Goal: Task Accomplishment & Management: Complete application form

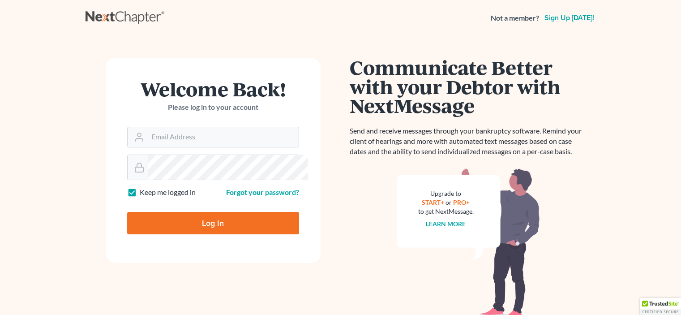
scroll to position [104, 0]
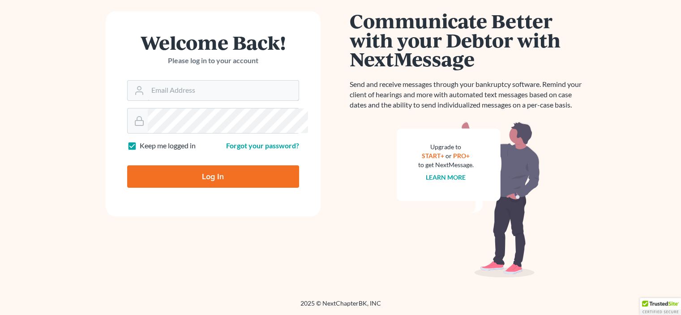
type input "[EMAIL_ADDRESS][DOMAIN_NAME]"
click at [214, 180] on input "Log In" at bounding box center [213, 176] width 172 height 22
type input "Thinking..."
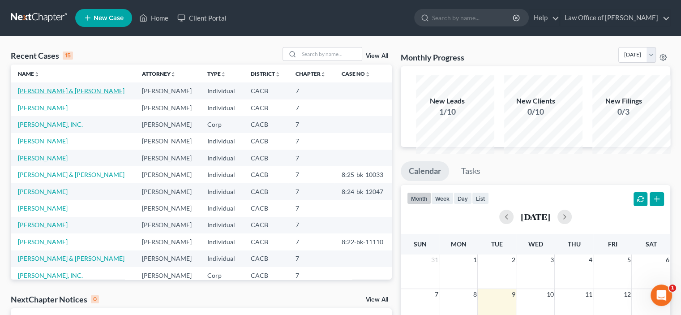
click at [26, 94] on link "[PERSON_NAME] & [PERSON_NAME]" at bounding box center [71, 91] width 107 height 8
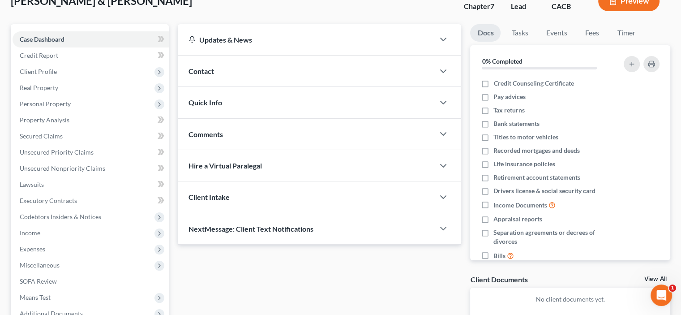
scroll to position [104, 0]
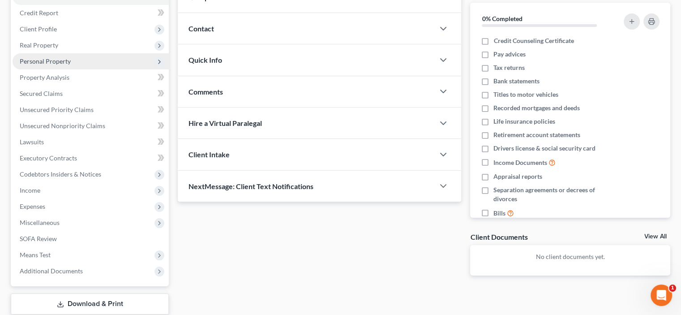
click at [52, 65] on span "Personal Property" at bounding box center [45, 61] width 51 height 8
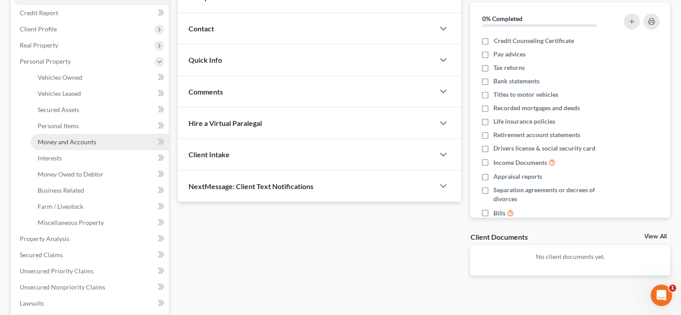
click at [65, 145] on span "Money and Accounts" at bounding box center [67, 142] width 59 height 8
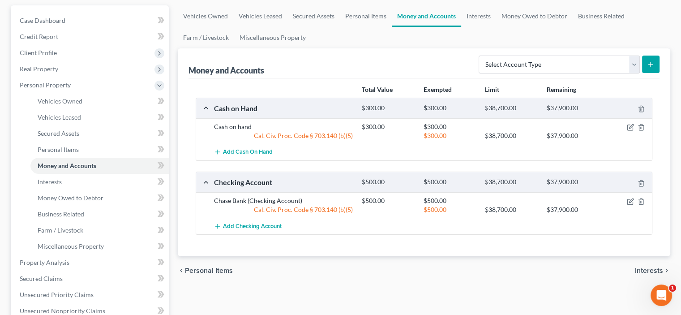
scroll to position [104, 0]
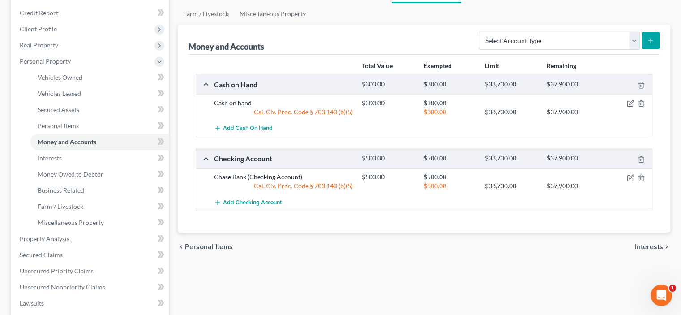
click at [467, 210] on div "Add Checking Account" at bounding box center [430, 202] width 443 height 17
click at [623, 50] on select "Select Account Type Brokerage Cash on Hand Certificates of Deposit Checking Acc…" at bounding box center [558, 41] width 161 height 18
select select "other"
click at [478, 50] on select "Select Account Type Brokerage Cash on Hand Certificates of Deposit Checking Acc…" at bounding box center [558, 41] width 161 height 18
click at [647, 44] on icon "submit" at bounding box center [650, 40] width 7 height 7
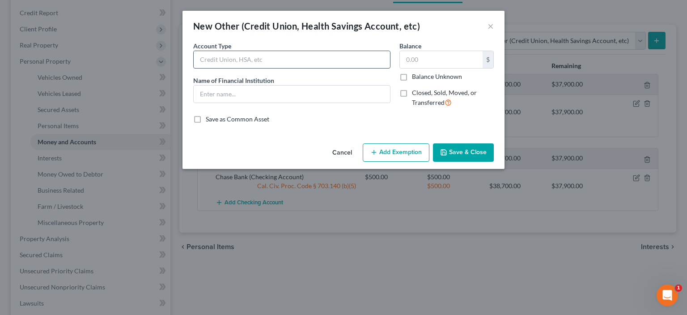
click at [194, 68] on input "text" at bounding box center [292, 59] width 196 height 17
type input "Crypto"
click at [194, 102] on input "text" at bounding box center [292, 93] width 196 height 17
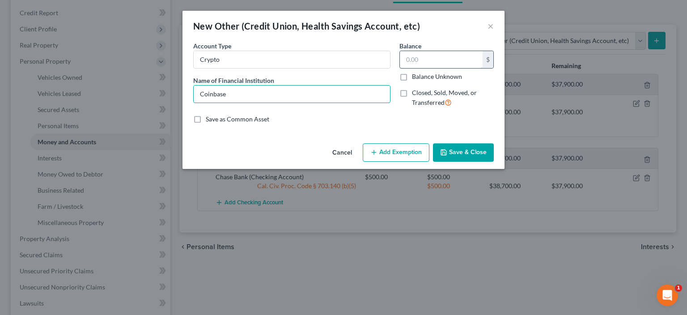
type input "Coinbase"
click at [421, 68] on input "text" at bounding box center [441, 59] width 83 height 17
type input "1,172.00"
click at [412, 162] on button "Add Exemption" at bounding box center [396, 152] width 67 height 19
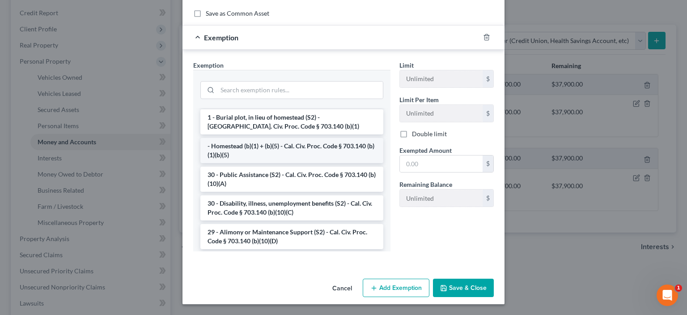
click at [268, 138] on li "- Homestead (b)(1) + (b)(5) - Cal. Civ. Proc. Code § 703.140 (b)(1)(b)(5)" at bounding box center [291, 150] width 183 height 25
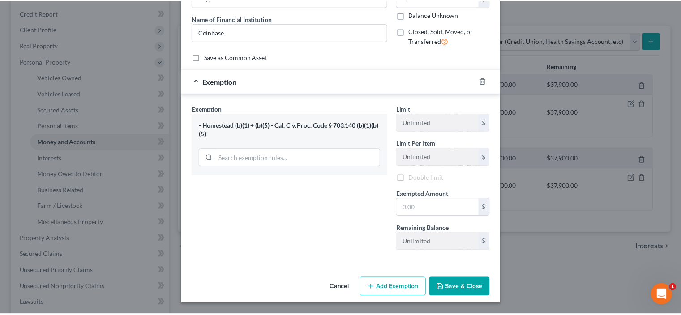
scroll to position [154, 0]
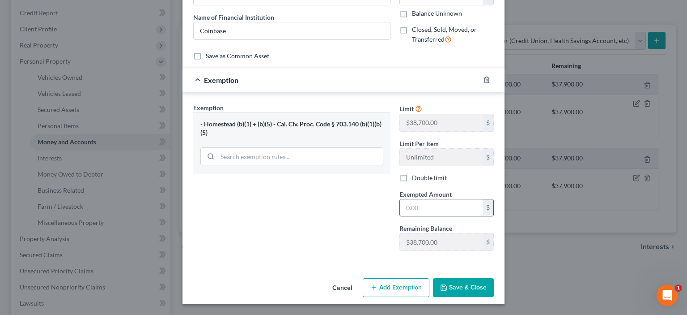
click at [415, 199] on input "text" at bounding box center [441, 207] width 83 height 17
type input "1,172.00"
click at [486, 281] on button "Save & Close" at bounding box center [463, 287] width 61 height 19
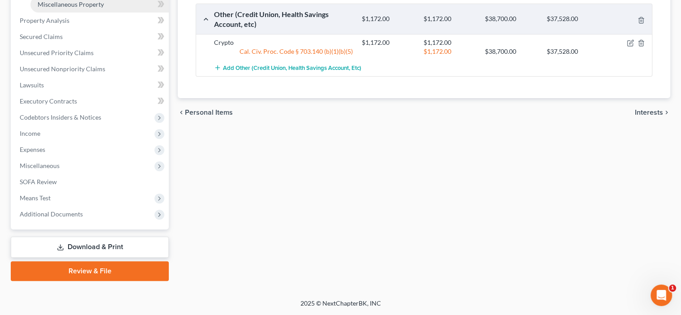
scroll to position [418, 0]
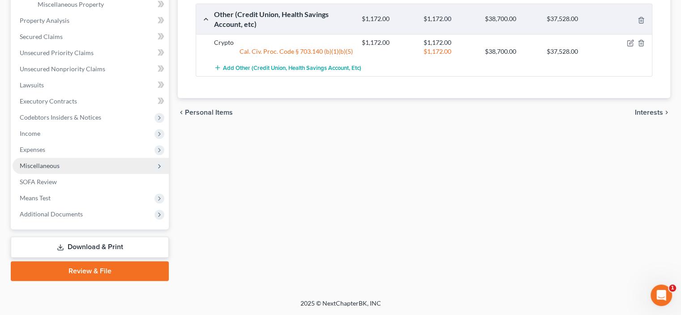
click at [60, 169] on span "Miscellaneous" at bounding box center [40, 166] width 40 height 8
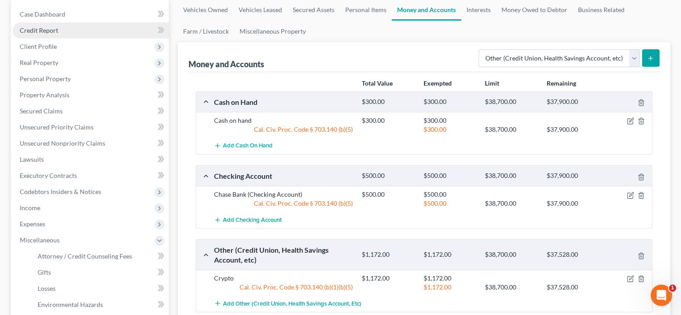
scroll to position [112, 0]
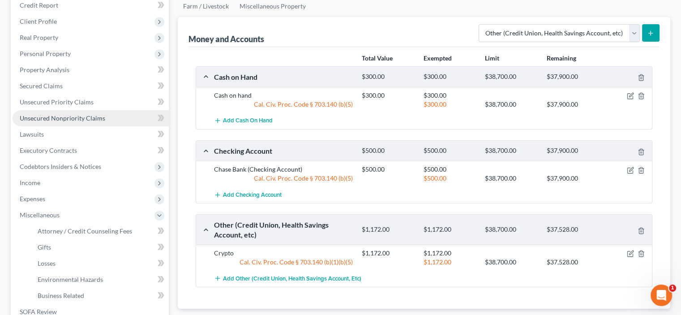
click at [84, 122] on span "Unsecured Nonpriority Claims" at bounding box center [62, 118] width 85 height 8
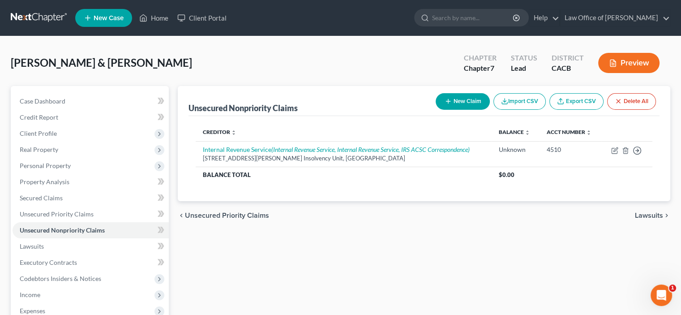
click at [435, 110] on button "New Claim" at bounding box center [462, 101] width 54 height 17
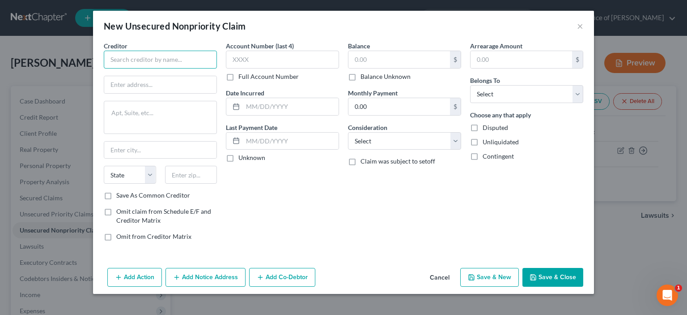
click at [104, 68] on input "text" at bounding box center [160, 60] width 113 height 18
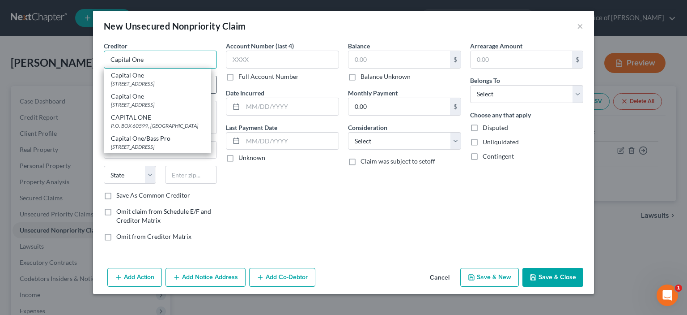
type input "Capital One"
click at [104, 110] on div "Capital One PO Box 30285, Salt Lake City, UT 84130" at bounding box center [157, 99] width 107 height 21
type input "PO Box 30285"
type input "Salt Lake City"
select select "46"
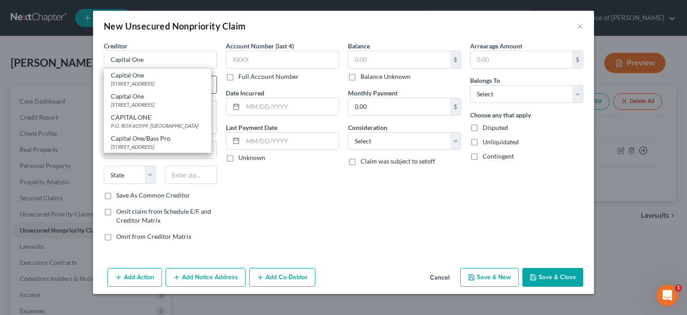
type input "84130"
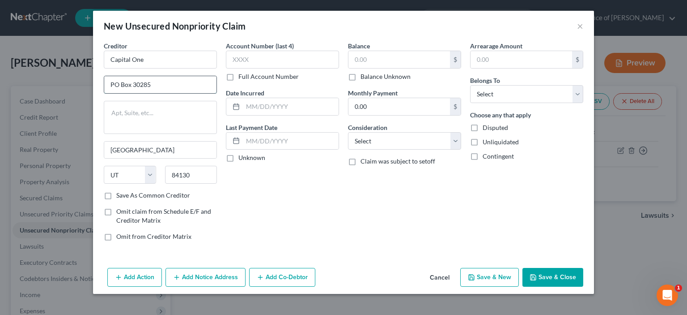
click at [104, 93] on input "PO Box 30285" at bounding box center [160, 84] width 112 height 17
type input "P"
click at [104, 93] on input "text" at bounding box center [160, 84] width 112 height 17
click at [104, 68] on input "Capital One" at bounding box center [160, 60] width 113 height 18
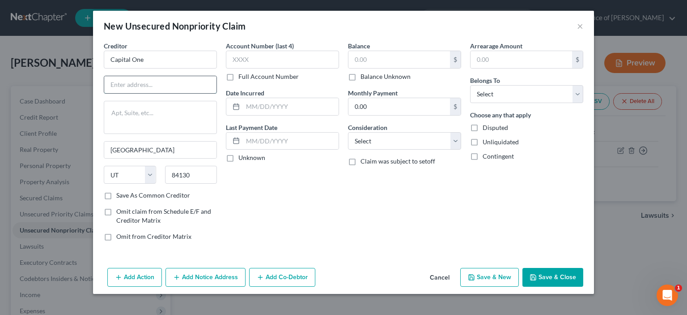
click at [104, 93] on input "text" at bounding box center [160, 84] width 112 height 17
type input "Capital One"
click at [104, 93] on input "text" at bounding box center [160, 84] width 112 height 17
click at [457, 282] on button "Cancel" at bounding box center [440, 277] width 34 height 18
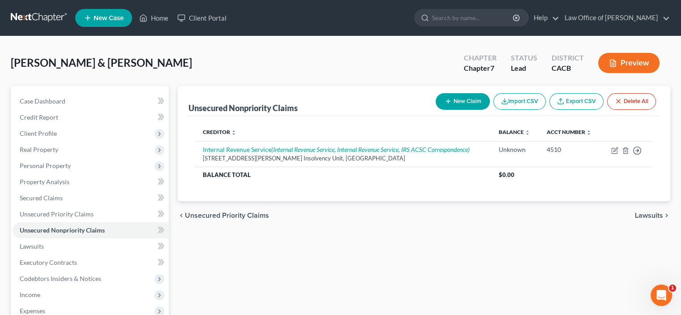
click at [435, 110] on button "New Claim" at bounding box center [462, 101] width 54 height 17
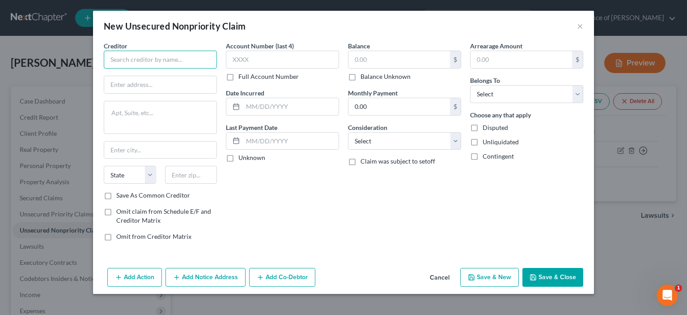
click at [104, 68] on input "text" at bounding box center [160, 60] width 113 height 18
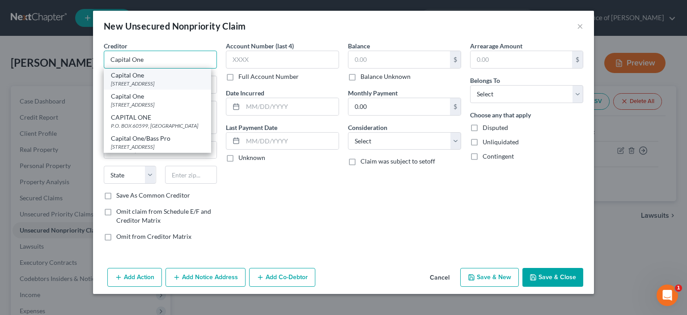
type input "Capital One"
click at [111, 87] on div "PO box 31293, Salt Lake City, UT 84131-1293" at bounding box center [157, 84] width 93 height 8
type input "PO box 31293"
type input "Salt Lake City"
select select "46"
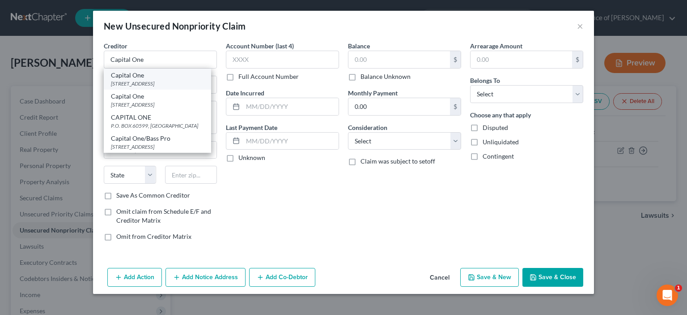
type input "84131-1293"
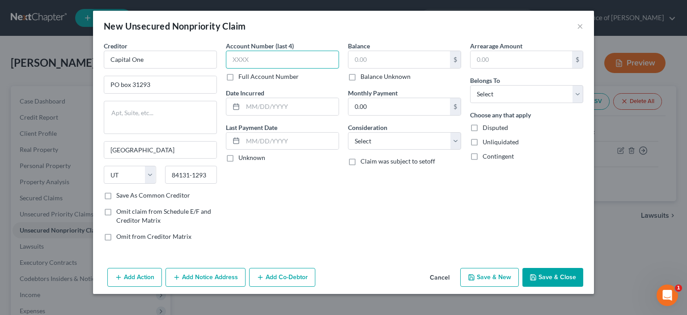
click at [226, 68] on input "text" at bounding box center [282, 60] width 113 height 18
type input "5517"
click at [243, 115] on input "text" at bounding box center [291, 106] width 96 height 17
type input "06/01/2025"
click at [239, 162] on label "Unknown" at bounding box center [252, 157] width 27 height 9
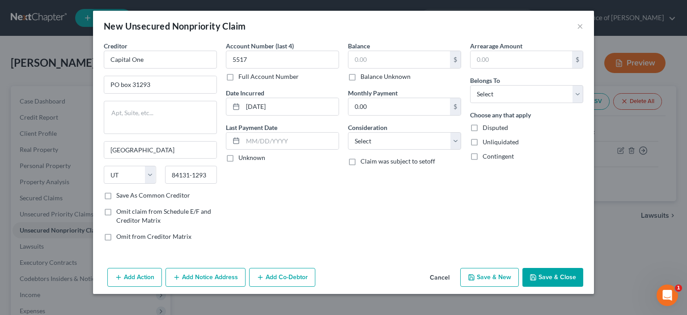
click at [242, 159] on input "Unknown" at bounding box center [245, 156] width 6 height 6
checkbox input "true"
click at [370, 68] on input "text" at bounding box center [400, 59] width 102 height 17
type input "695.00"
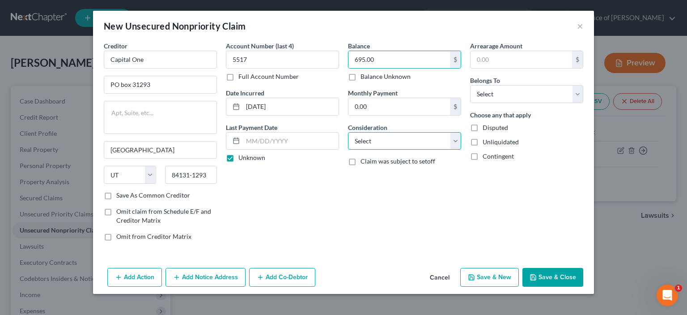
click at [461, 150] on select "Select Cable / Satellite Services Collection Agency Credit Card Debt Debt Couns…" at bounding box center [404, 141] width 113 height 18
select select "14"
click at [348, 150] on select "Select Cable / Satellite Services Collection Agency Credit Card Debt Debt Couns…" at bounding box center [404, 141] width 113 height 18
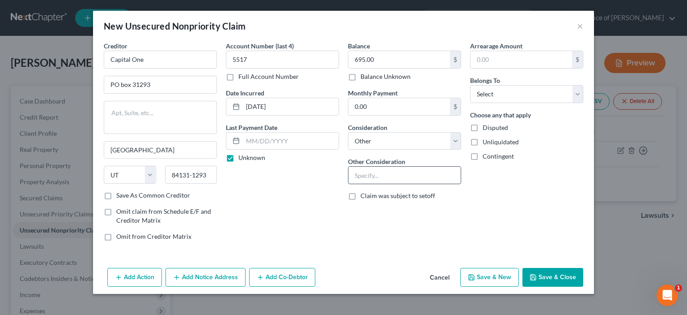
click at [350, 183] on input "text" at bounding box center [405, 174] width 112 height 17
type input "Household, gas, etc."
click at [584, 103] on select "Select Debtor 1 Only Debtor 2 Only Debtor 1 And Debtor 2 Only At Least One Of T…" at bounding box center [526, 94] width 113 height 18
select select "2"
click at [497, 103] on select "Select Debtor 1 Only Debtor 2 Only Debtor 1 And Debtor 2 Only At Least One Of T…" at bounding box center [526, 94] width 113 height 18
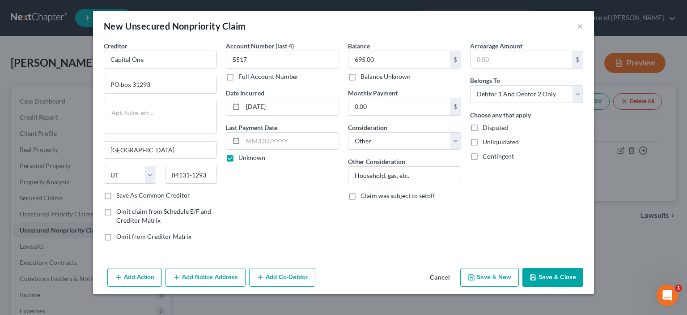
click at [584, 283] on button "Save & Close" at bounding box center [553, 277] width 61 height 19
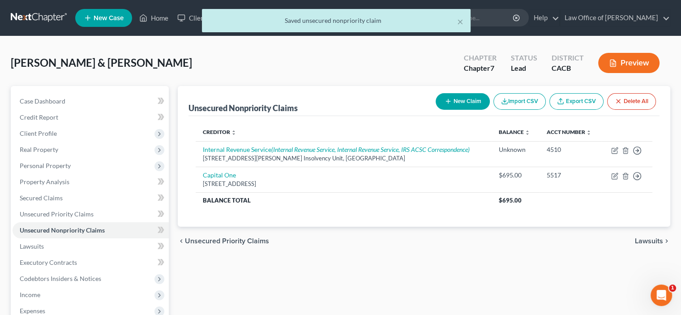
click at [435, 110] on button "New Claim" at bounding box center [462, 101] width 54 height 17
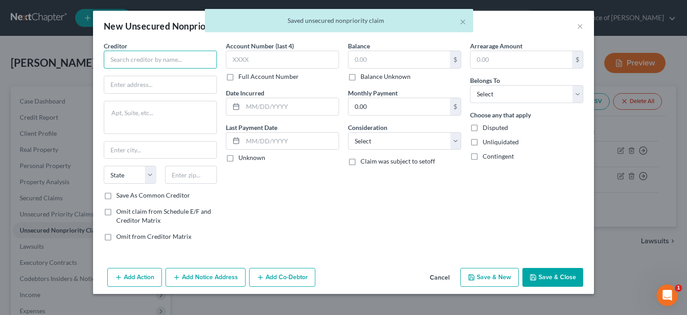
drag, startPoint x: 66, startPoint y: 69, endPoint x: 61, endPoint y: 68, distance: 4.7
click at [104, 68] on input "text" at bounding box center [160, 60] width 113 height 18
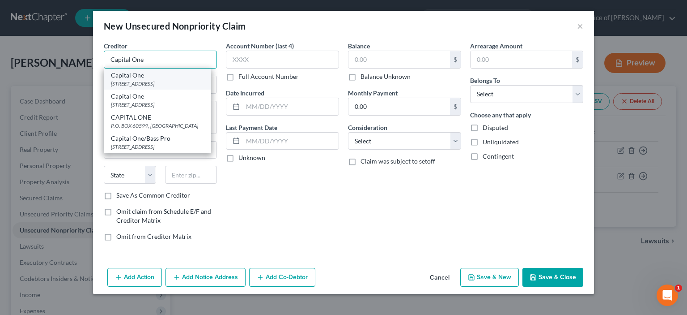
type input "Capital One"
click at [111, 87] on div "PO box 31293, Salt Lake City, UT 84131-1293" at bounding box center [157, 84] width 93 height 8
type input "PO box 31293"
type input "Salt Lake City"
select select "46"
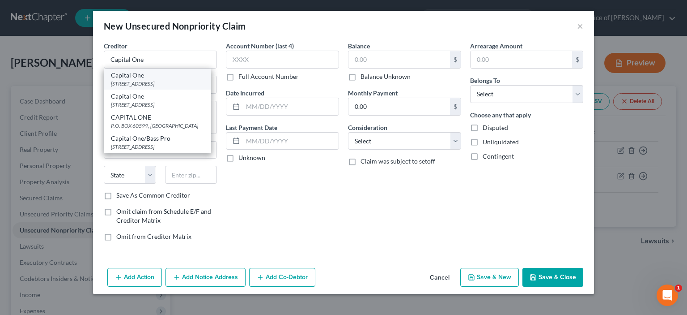
type input "84131-1293"
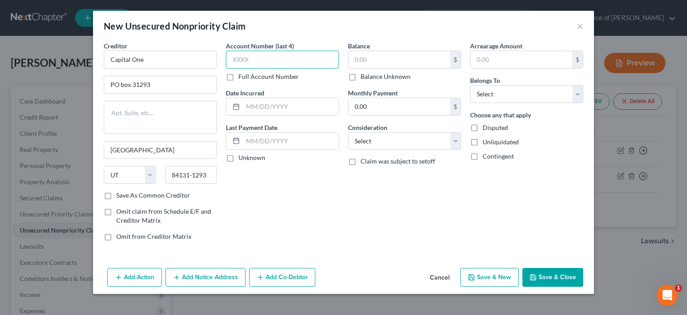
click at [226, 68] on input "text" at bounding box center [282, 60] width 113 height 18
type input "0557"
click at [243, 115] on input "text" at bounding box center [291, 106] width 96 height 17
type input "06/01/2025"
click at [239, 162] on label "Unknown" at bounding box center [252, 157] width 27 height 9
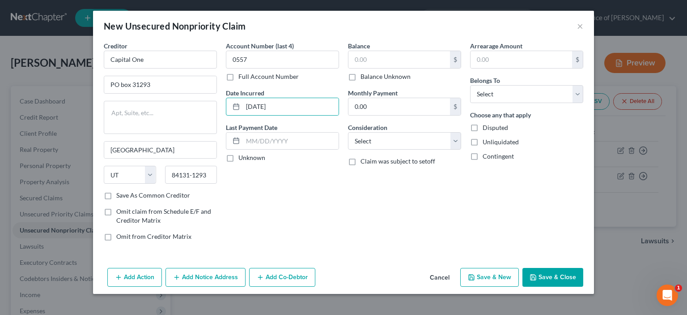
click at [242, 159] on input "Unknown" at bounding box center [245, 156] width 6 height 6
checkbox input "true"
click at [349, 68] on input "text" at bounding box center [400, 59] width 102 height 17
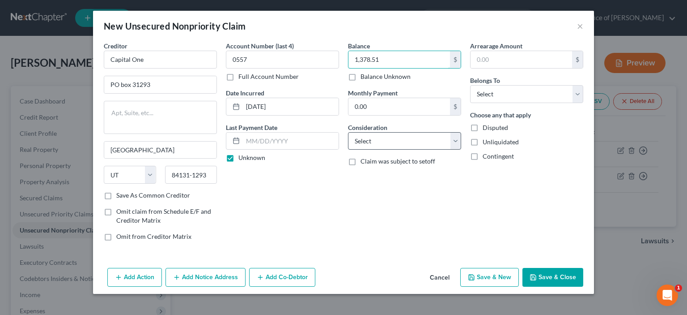
type input "1,378.51"
click at [461, 150] on select "Select Cable / Satellite Services Collection Agency Credit Card Debt Debt Couns…" at bounding box center [404, 141] width 113 height 18
select select "2"
click at [348, 150] on select "Select Cable / Satellite Services Collection Agency Credit Card Debt Debt Couns…" at bounding box center [404, 141] width 113 height 18
click at [584, 277] on button "Save & Close" at bounding box center [553, 277] width 61 height 19
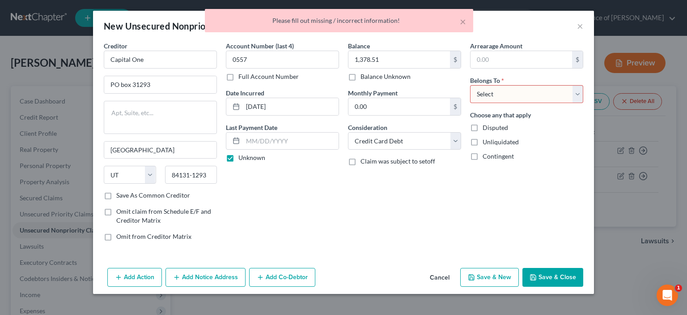
click at [394, 214] on div "Balance 1,378.51 $ Balance Unknown Balance Undetermined 1,378.51 $ Balance Unkn…" at bounding box center [405, 144] width 122 height 207
click at [456, 123] on div "Balance 1,378.51 $ Balance Unknown Balance Undetermined 1,378.51 $ Balance Unkn…" at bounding box center [405, 144] width 122 height 207
click at [465, 25] on div "× Please fill out missing / incorrect information!" at bounding box center [339, 20] width 268 height 23
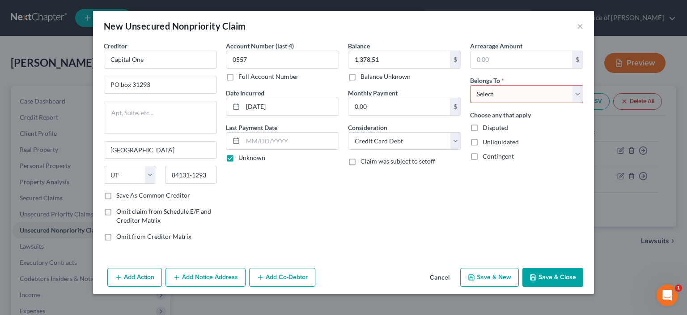
scroll to position [0, 0]
click at [584, 103] on select "Select Debtor 1 Only Debtor 2 Only Debtor 1 And Debtor 2 Only At Least One Of T…" at bounding box center [526, 94] width 113 height 18
select select "2"
click at [497, 103] on select "Select Debtor 1 Only Debtor 2 Only Debtor 1 And Debtor 2 Only At Least One Of T…" at bounding box center [526, 94] width 113 height 18
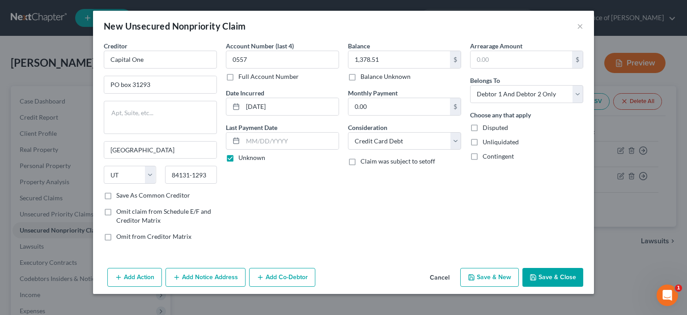
click at [584, 277] on button "Save & Close" at bounding box center [553, 277] width 61 height 19
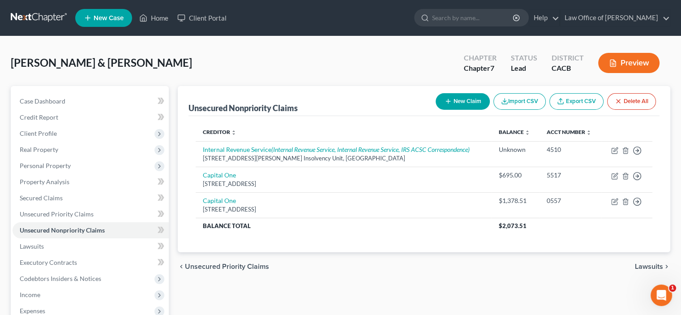
click at [435, 110] on button "New Claim" at bounding box center [462, 101] width 54 height 17
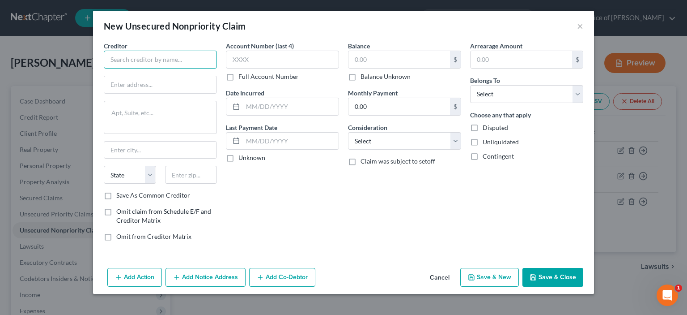
click at [104, 68] on input "text" at bounding box center [160, 60] width 113 height 18
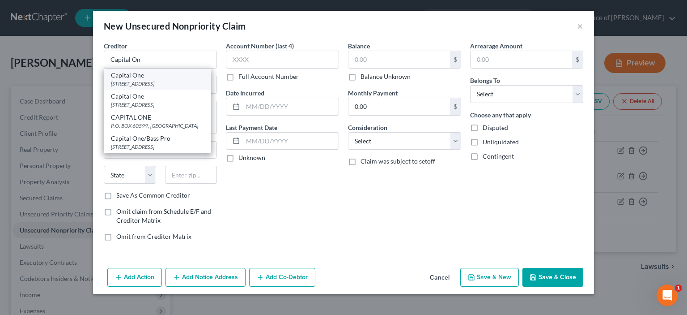
click at [111, 80] on div "Capital One" at bounding box center [157, 75] width 93 height 9
type input "Capital One"
type input "PO box 31293"
type input "Salt Lake City"
select select "46"
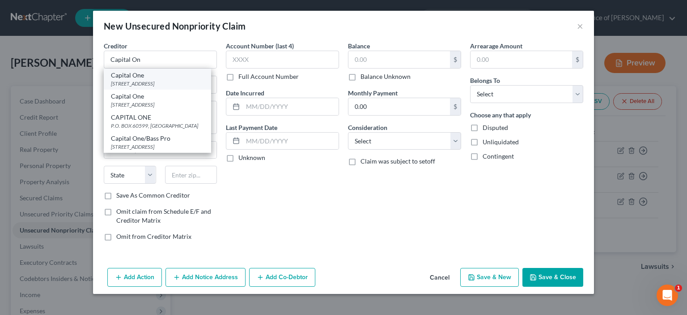
type input "84131-1293"
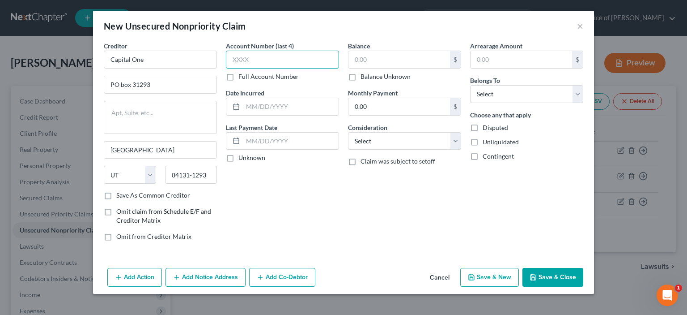
click at [226, 68] on input "text" at bounding box center [282, 60] width 113 height 18
type input "5893"
click at [243, 115] on input "text" at bounding box center [291, 106] width 96 height 17
type input "05/01/2025"
click at [239, 162] on label "Unknown" at bounding box center [252, 157] width 27 height 9
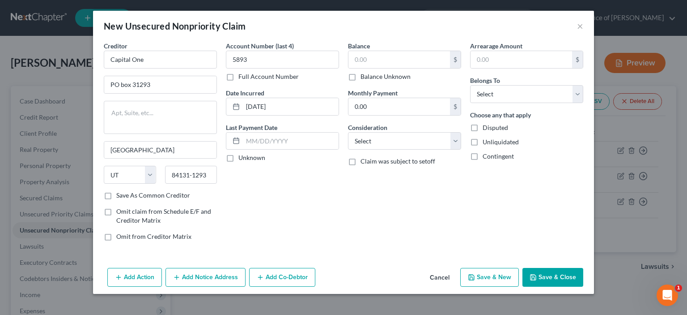
click at [242, 159] on input "Unknown" at bounding box center [245, 156] width 6 height 6
checkbox input "true"
click at [349, 68] on input "text" at bounding box center [400, 59] width 102 height 17
type input "2,434.00"
click at [461, 150] on select "Select Cable / Satellite Services Collection Agency Credit Card Debt Debt Couns…" at bounding box center [404, 141] width 113 height 18
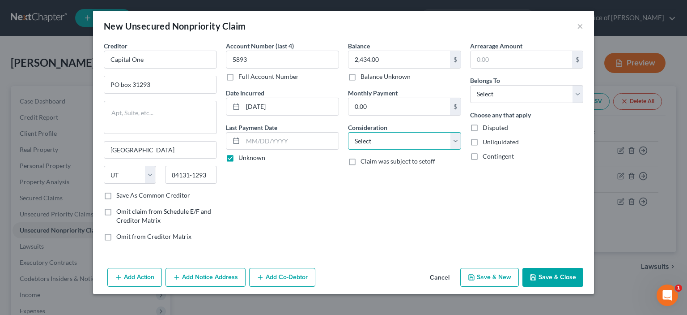
select select "14"
click at [348, 150] on select "Select Cable / Satellite Services Collection Agency Credit Card Debt Debt Couns…" at bounding box center [404, 141] width 113 height 18
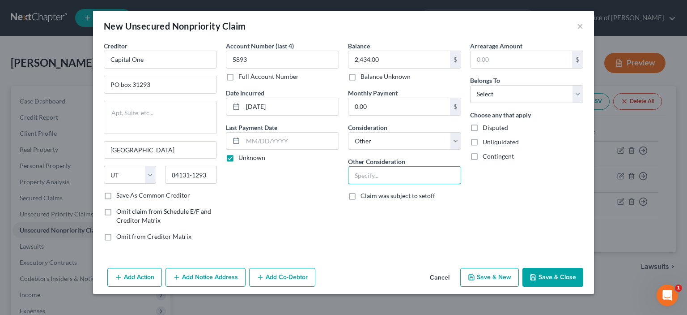
drag, startPoint x: 354, startPoint y: 217, endPoint x: 311, endPoint y: 216, distance: 43.0
click at [354, 183] on input "text" at bounding box center [405, 174] width 112 height 17
type input "Misc. Credit Card purchases"
click at [584, 103] on select "Select Debtor 1 Only Debtor 2 Only Debtor 1 And Debtor 2 Only At Least One Of T…" at bounding box center [526, 94] width 113 height 18
select select "2"
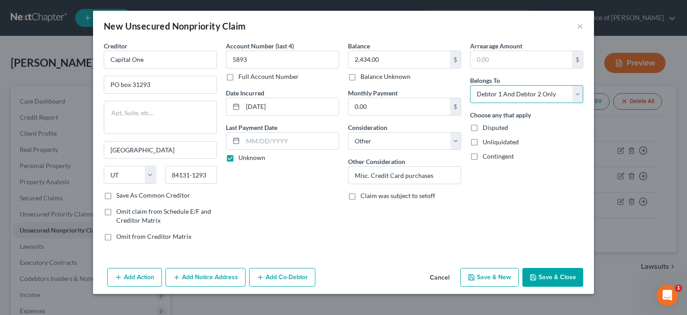
click at [497, 103] on select "Select Debtor 1 Only Debtor 2 Only Debtor 1 And Debtor 2 Only At Least One Of T…" at bounding box center [526, 94] width 113 height 18
click at [584, 284] on button "Save & Close" at bounding box center [553, 277] width 61 height 19
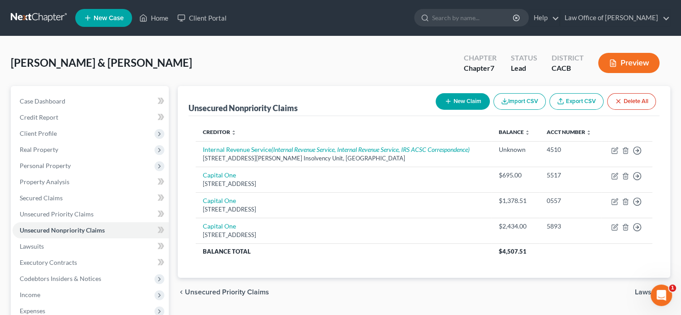
click at [435, 110] on button "New Claim" at bounding box center [462, 101] width 54 height 17
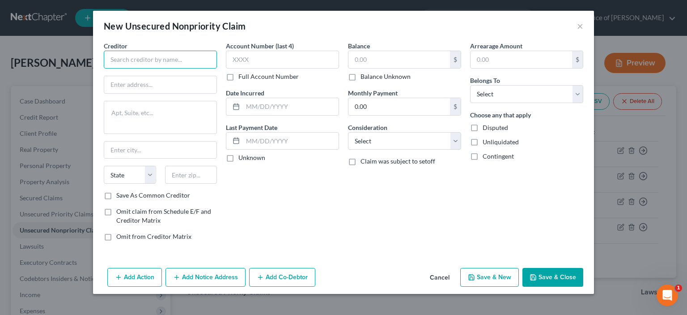
click at [104, 68] on input "text" at bounding box center [160, 60] width 113 height 18
click at [104, 93] on input "text" at bounding box center [160, 84] width 112 height 17
click at [104, 68] on input "Mastercard" at bounding box center [160, 60] width 113 height 18
type input "Mastercard/Barclays"
click at [104, 93] on input "text" at bounding box center [160, 84] width 112 height 17
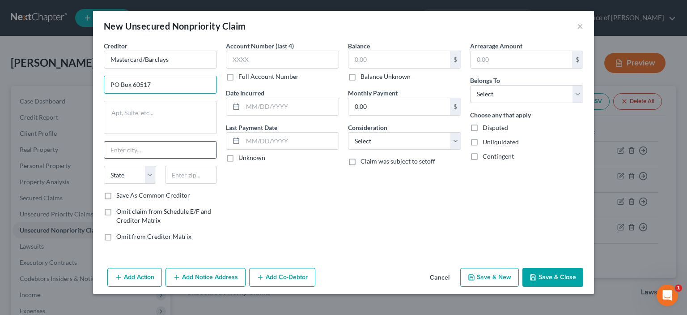
type input "PO Box 60517"
click at [104, 158] on input "text" at bounding box center [160, 149] width 112 height 17
type input "City of Industry"
click at [104, 183] on select "State AL AK AR AZ CA CO CT DE DC FL GA GU HI ID IL IN IA KS KY LA ME MD MA MI M…" at bounding box center [130, 175] width 52 height 18
select select "4"
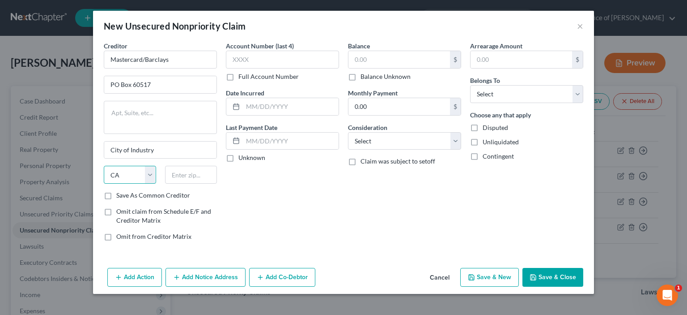
click at [104, 183] on select "State AL AK AR AZ CA CO CT DE DC FL GA GU HI ID IL IN IA KS KY LA ME MD MA MI M…" at bounding box center [130, 175] width 52 height 18
click at [165, 183] on input "text" at bounding box center [191, 175] width 52 height 18
type input "91716-0517"
click at [116, 200] on label "Save As Common Creditor" at bounding box center [153, 195] width 74 height 9
click at [120, 196] on input "Save As Common Creditor" at bounding box center [123, 194] width 6 height 6
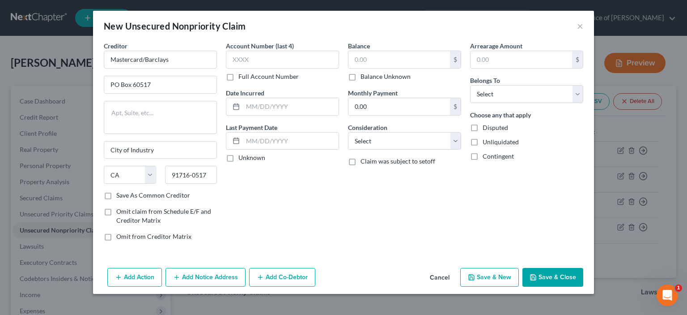
checkbox input "true"
click at [226, 68] on input "text" at bounding box center [282, 60] width 113 height 18
type input "0167"
click at [243, 115] on input "text" at bounding box center [291, 106] width 96 height 17
type input "05/01/2025"
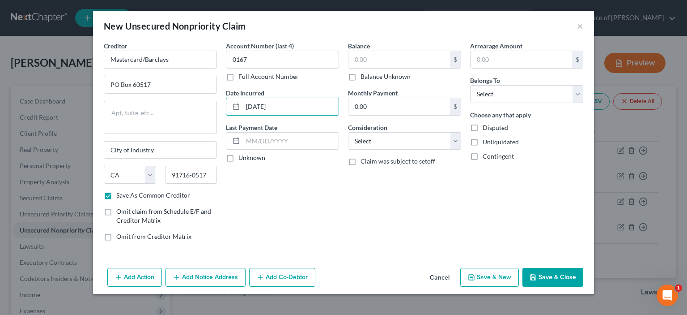
click at [239, 162] on label "Unknown" at bounding box center [252, 157] width 27 height 9
click at [242, 159] on input "Unknown" at bounding box center [245, 156] width 6 height 6
checkbox input "true"
click at [351, 68] on input "text" at bounding box center [400, 59] width 102 height 17
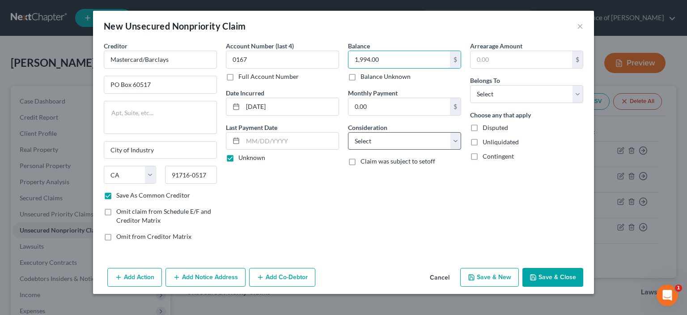
type input "1,994.00"
click at [461, 150] on select "Select Cable / Satellite Services Collection Agency Credit Card Debt Debt Couns…" at bounding box center [404, 141] width 113 height 18
select select "2"
click at [348, 150] on select "Select Cable / Satellite Services Collection Agency Credit Card Debt Debt Couns…" at bounding box center [404, 141] width 113 height 18
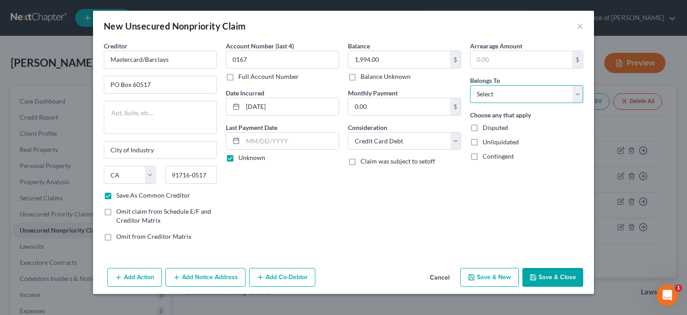
click at [584, 103] on select "Select Debtor 1 Only Debtor 2 Only Debtor 1 And Debtor 2 Only At Least One Of T…" at bounding box center [526, 94] width 113 height 18
select select "2"
click at [497, 103] on select "Select Debtor 1 Only Debtor 2 Only Debtor 1 And Debtor 2 Only At Least One Of T…" at bounding box center [526, 94] width 113 height 18
click at [584, 281] on button "Save & Close" at bounding box center [553, 277] width 61 height 19
checkbox input "false"
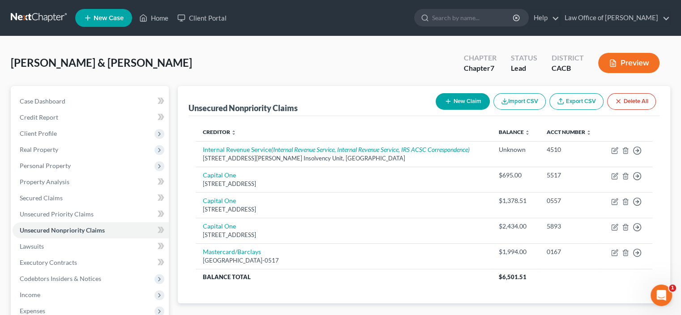
click at [435, 110] on button "New Claim" at bounding box center [462, 101] width 54 height 17
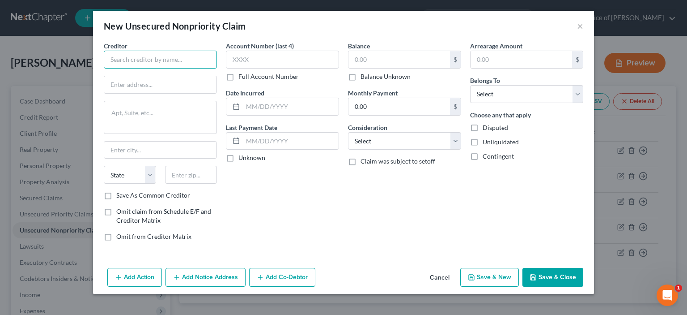
click at [104, 68] on input "text" at bounding box center [160, 60] width 113 height 18
type input "Chase Ink"
click at [104, 93] on input "text" at bounding box center [160, 84] width 112 height 17
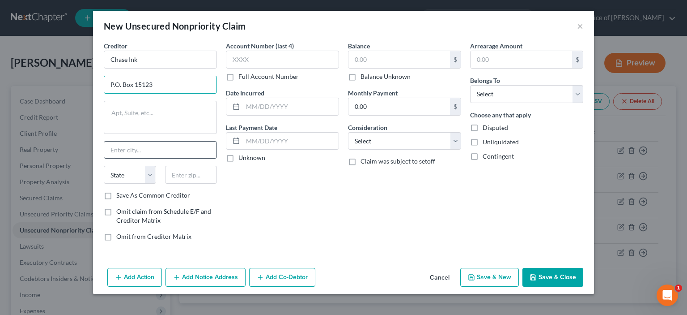
type input "P.O. Box 15123"
click at [104, 158] on input "text" at bounding box center [160, 149] width 112 height 17
type input "Wilmington"
click at [104, 183] on select "State AL AK AR AZ CA CO CT DE DC FL GA GU HI ID IL IN IA KS KY LA ME MD MA MI M…" at bounding box center [130, 175] width 52 height 18
select select "7"
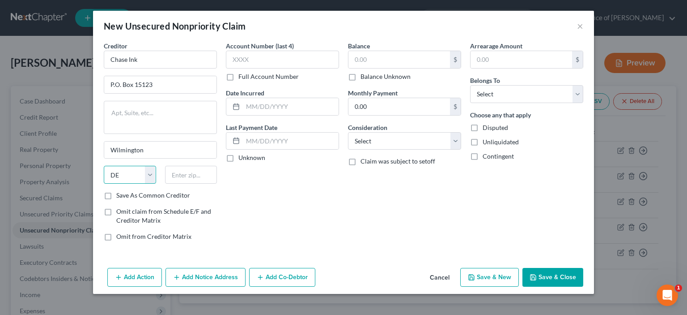
click at [104, 183] on select "State AL AK AR AZ CA CO CT DE DC FL GA GU HI ID IL IN IA KS KY LA ME MD MA MI M…" at bounding box center [130, 175] width 52 height 18
click at [165, 183] on input "text" at bounding box center [191, 175] width 52 height 18
type input "19850-5123"
click at [226, 68] on input "text" at bounding box center [282, 60] width 113 height 18
type input "0705"
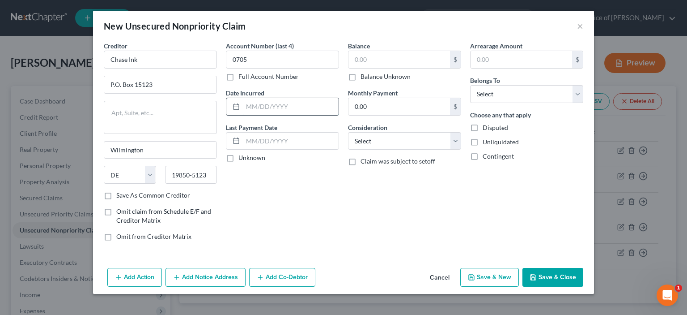
click at [243, 115] on input "text" at bounding box center [291, 106] width 96 height 17
type input "04/01/2025"
click at [239, 162] on label "Unknown" at bounding box center [252, 157] width 27 height 9
click at [242, 159] on input "Unknown" at bounding box center [245, 156] width 6 height 6
checkbox input "true"
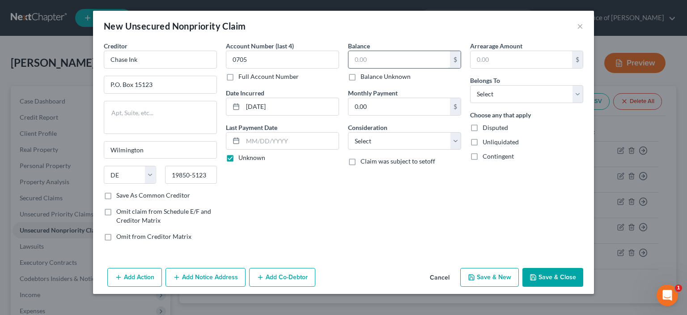
drag, startPoint x: 360, startPoint y: 73, endPoint x: 392, endPoint y: 89, distance: 35.8
click at [362, 68] on input "text" at bounding box center [400, 59] width 102 height 17
type input "2,888.00"
click at [461, 150] on select "Select Cable / Satellite Services Collection Agency Credit Card Debt Debt Couns…" at bounding box center [404, 141] width 113 height 18
select select "2"
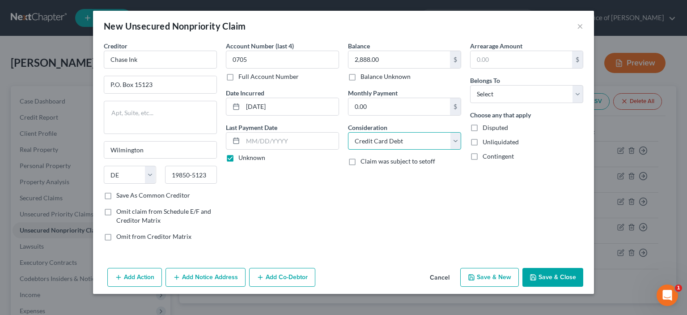
click at [348, 150] on select "Select Cable / Satellite Services Collection Agency Credit Card Debt Debt Couns…" at bounding box center [404, 141] width 113 height 18
click at [584, 103] on select "Select Debtor 1 Only Debtor 2 Only Debtor 1 And Debtor 2 Only At Least One Of T…" at bounding box center [526, 94] width 113 height 18
select select "2"
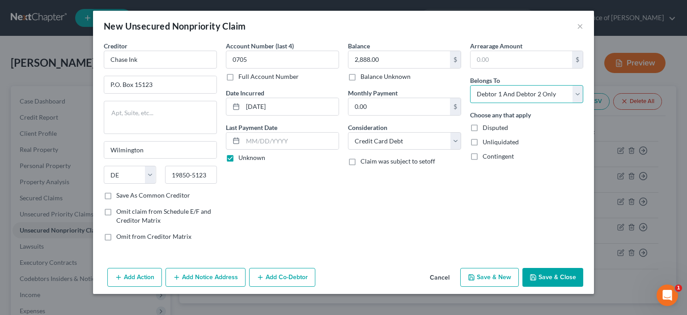
click at [497, 103] on select "Select Debtor 1 Only Debtor 2 Only Debtor 1 And Debtor 2 Only At Least One Of T…" at bounding box center [526, 94] width 113 height 18
click at [584, 284] on button "Save & Close" at bounding box center [553, 277] width 61 height 19
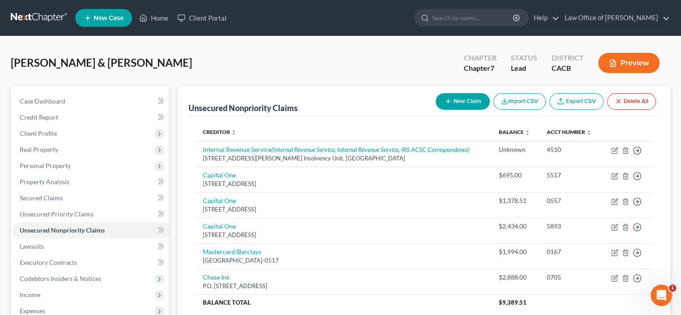
click at [435, 110] on button "New Claim" at bounding box center [462, 101] width 54 height 17
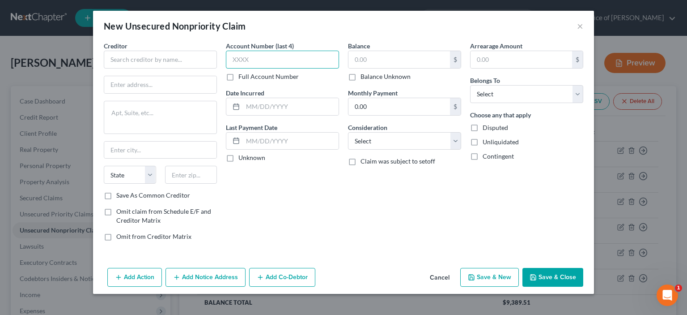
click at [226, 68] on input "text" at bounding box center [282, 60] width 113 height 18
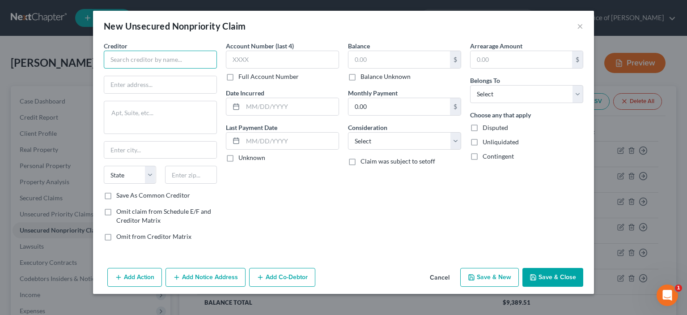
click at [104, 68] on input "text" at bounding box center [160, 60] width 113 height 18
type input "Marriot Bonvoy"
click at [104, 93] on input "text" at bounding box center [160, 84] width 112 height 17
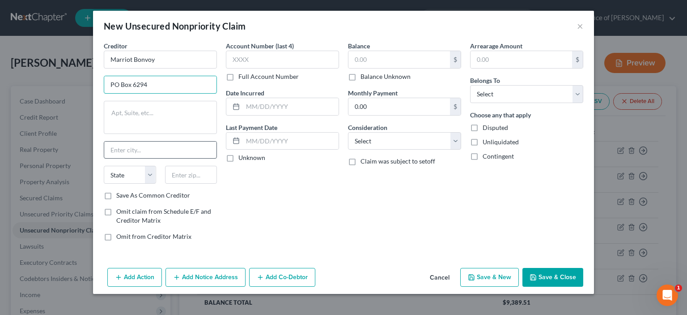
type input "PO Box 6294"
click at [104, 158] on input "text" at bounding box center [160, 149] width 112 height 17
type input "Carol Stream"
click at [104, 183] on select "State AL AK AR AZ CA CO CT DE DC FL GA GU HI ID IL IN IA KS KY LA ME MD MA MI M…" at bounding box center [130, 175] width 52 height 18
select select "14"
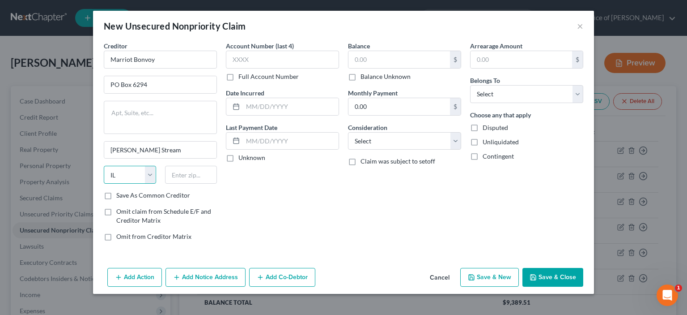
click at [104, 183] on select "State AL AK AR AZ CA CO CT DE DC FL GA GU HI ID IL IN IA KS KY LA ME MD MA MI M…" at bounding box center [130, 175] width 52 height 18
click at [165, 183] on input "text" at bounding box center [191, 175] width 52 height 18
type input "60197-6294"
click at [226, 68] on input "text" at bounding box center [282, 60] width 113 height 18
type input "4333"
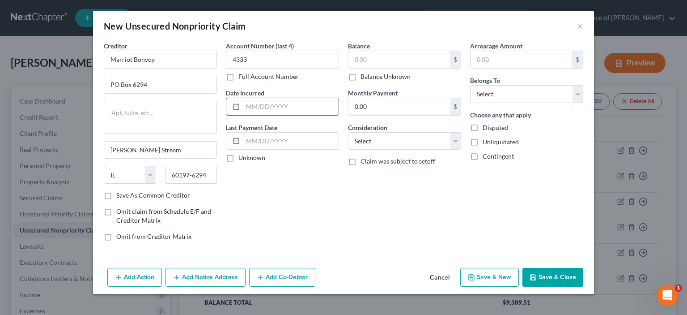
click at [243, 115] on input "text" at bounding box center [291, 106] width 96 height 17
type input "0"
type input "01/01/2025"
click at [243, 149] on input "text" at bounding box center [291, 140] width 96 height 17
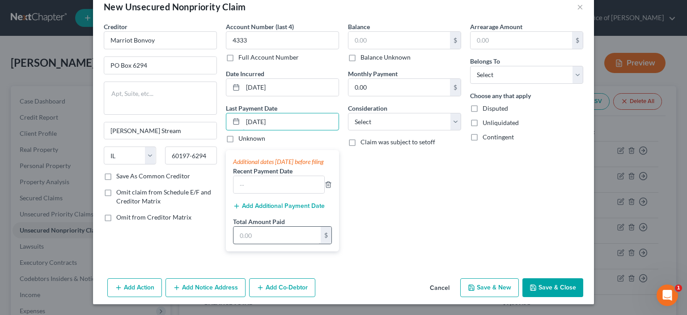
scroll to position [104, 0]
type input "07/29/2025"
click at [234, 176] on input "text" at bounding box center [279, 184] width 91 height 17
click at [234, 226] on input "text" at bounding box center [277, 234] width 87 height 17
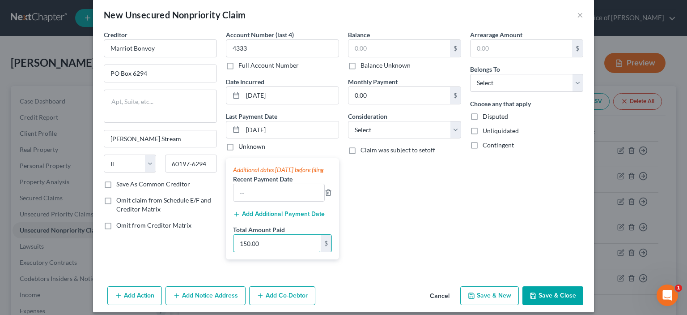
scroll to position [0, 0]
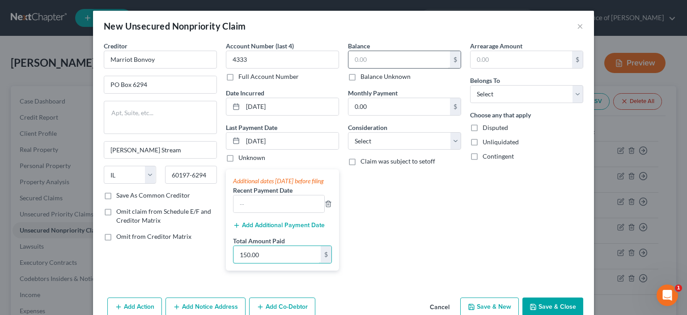
type input "150.00"
click at [351, 68] on input "text" at bounding box center [400, 59] width 102 height 17
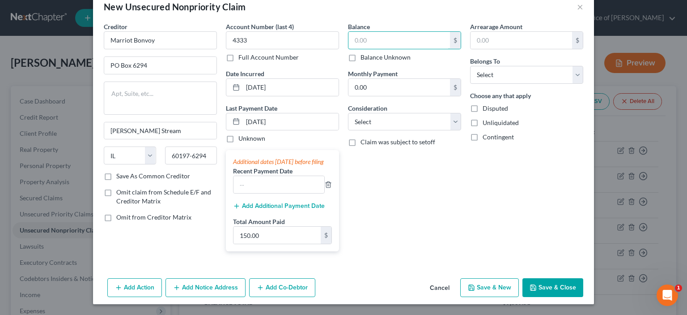
scroll to position [111, 0]
drag, startPoint x: 202, startPoint y: 153, endPoint x: 188, endPoint y: 157, distance: 14.8
click at [226, 153] on div "Additional dates within 90 days before filing Recent Payment Date Add Additiona…" at bounding box center [282, 200] width 113 height 101
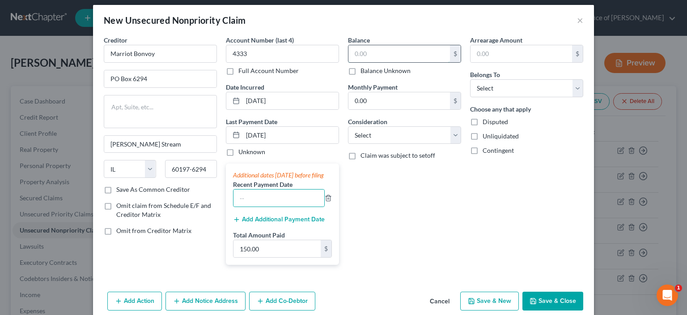
click at [349, 62] on input "text" at bounding box center [400, 53] width 102 height 17
type input "1,562.00"
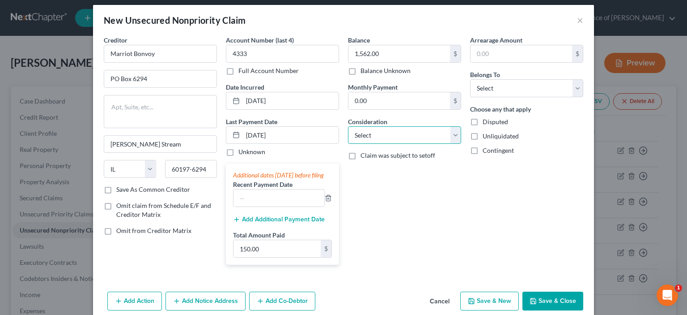
click at [461, 144] on select "Select Cable / Satellite Services Collection Agency Credit Card Debt Debt Couns…" at bounding box center [404, 135] width 113 height 18
select select "2"
click at [348, 144] on select "Select Cable / Satellite Services Collection Agency Credit Card Debt Debt Couns…" at bounding box center [404, 135] width 113 height 18
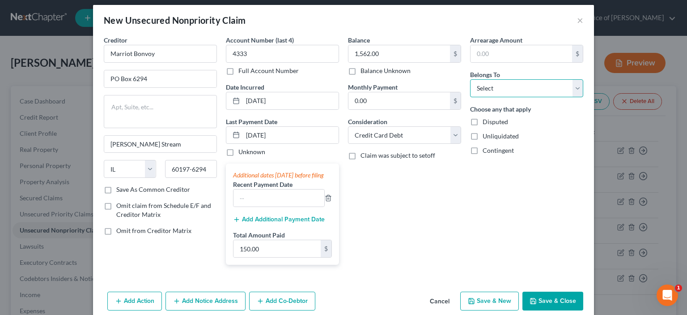
click at [584, 97] on select "Select Debtor 1 Only Debtor 2 Only Debtor 1 And Debtor 2 Only At Least One Of T…" at bounding box center [526, 88] width 113 height 18
select select "2"
click at [497, 97] on select "Select Debtor 1 Only Debtor 2 Only Debtor 1 And Debtor 2 Only At Least One Of T…" at bounding box center [526, 88] width 113 height 18
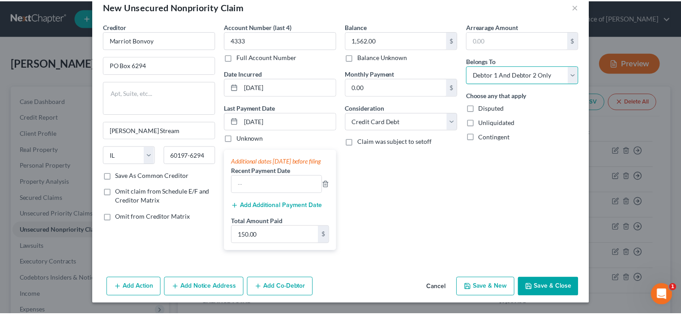
scroll to position [111, 0]
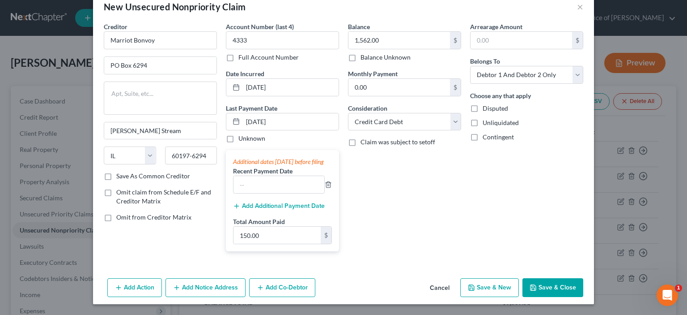
click at [584, 282] on button "Save & Close" at bounding box center [553, 287] width 61 height 19
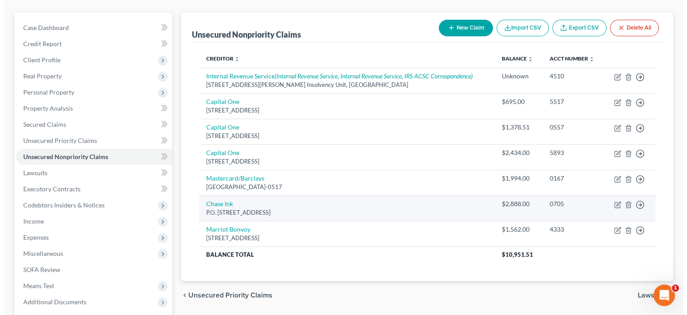
scroll to position [0, 0]
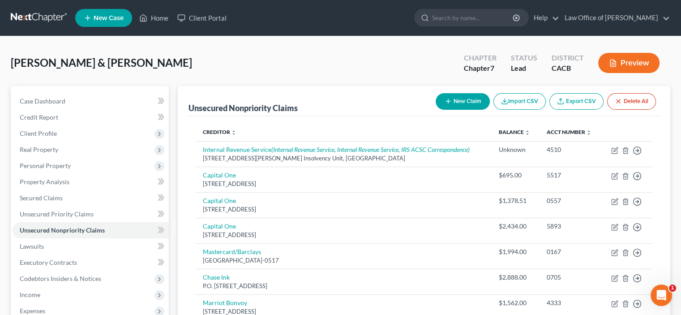
click at [435, 110] on button "New Claim" at bounding box center [462, 101] width 54 height 17
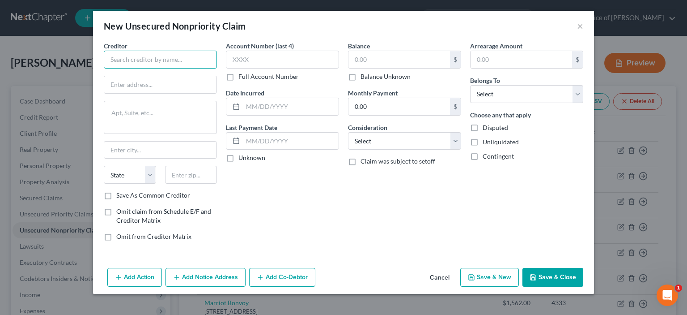
click at [104, 68] on input "text" at bounding box center [160, 60] width 113 height 18
type input "Marriott Bonvoy"
click at [104, 93] on input "text" at bounding box center [160, 84] width 112 height 17
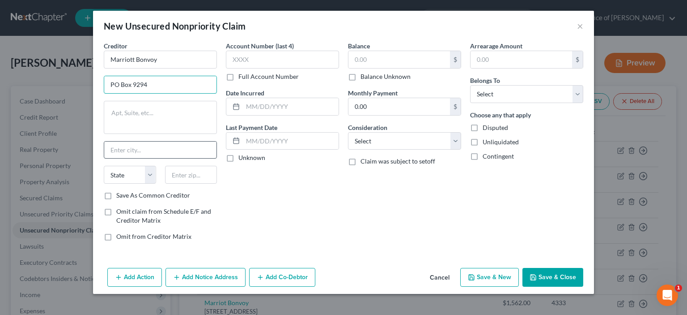
type input "PO Box 9294"
click at [104, 158] on input "text" at bounding box center [160, 149] width 112 height 17
type input "Carol Stream"
click at [104, 183] on select "State AL AK AR AZ CA CO CT DE DC FL GA GU HI ID IL IN IA KS KY LA ME MD MA MI M…" at bounding box center [130, 175] width 52 height 18
select select "14"
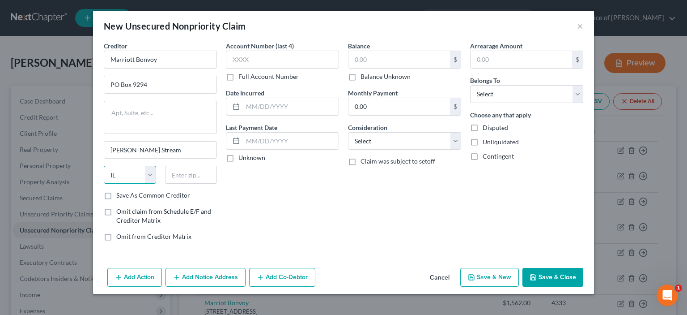
click at [104, 183] on select "State AL AK AR AZ CA CO CT DE DC FL GA GU HI ID IL IN IA KS KY LA ME MD MA MI M…" at bounding box center [130, 175] width 52 height 18
click at [165, 183] on input "text" at bounding box center [191, 175] width 52 height 18
type input "60197-6294"
click at [116, 200] on label "Save As Common Creditor" at bounding box center [153, 195] width 74 height 9
click at [120, 196] on input "Save As Common Creditor" at bounding box center [123, 194] width 6 height 6
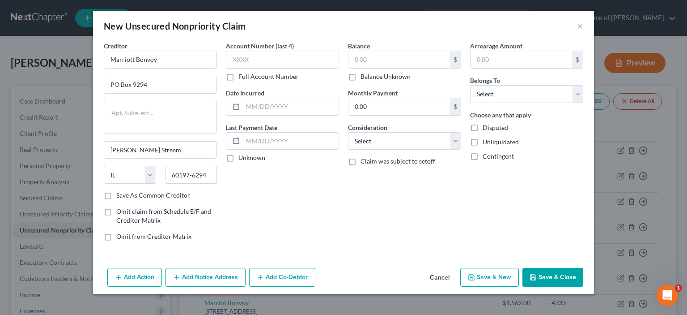
checkbox input "true"
click at [226, 68] on input "text" at bounding box center [282, 60] width 113 height 18
type input "0178"
click at [226, 115] on div at bounding box center [234, 106] width 17 height 17
click at [243, 115] on input "text" at bounding box center [291, 106] width 96 height 17
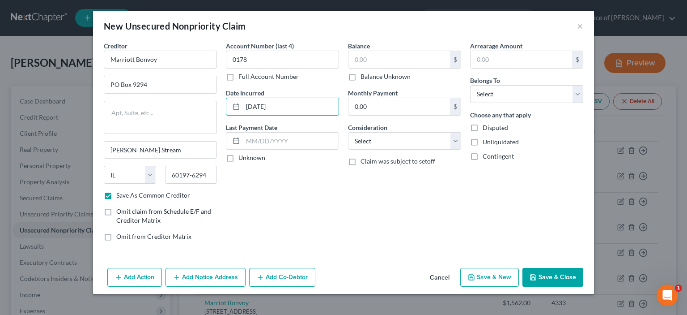
type input "06/22/2025"
click at [239, 162] on label "Unknown" at bounding box center [252, 157] width 27 height 9
click at [242, 159] on input "Unknown" at bounding box center [245, 156] width 6 height 6
checkbox input "true"
click at [349, 68] on input "text" at bounding box center [400, 59] width 102 height 17
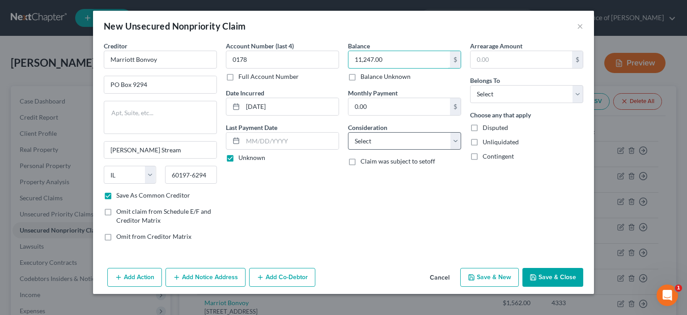
type input "11,247.00"
click at [461, 150] on select "Select Cable / Satellite Services Collection Agency Credit Card Debt Debt Couns…" at bounding box center [404, 141] width 113 height 18
select select "14"
click at [348, 150] on select "Select Cable / Satellite Services Collection Agency Credit Card Debt Debt Couns…" at bounding box center [404, 141] width 113 height 18
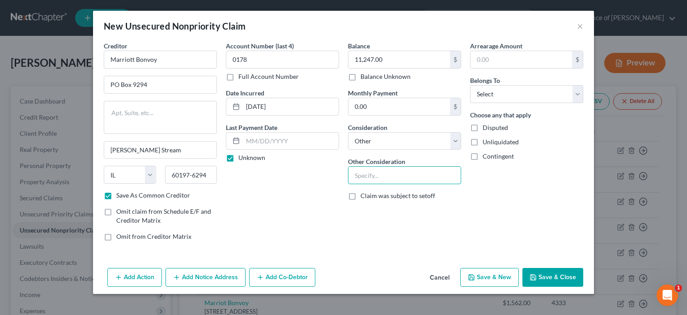
drag, startPoint x: 349, startPoint y: 218, endPoint x: 329, endPoint y: 212, distance: 21.0
click at [349, 183] on input "text" at bounding box center [405, 174] width 112 height 17
click at [351, 183] on input "text" at bounding box center [405, 174] width 112 height 17
type input "Misc. purchases"
click at [584, 103] on select "Select Debtor 1 Only Debtor 2 Only Debtor 1 And Debtor 2 Only At Least One Of T…" at bounding box center [526, 94] width 113 height 18
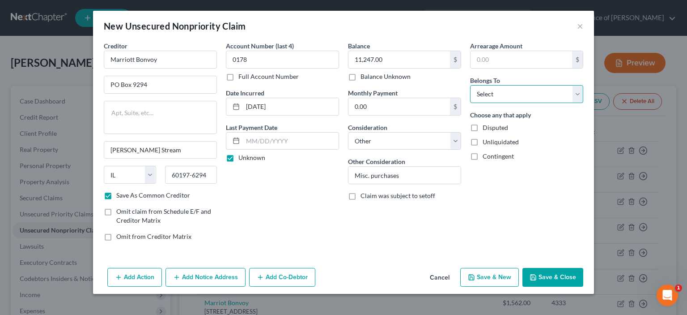
select select "2"
click at [497, 103] on select "Select Debtor 1 Only Debtor 2 Only Debtor 1 And Debtor 2 Only At Least One Of T…" at bounding box center [526, 94] width 113 height 18
click at [584, 278] on button "Save & Close" at bounding box center [553, 277] width 61 height 19
checkbox input "false"
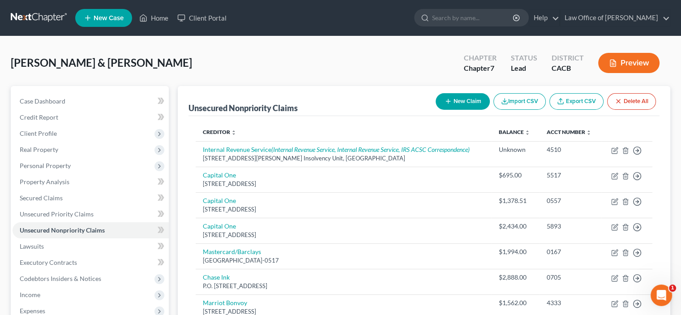
click at [435, 110] on button "New Claim" at bounding box center [462, 101] width 54 height 17
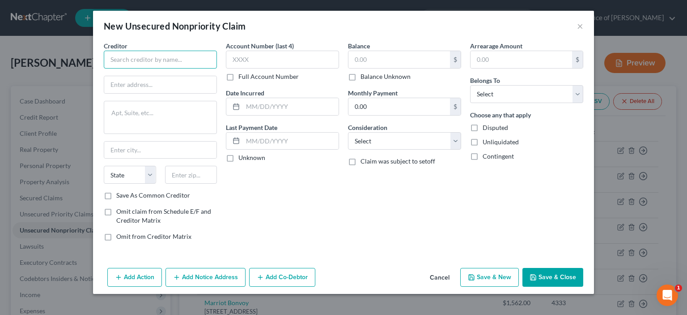
click at [104, 68] on input "text" at bounding box center [160, 60] width 113 height 18
type input "Sapphire Reserve"
click at [104, 93] on input "text" at bounding box center [160, 84] width 112 height 17
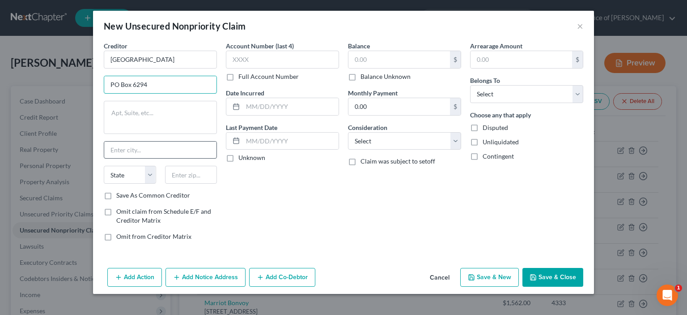
type input "PO Box 6294"
click at [104, 158] on input "text" at bounding box center [160, 149] width 112 height 17
type input "Carol Stream"
click at [104, 183] on select "State AL AK AR AZ CA CO CT DE DC FL GA GU HI ID IL IN IA KS KY LA ME MD MA MI M…" at bounding box center [130, 175] width 52 height 18
select select "14"
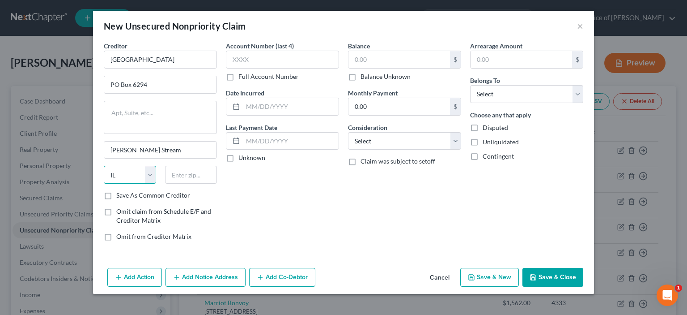
click at [104, 183] on select "State AL AK AR AZ CA CO CT DE DC FL GA GU HI ID IL IN IA KS KY LA ME MD MA MI M…" at bounding box center [130, 175] width 52 height 18
click at [165, 183] on input "text" at bounding box center [191, 175] width 52 height 18
type input "60197-6294"
click at [116, 200] on label "Save As Common Creditor" at bounding box center [153, 195] width 74 height 9
click at [120, 196] on input "Save As Common Creditor" at bounding box center [123, 194] width 6 height 6
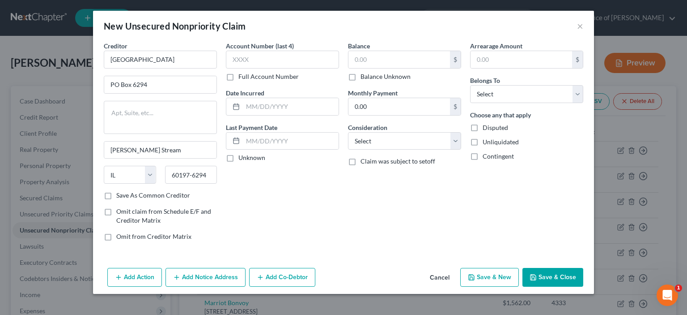
checkbox input "true"
click at [226, 68] on input "text" at bounding box center [282, 60] width 113 height 18
type input "2528"
click at [243, 115] on input "text" at bounding box center [291, 106] width 96 height 17
type input "06/01/2025"
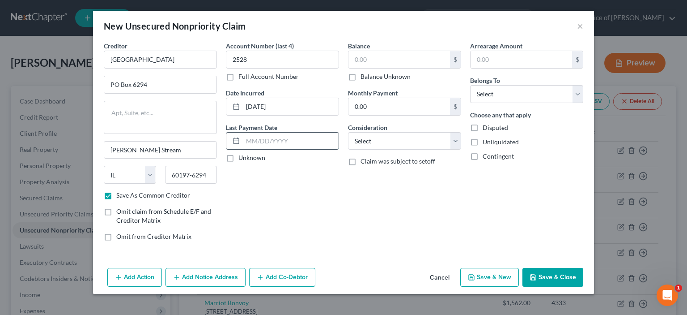
drag, startPoint x: 213, startPoint y: 173, endPoint x: 213, endPoint y: 200, distance: 26.4
click at [243, 149] on input "text" at bounding box center [291, 140] width 96 height 17
type input "0"
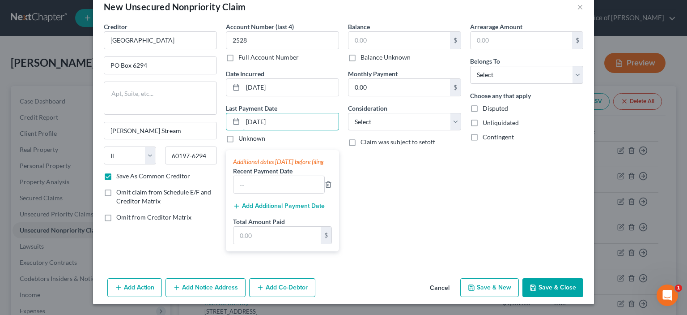
scroll to position [104, 0]
type input "08/05/2025"
click at [234, 176] on input "text" at bounding box center [279, 184] width 91 height 17
type input "06/07/2025"
click at [234, 226] on input "text" at bounding box center [277, 234] width 87 height 17
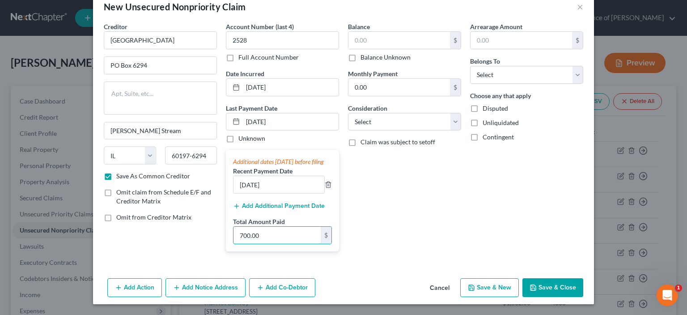
type input "700.00"
click at [394, 222] on div "Balance $ Balance Unknown Balance Undetermined $ Balance Unknown Monthly Paymen…" at bounding box center [405, 140] width 122 height 236
click at [461, 113] on select "Select Cable / Satellite Services Collection Agency Credit Card Debt Debt Couns…" at bounding box center [404, 122] width 113 height 18
select select "14"
click at [348, 113] on select "Select Cable / Satellite Services Collection Agency Credit Card Debt Debt Couns…" at bounding box center [404, 122] width 113 height 18
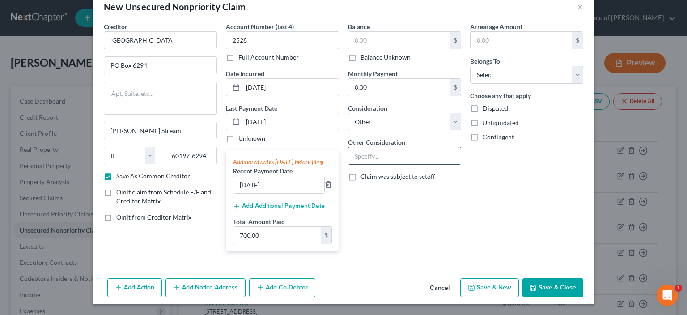
click at [352, 147] on input "text" at bounding box center [405, 155] width 112 height 17
type input "I"
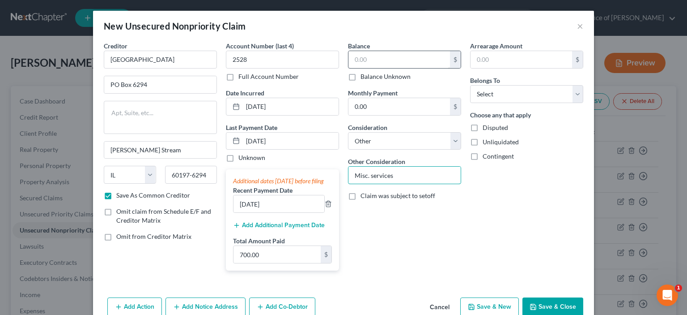
type input "Misc. services"
click at [349, 68] on input "text" at bounding box center [400, 59] width 102 height 17
type input "12,581.00"
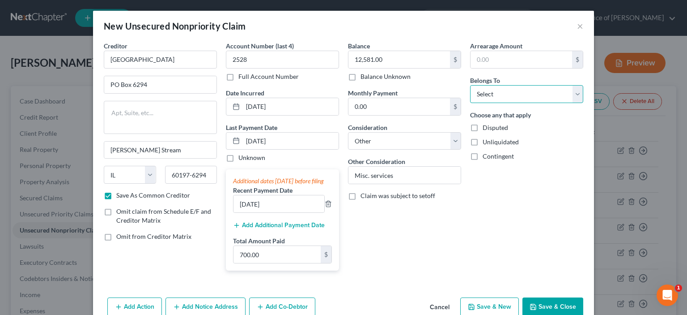
click at [584, 103] on select "Select Debtor 1 Only Debtor 2 Only Debtor 1 And Debtor 2 Only At Least One Of T…" at bounding box center [526, 94] width 113 height 18
select select "2"
click at [497, 103] on select "Select Debtor 1 Only Debtor 2 Only Debtor 1 And Debtor 2 Only At Least One Of T…" at bounding box center [526, 94] width 113 height 18
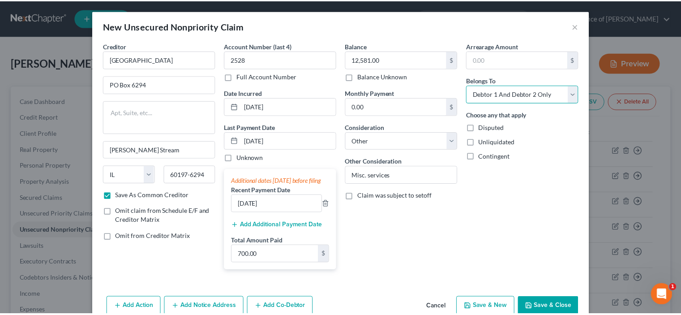
scroll to position [111, 0]
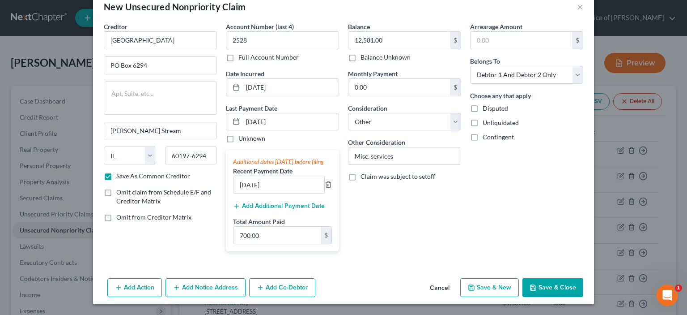
click at [584, 282] on button "Save & Close" at bounding box center [553, 287] width 61 height 19
checkbox input "false"
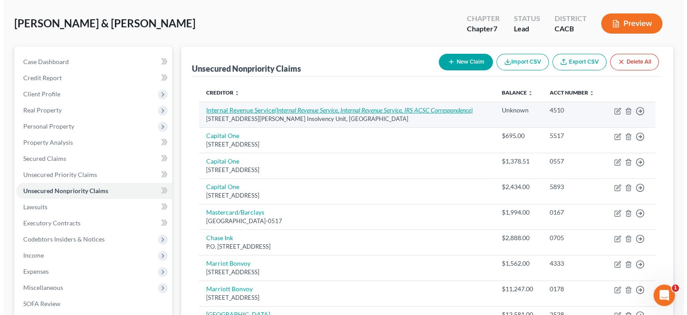
scroll to position [0, 0]
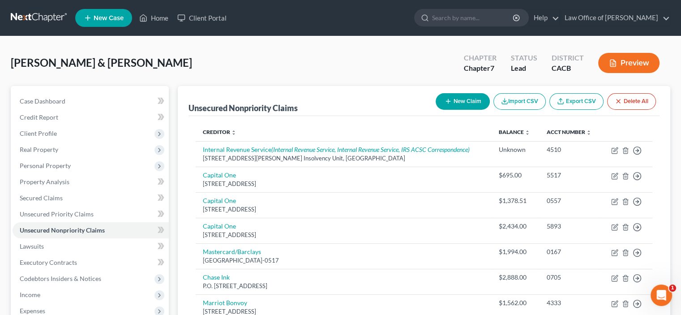
click at [444, 105] on icon "button" at bounding box center [447, 101] width 7 height 7
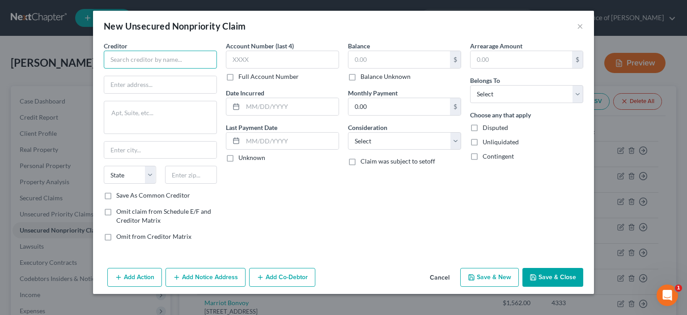
click at [104, 68] on input "text" at bounding box center [160, 60] width 113 height 18
type input "U.S. Small Business Administration"
click at [104, 93] on input "text" at bounding box center [160, 84] width 112 height 17
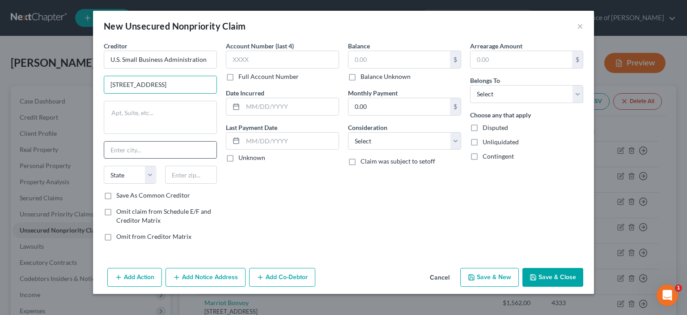
type input "14925 Kingsport Rd."
click at [104, 158] on input "text" at bounding box center [160, 149] width 112 height 17
type input "Fort Worth"
click at [104, 183] on select "State AL AK AR AZ CA CO CT DE DC FL GA GU HI ID IL IN IA KS KY LA ME MD MA MI M…" at bounding box center [130, 175] width 52 height 18
select select "45"
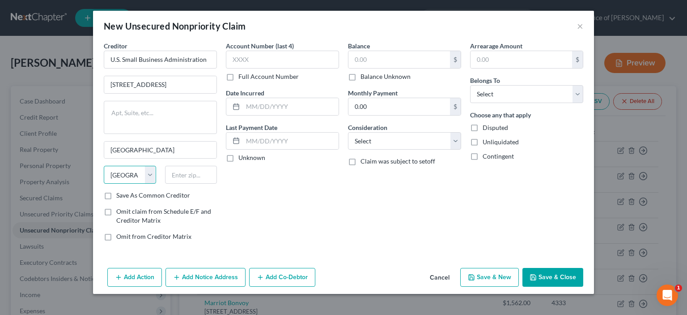
click at [104, 183] on select "State AL AK AR AZ CA CO CT DE DC FL GA GU HI ID IL IN IA KS KY LA ME MD MA MI M…" at bounding box center [130, 175] width 52 height 18
click at [165, 183] on input "text" at bounding box center [191, 175] width 52 height 18
type input "76155"
click at [116, 200] on label "Save As Common Creditor" at bounding box center [153, 195] width 74 height 9
click at [120, 196] on input "Save As Common Creditor" at bounding box center [123, 194] width 6 height 6
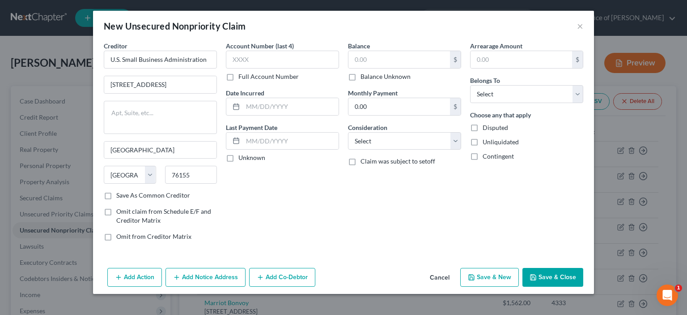
checkbox input "true"
click at [104, 134] on textarea at bounding box center [160, 117] width 113 height 33
click at [226, 68] on input "text" at bounding box center [282, 60] width 113 height 18
type input "8207"
drag, startPoint x: 211, startPoint y: 134, endPoint x: 235, endPoint y: 182, distance: 53.4
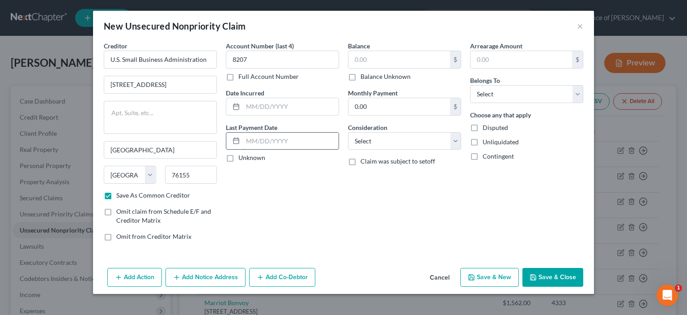
click at [226, 115] on div at bounding box center [282, 107] width 113 height 18
click at [243, 115] on input "text" at bounding box center [291, 106] width 96 height 17
click at [243, 149] on input "text" at bounding box center [291, 140] width 96 height 17
type input "11/05/2024"
click at [355, 68] on input "text" at bounding box center [400, 59] width 102 height 17
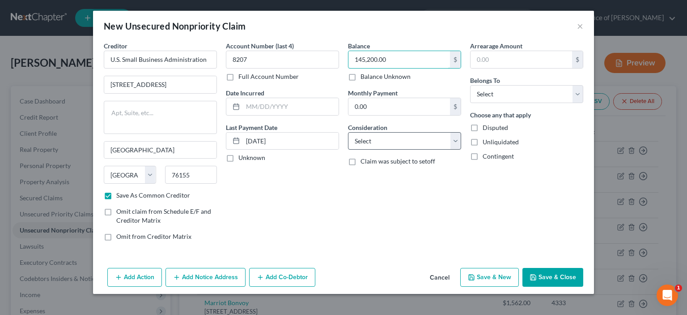
type input "145,200.00"
click at [461, 150] on select "Select Cable / Satellite Services Collection Agency Credit Card Debt Debt Couns…" at bounding box center [404, 141] width 113 height 18
select select "14"
click at [348, 150] on select "Select Cable / Satellite Services Collection Agency Credit Card Debt Debt Couns…" at bounding box center [404, 141] width 113 height 18
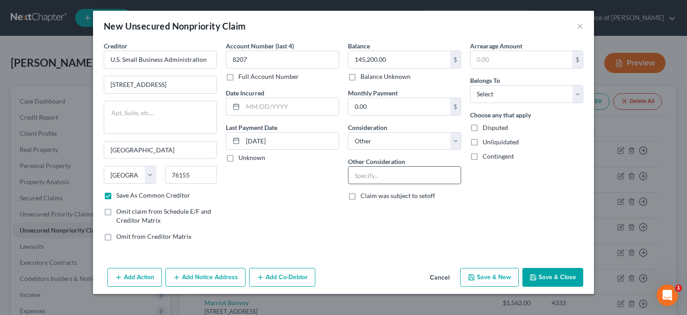
drag, startPoint x: 350, startPoint y: 216, endPoint x: 294, endPoint y: 223, distance: 56.8
click at [349, 183] on input "text" at bounding box center [405, 174] width 112 height 17
type input "Cesc-Covid EIDL"
click at [584, 103] on select "Select Debtor 1 Only Debtor 2 Only Debtor 1 And Debtor 2 Only At Least One Of T…" at bounding box center [526, 94] width 113 height 18
select select "2"
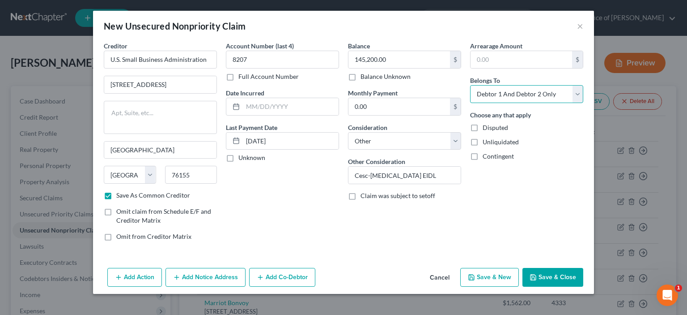
click at [497, 103] on select "Select Debtor 1 Only Debtor 2 Only Debtor 1 And Debtor 2 Only At Least One Of T…" at bounding box center [526, 94] width 113 height 18
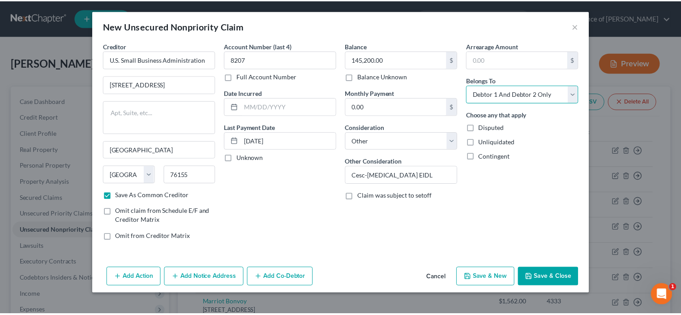
scroll to position [63, 0]
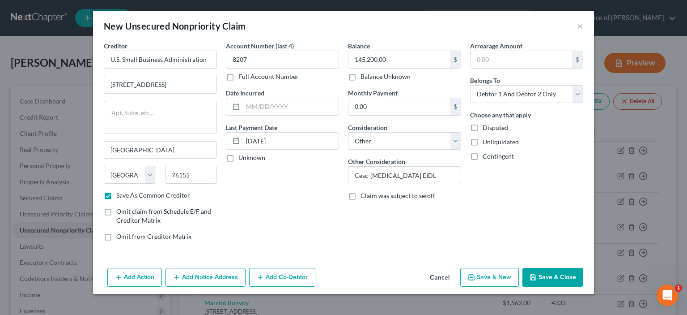
click at [584, 282] on button "Save & Close" at bounding box center [553, 277] width 61 height 19
checkbox input "false"
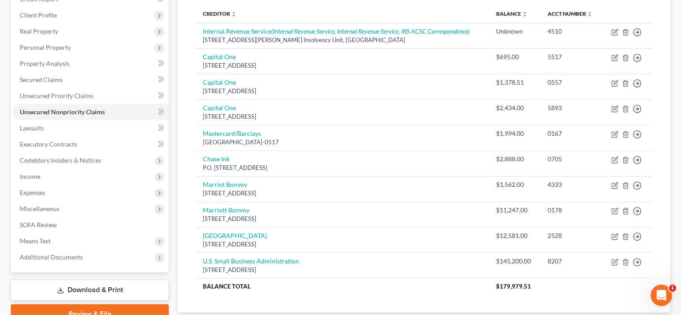
scroll to position [209, 0]
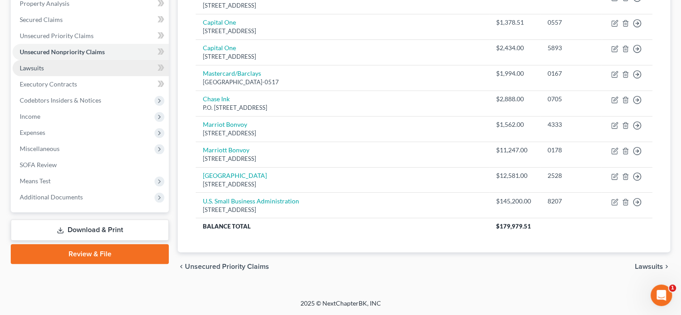
click at [44, 72] on span "Lawsuits" at bounding box center [32, 68] width 24 height 8
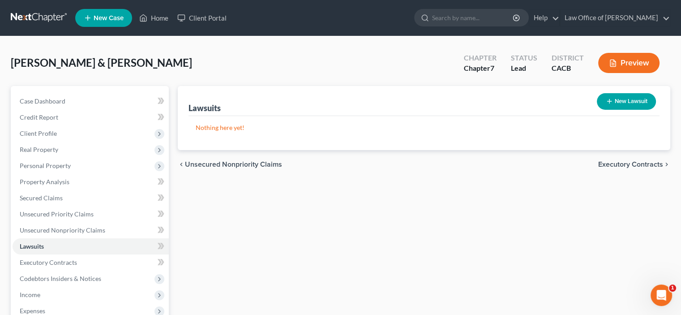
click at [610, 168] on span "Executory Contracts" at bounding box center [630, 164] width 65 height 7
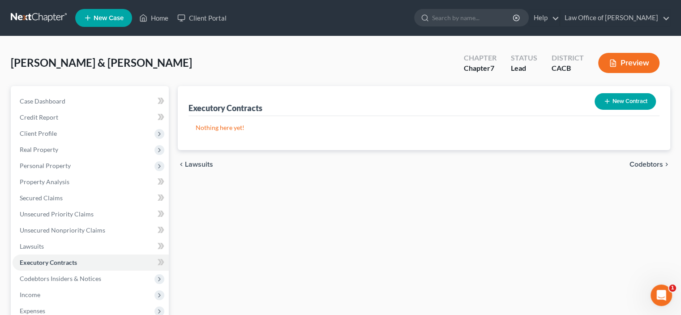
click at [600, 110] on button "New Contract" at bounding box center [624, 101] width 61 height 17
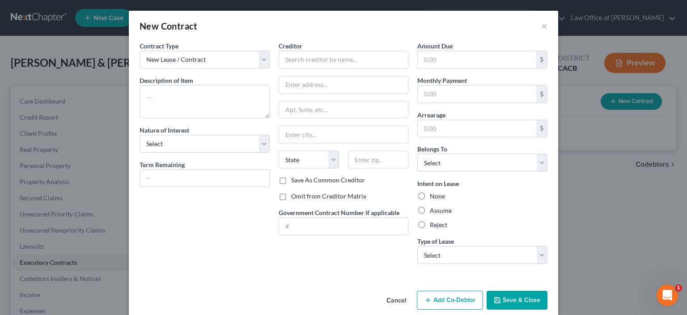
click at [558, 34] on div "New Contract ×" at bounding box center [344, 26] width 430 height 30
click at [548, 31] on button "×" at bounding box center [544, 26] width 6 height 11
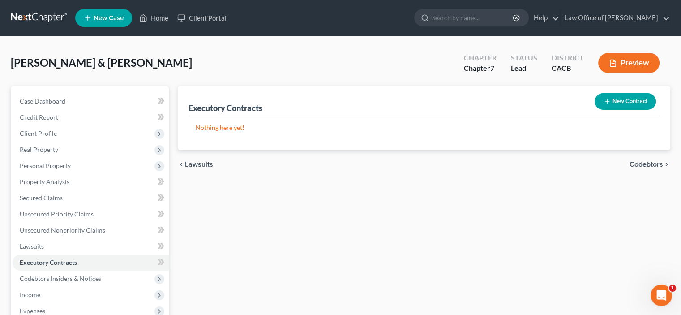
click at [629, 168] on span "Codebtors" at bounding box center [646, 164] width 34 height 7
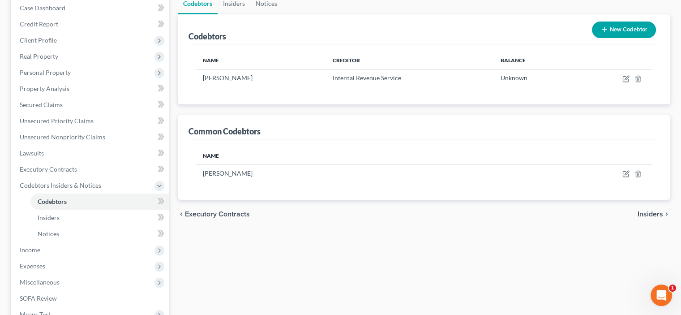
scroll to position [104, 0]
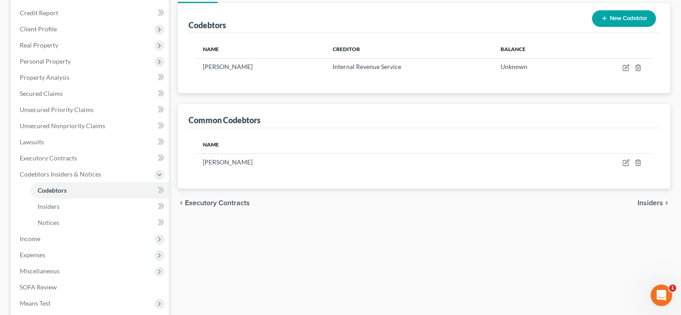
click at [637, 206] on span "Insiders" at bounding box center [650, 202] width 26 height 7
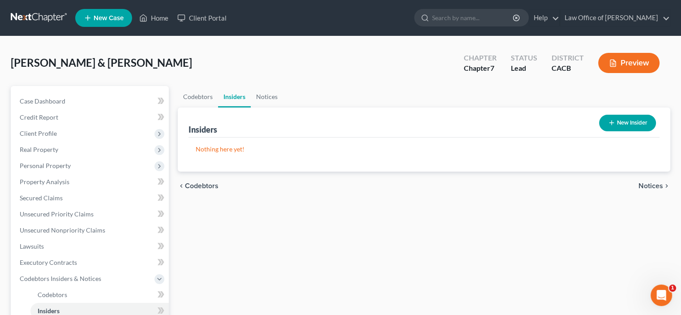
click at [648, 189] on span "Notices" at bounding box center [650, 185] width 25 height 7
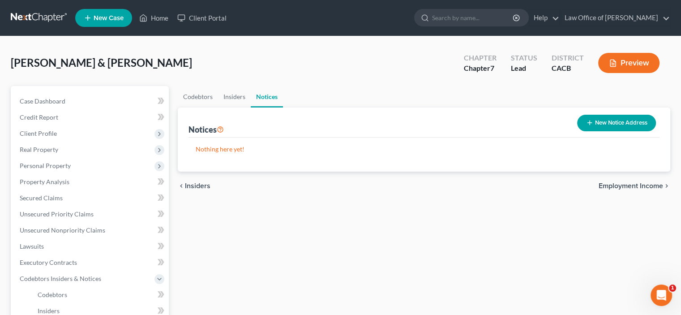
click at [609, 189] on span "Employment Income" at bounding box center [630, 185] width 64 height 7
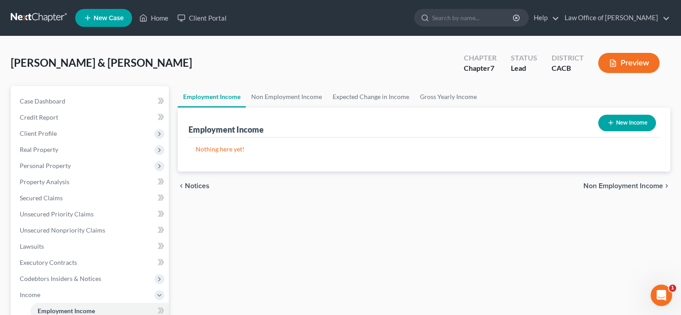
click at [616, 189] on span "Non Employment Income" at bounding box center [623, 185] width 80 height 7
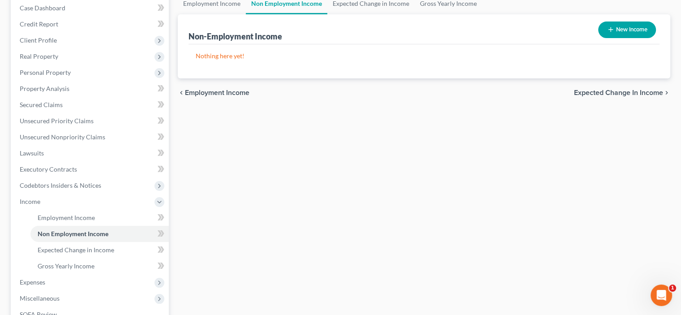
scroll to position [104, 0]
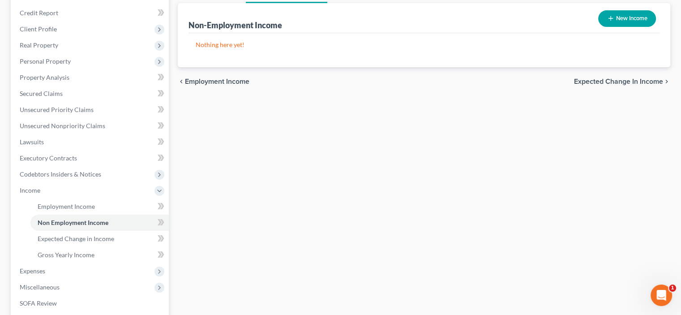
click at [591, 85] on span "Expected Change in Income" at bounding box center [618, 81] width 89 height 7
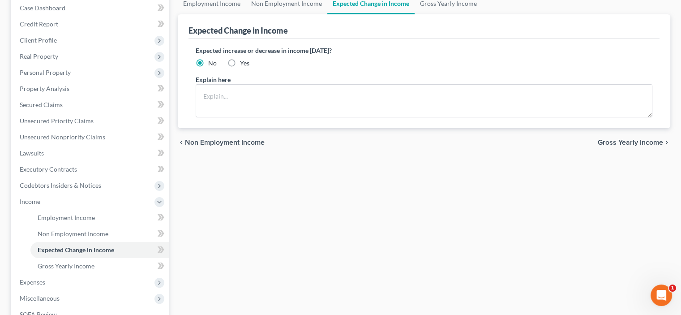
scroll to position [104, 0]
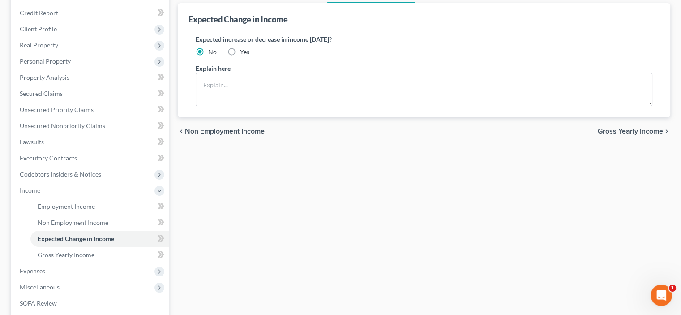
click at [597, 135] on span "Gross Yearly Income" at bounding box center [629, 131] width 65 height 7
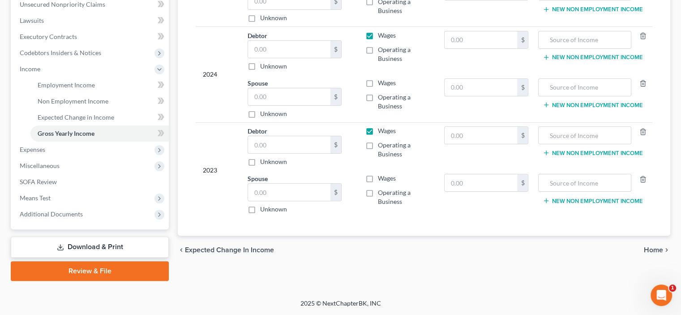
scroll to position [358, 0]
click at [644, 246] on span "Home" at bounding box center [653, 249] width 19 height 7
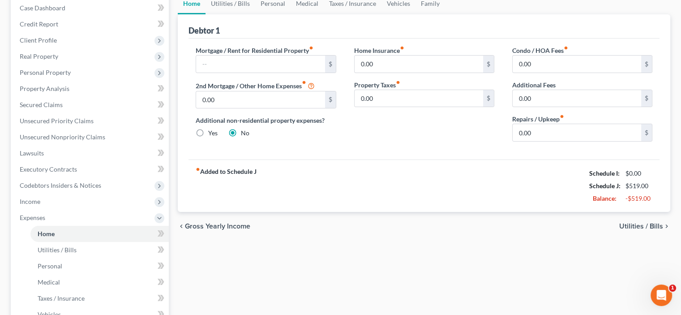
scroll to position [104, 0]
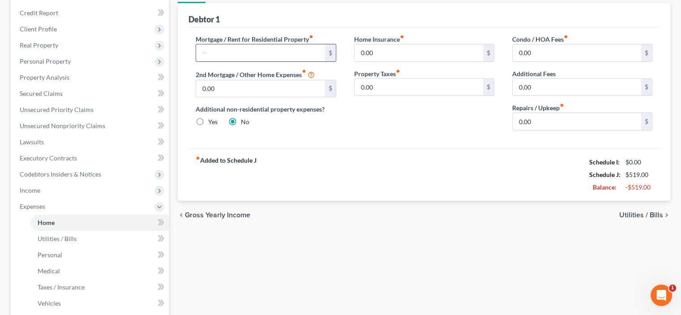
click at [209, 61] on input "text" at bounding box center [260, 52] width 128 height 17
type input "1,000.00"
click at [404, 39] on icon "fiber_manual_record" at bounding box center [402, 36] width 4 height 4
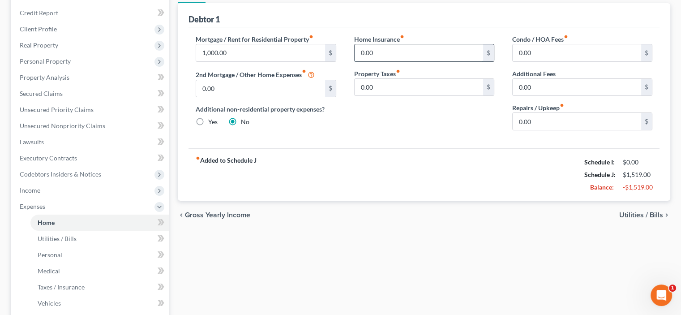
click at [362, 61] on input "0.00" at bounding box center [418, 52] width 128 height 17
type input "50.00"
type input "200.00"
click at [383, 61] on input "50.00" at bounding box center [418, 52] width 128 height 17
type input "50.00"
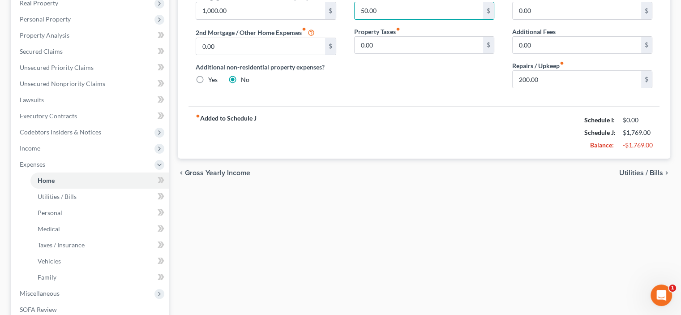
scroll to position [209, 0]
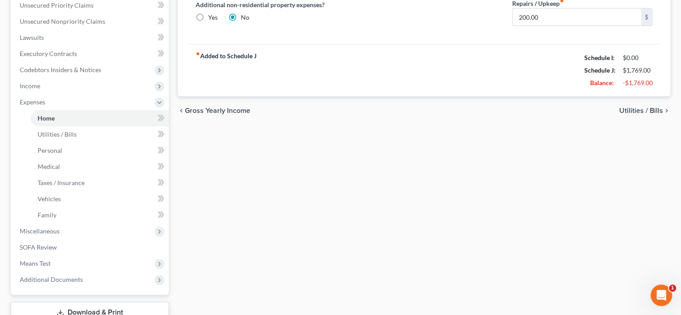
click at [635, 114] on span "Utilities / Bills" at bounding box center [641, 110] width 44 height 7
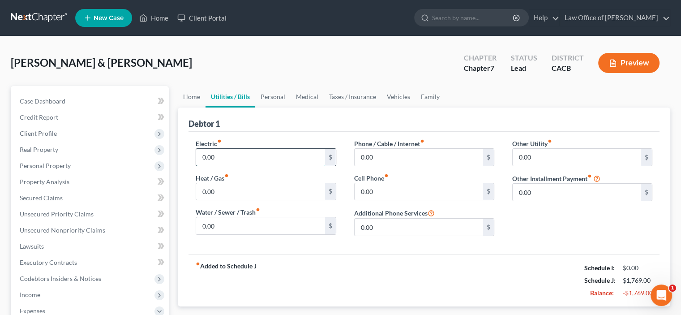
click at [208, 166] on input "0.00" at bounding box center [260, 157] width 128 height 17
type input "200.00"
click at [209, 200] on input "0.00" at bounding box center [260, 191] width 128 height 17
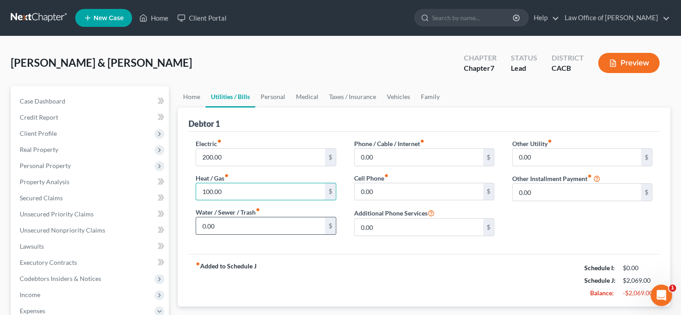
type input "100.00"
click at [231, 234] on input "0.00" at bounding box center [260, 225] width 128 height 17
type input "75.00"
click at [363, 166] on input "0.00" at bounding box center [418, 157] width 128 height 17
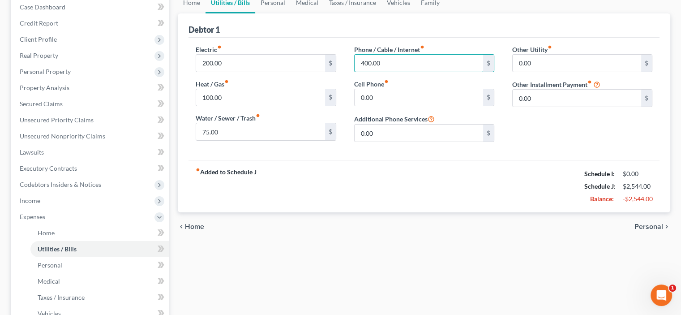
scroll to position [104, 0]
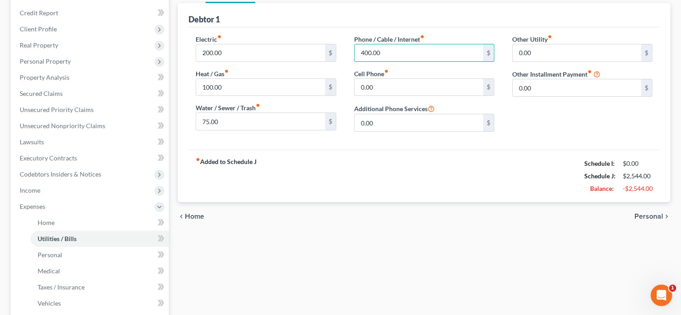
type input "400.00"
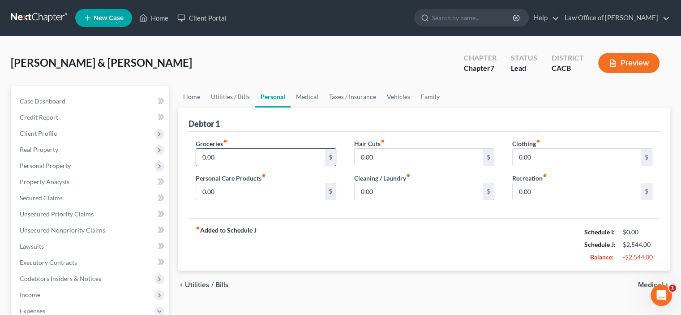
click at [208, 166] on input "0.00" at bounding box center [260, 157] width 128 height 17
type input "9"
type input "1,000"
click at [207, 200] on input "0.00" at bounding box center [260, 191] width 128 height 17
type input "100.00"
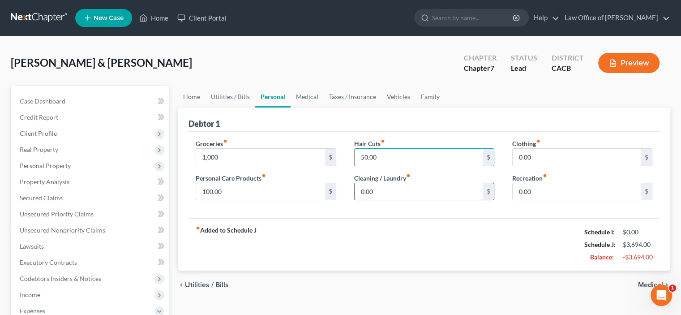
type input "50.00"
click at [380, 200] on input "0.00" at bounding box center [418, 191] width 128 height 17
type input "150.00"
click at [516, 166] on input "0.00" at bounding box center [576, 157] width 128 height 17
click at [367, 200] on input "150.00" at bounding box center [418, 191] width 128 height 17
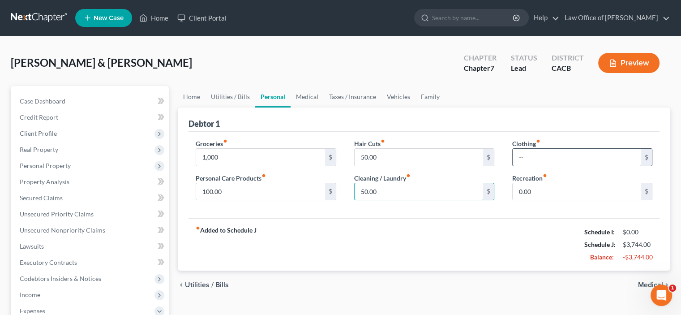
type input "50.00"
drag, startPoint x: 514, startPoint y: 191, endPoint x: 505, endPoint y: 190, distance: 9.4
click at [514, 166] on input "text" at bounding box center [576, 157] width 128 height 17
type input "100.00"
click at [513, 200] on input "0.00" at bounding box center [576, 191] width 128 height 17
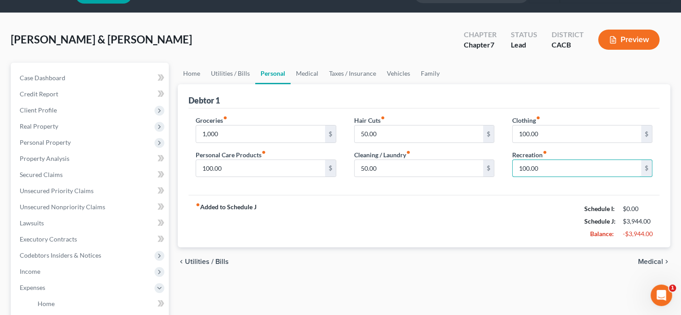
scroll to position [104, 0]
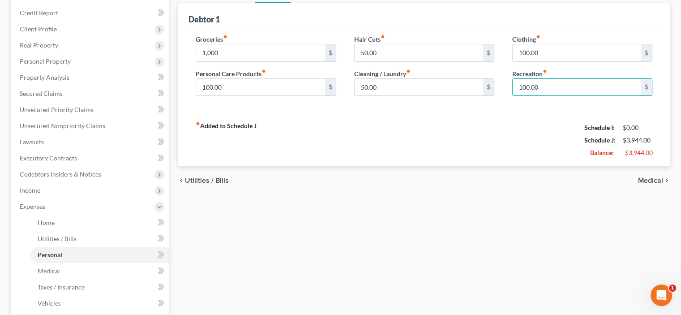
type input "100.00"
click at [639, 184] on span "Medical" at bounding box center [650, 180] width 25 height 7
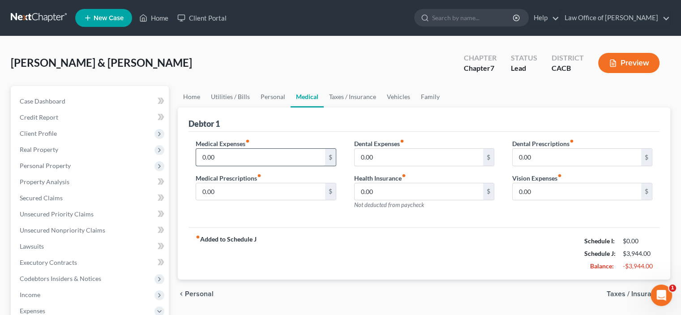
click at [268, 166] on input "0.00" at bounding box center [260, 157] width 128 height 17
type input "50.00"
click at [358, 166] on input "0.00" at bounding box center [418, 157] width 128 height 17
type input "50.00"
click at [387, 200] on input "0.00" at bounding box center [418, 191] width 128 height 17
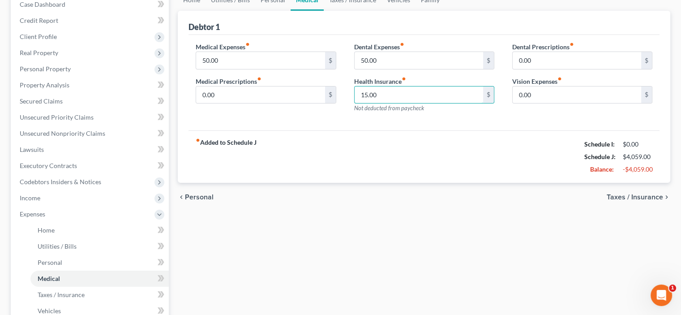
scroll to position [104, 0]
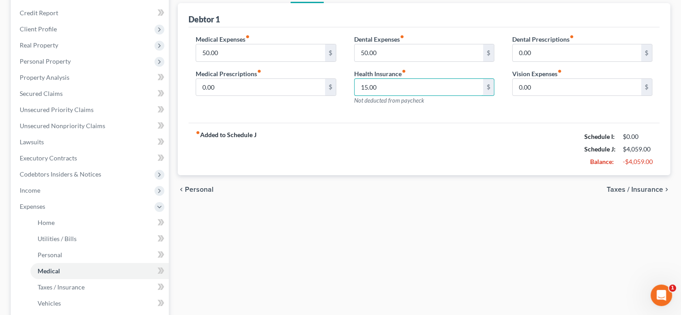
type input "15.00"
click at [618, 193] on span "Taxes / Insurance" at bounding box center [634, 189] width 56 height 7
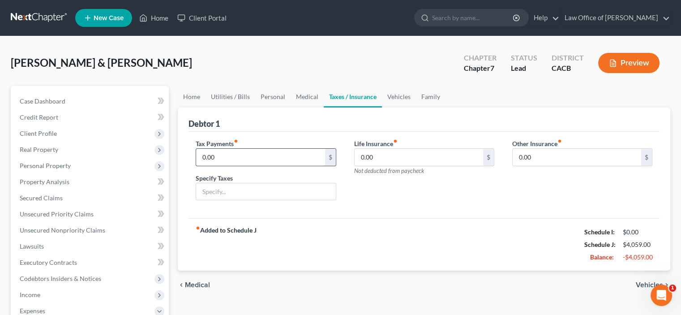
click at [206, 166] on input "0.00" at bounding box center [260, 157] width 128 height 17
type input "0"
drag, startPoint x: 233, startPoint y: 239, endPoint x: 298, endPoint y: 246, distance: 65.8
click at [234, 200] on input "text" at bounding box center [265, 191] width 139 height 17
type input "Non-dischargeable"
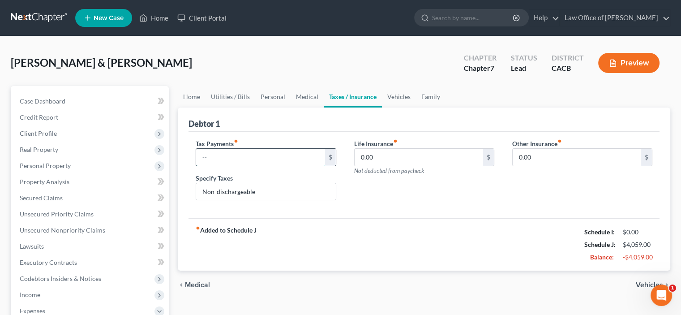
click at [205, 166] on input "text" at bounding box center [260, 157] width 128 height 17
type input "300.00"
click at [396, 166] on input "0.00" at bounding box center [418, 157] width 128 height 17
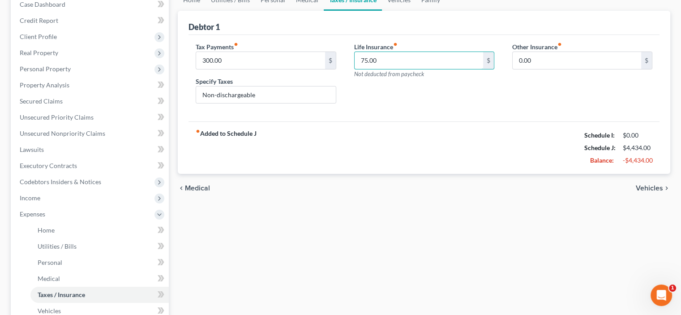
scroll to position [104, 0]
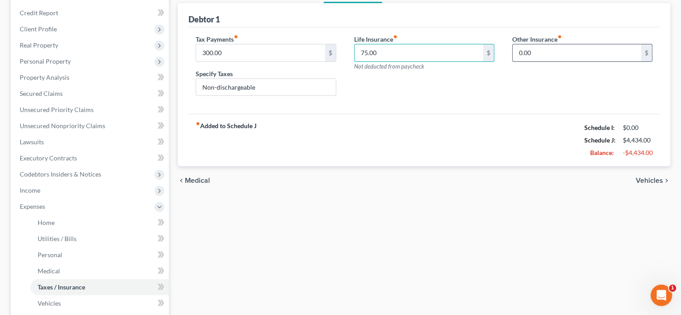
type input "75.00"
click at [542, 61] on input "0.00" at bounding box center [576, 52] width 128 height 17
type input "300.00"
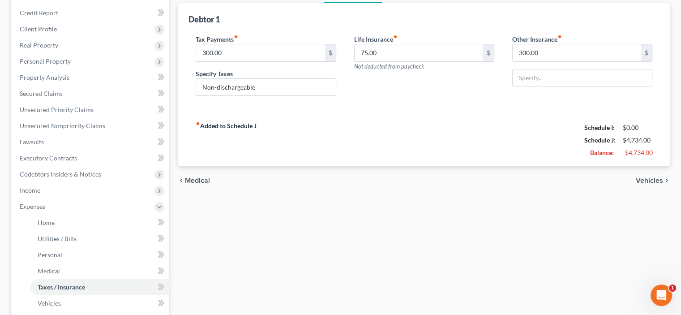
click at [562, 39] on icon "fiber_manual_record" at bounding box center [559, 36] width 4 height 4
click at [635, 184] on span "Vehicles" at bounding box center [648, 180] width 27 height 7
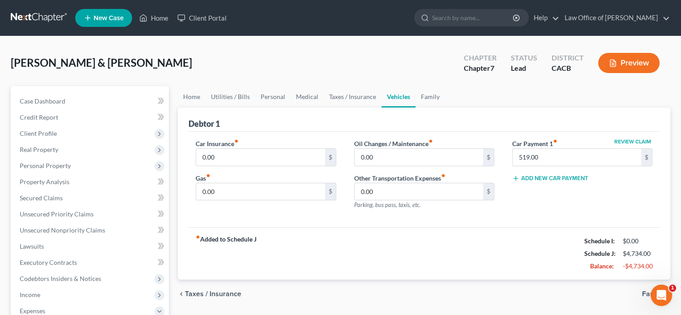
scroll to position [104, 0]
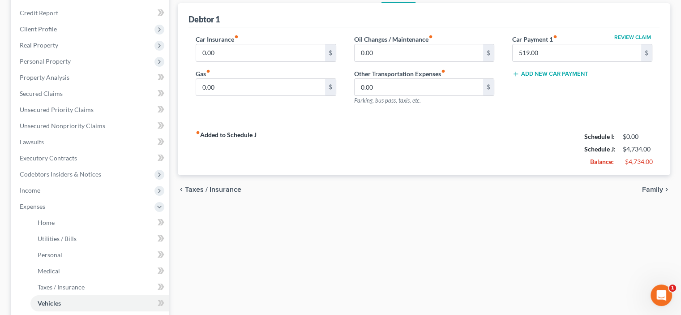
click at [229, 193] on span "Taxes / Insurance" at bounding box center [213, 189] width 56 height 7
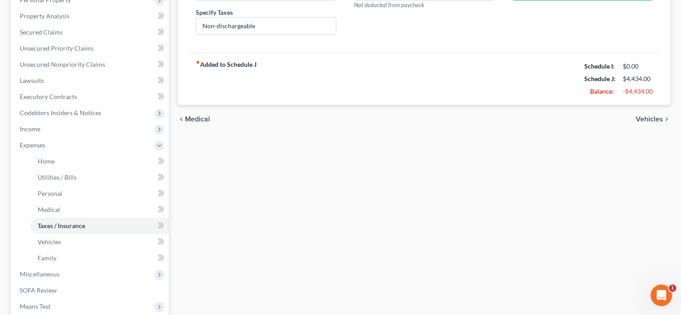
scroll to position [209, 0]
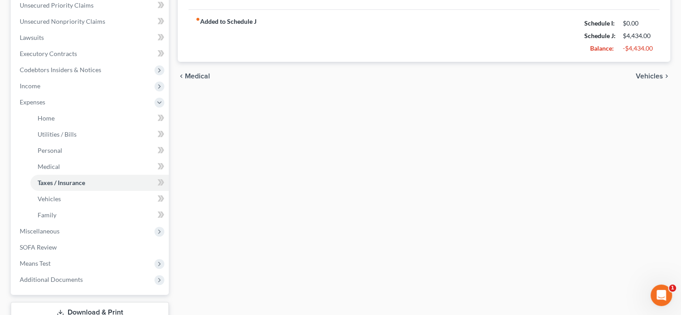
click at [639, 80] on span "Vehicles" at bounding box center [648, 75] width 27 height 7
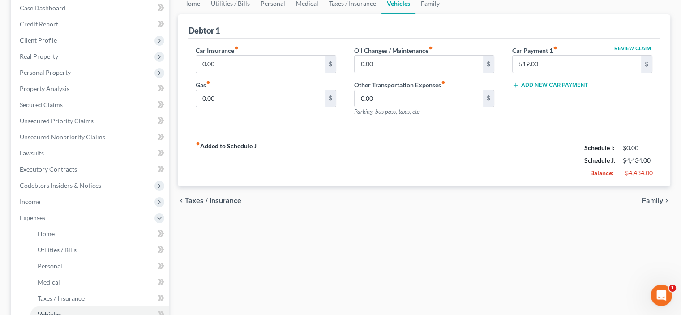
scroll to position [104, 0]
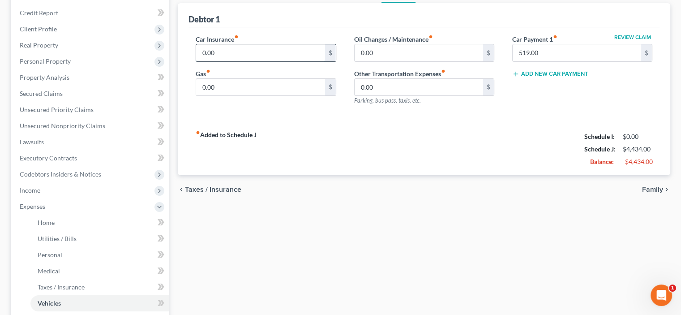
click at [234, 61] on input "0.00" at bounding box center [260, 52] width 128 height 17
type input "300.00"
click at [240, 96] on input "0.00" at bounding box center [260, 87] width 128 height 17
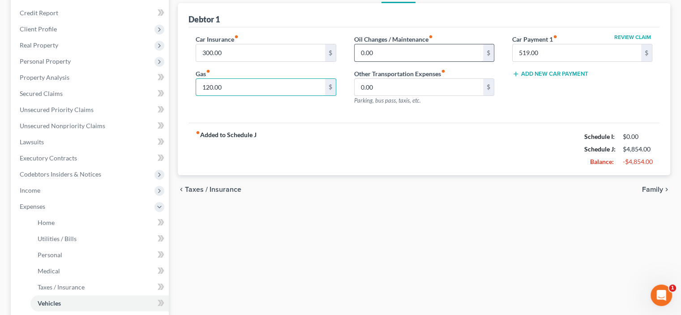
type input "120.00"
click at [391, 61] on input "0.00" at bounding box center [418, 52] width 128 height 17
type input "50.00"
click at [643, 193] on span "Family" at bounding box center [652, 189] width 21 height 7
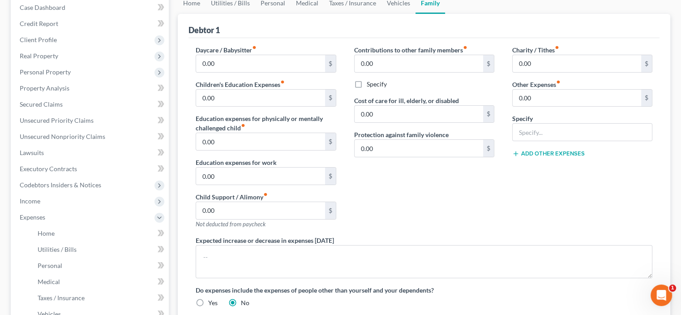
scroll to position [104, 0]
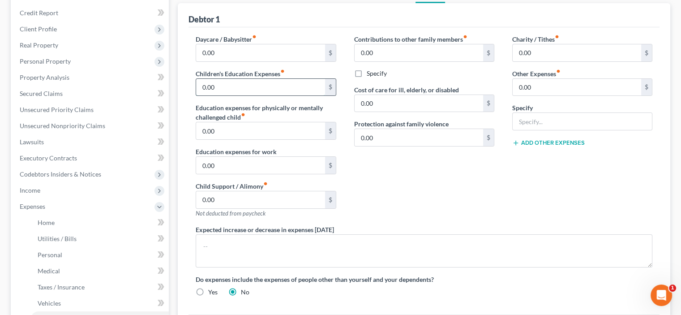
click at [256, 96] on input "0.00" at bounding box center [260, 87] width 128 height 17
type input "800.00"
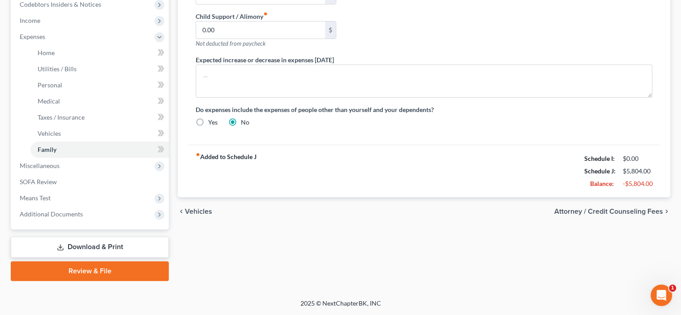
scroll to position [418, 0]
type input "100.00"
click at [596, 208] on span "Attorney / Credit Counseling Fees" at bounding box center [608, 211] width 109 height 7
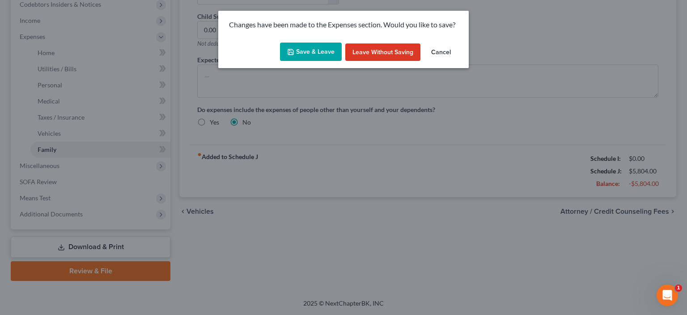
click at [290, 61] on button "Save & Leave" at bounding box center [311, 52] width 62 height 19
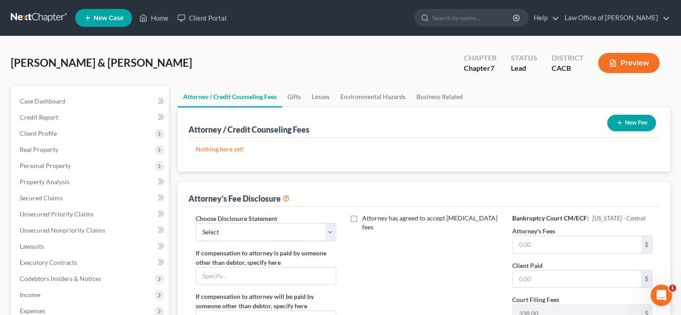
scroll to position [104, 0]
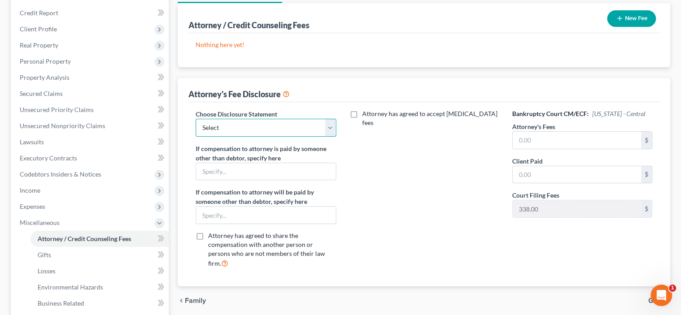
click at [330, 136] on select "Select Default Disclosure" at bounding box center [266, 128] width 140 height 18
select select "0"
click at [201, 136] on select "Select Default Disclosure" at bounding box center [266, 128] width 140 height 18
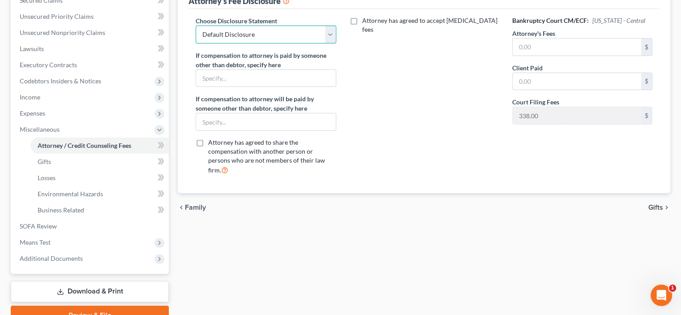
scroll to position [209, 0]
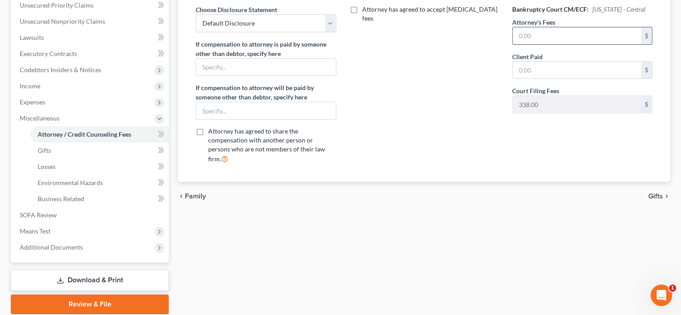
click at [512, 44] on input "text" at bounding box center [576, 35] width 128 height 17
type input "1,500.00"
drag, startPoint x: 515, startPoint y: 145, endPoint x: 470, endPoint y: 142, distance: 44.4
click at [507, 144] on div "Bankruptcy Court CM/ECF: California - Central Attorney's Fees 1,500.00 $ Client…" at bounding box center [582, 88] width 158 height 166
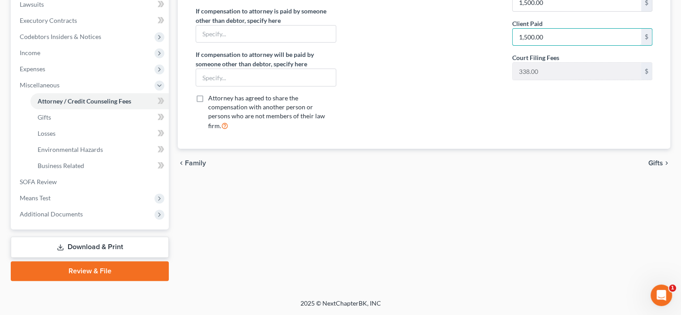
scroll to position [313, 0]
type input "1,500.00"
click at [648, 166] on span "Gifts" at bounding box center [655, 162] width 15 height 7
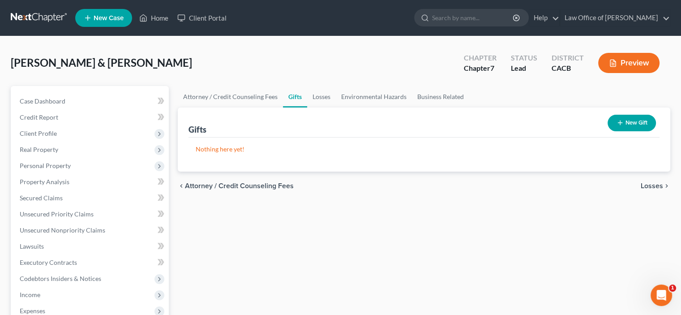
click at [640, 189] on span "Losses" at bounding box center [651, 185] width 22 height 7
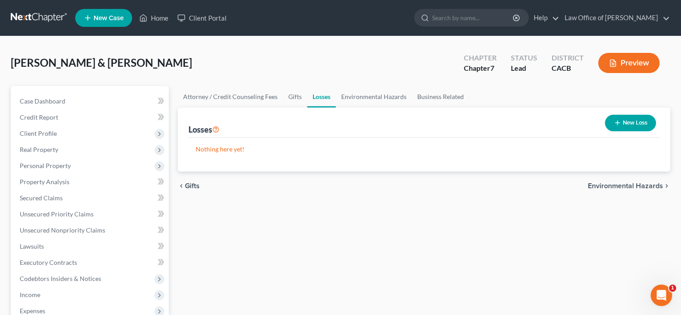
click at [627, 189] on span "Environmental Hazards" at bounding box center [625, 185] width 75 height 7
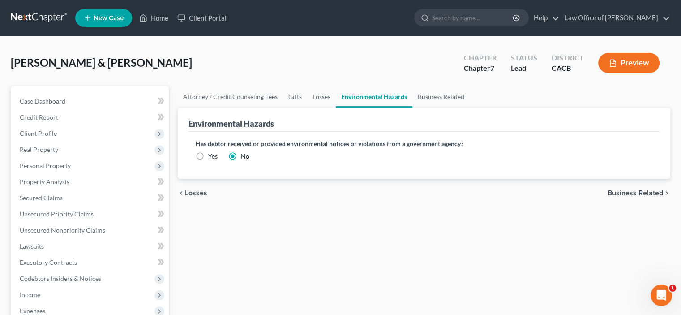
click at [625, 196] on span "Business Related" at bounding box center [634, 192] width 55 height 7
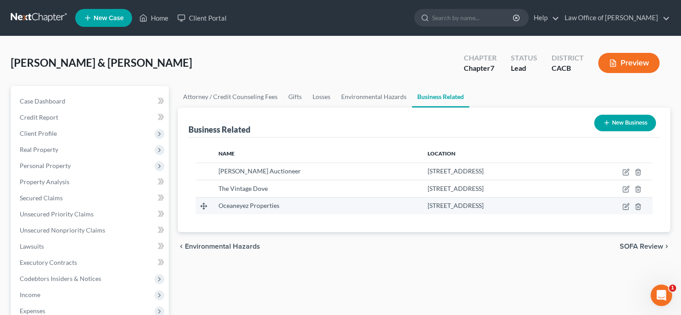
scroll to position [104, 0]
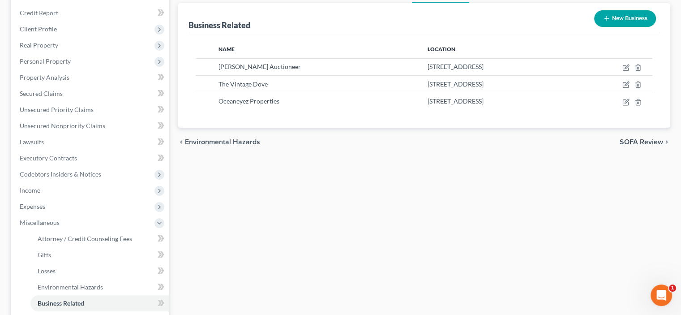
click at [619, 145] on span "SOFA Review" at bounding box center [640, 141] width 43 height 7
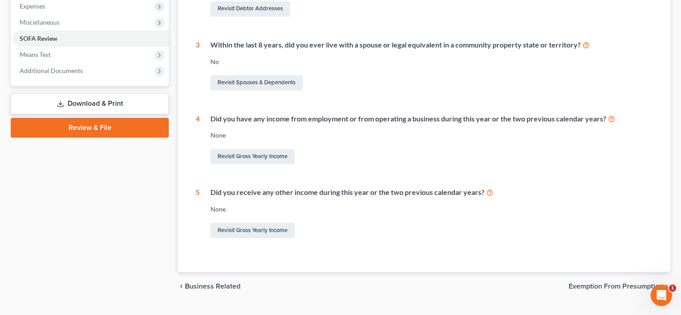
scroll to position [313, 0]
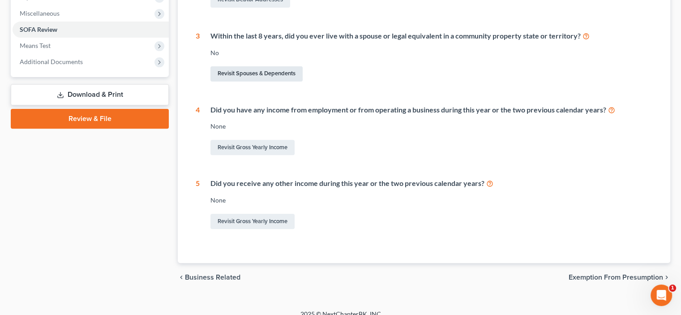
click at [262, 81] on link "Revisit Spouses & Dependents" at bounding box center [256, 73] width 92 height 15
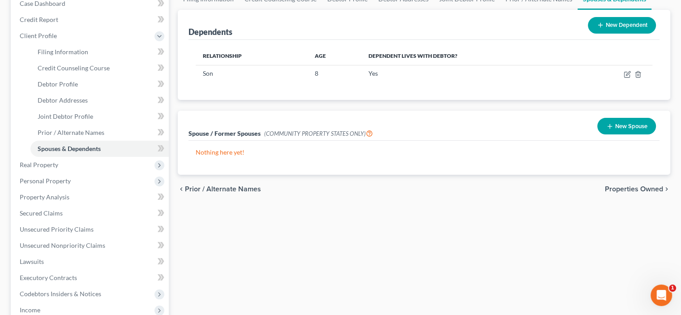
scroll to position [104, 0]
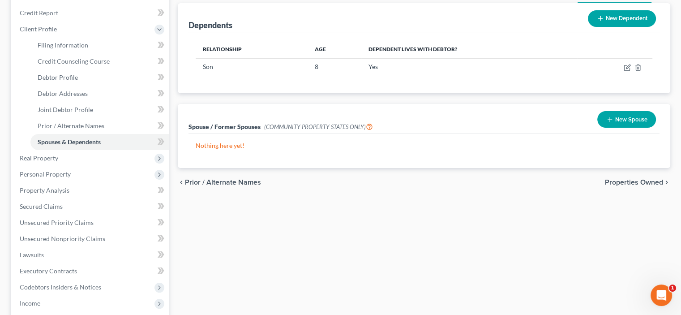
click at [607, 128] on button "New Spouse" at bounding box center [626, 119] width 59 height 17
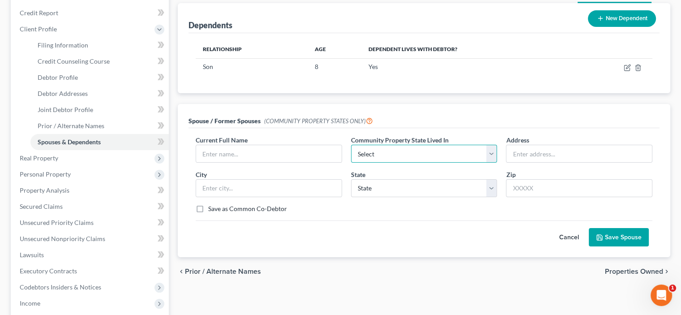
click at [485, 162] on select "Select AZ CA GU ID LA NV NM PR TX WA WI" at bounding box center [424, 154] width 146 height 18
select select "1"
click at [352, 162] on select "Select AZ CA GU ID LA NV NM PR TX WA WI" at bounding box center [424, 154] width 146 height 18
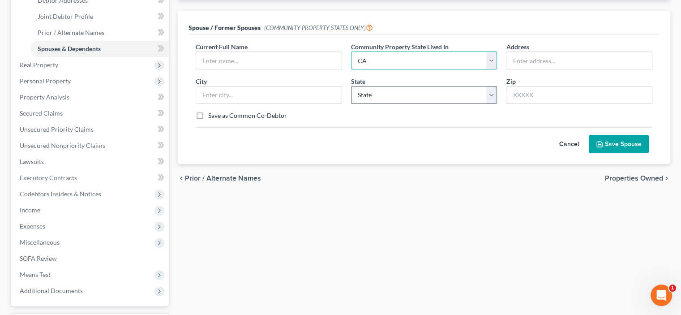
scroll to position [209, 0]
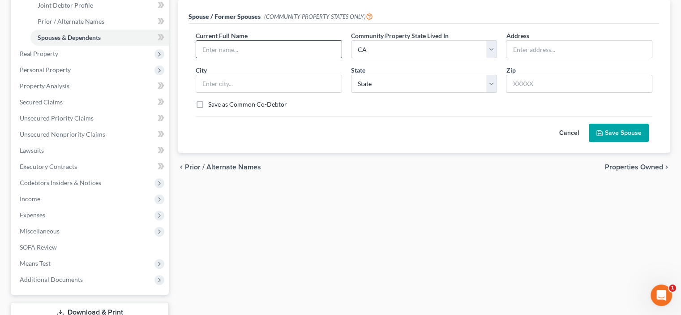
click at [209, 58] on input "text" at bounding box center [268, 49] width 145 height 17
type input "Jessica Lynn Ross"
click at [206, 92] on input "text" at bounding box center [268, 83] width 145 height 17
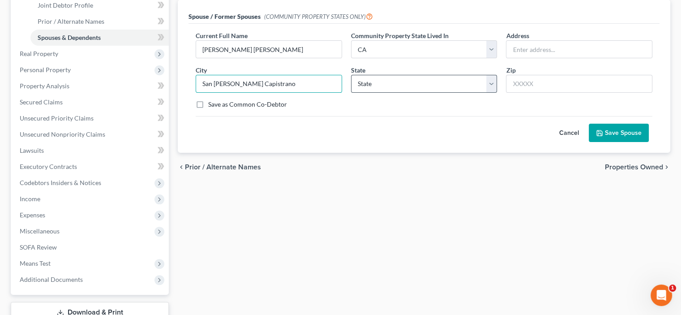
type input "San Juan Capistrano"
click at [484, 93] on select "State AL AK AR AZ CA CO CT DE DC FL GA GU HI ID IL IN IA KS KY LA ME MD MA MI M…" at bounding box center [424, 84] width 146 height 18
select select "4"
click at [352, 93] on select "State AL AK AR AZ CA CO CT DE DC FL GA GU HI ID IL IN IA KS KY LA ME MD MA MI M…" at bounding box center [424, 84] width 146 height 18
drag, startPoint x: 512, startPoint y: 137, endPoint x: 520, endPoint y: 171, distance: 34.9
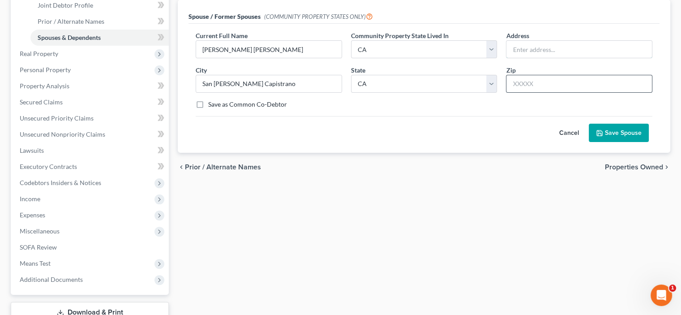
click at [512, 58] on input "text" at bounding box center [578, 49] width 145 height 17
type input "32302 Alipaz # 44"
click at [520, 93] on input "text" at bounding box center [579, 84] width 146 height 18
type input "92675"
drag, startPoint x: 206, startPoint y: 205, endPoint x: 213, endPoint y: 211, distance: 8.6
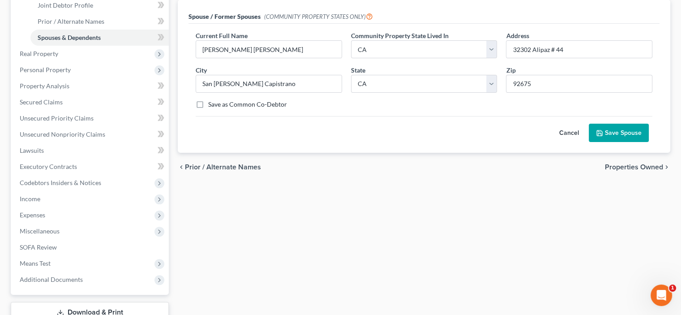
click at [208, 109] on label "Save as Common Co-Debtor" at bounding box center [247, 104] width 79 height 9
click at [212, 106] on input "Save as Common Co-Debtor" at bounding box center [215, 103] width 6 height 6
checkbox input "true"
click at [594, 142] on button "Save Spouse" at bounding box center [618, 133] width 60 height 19
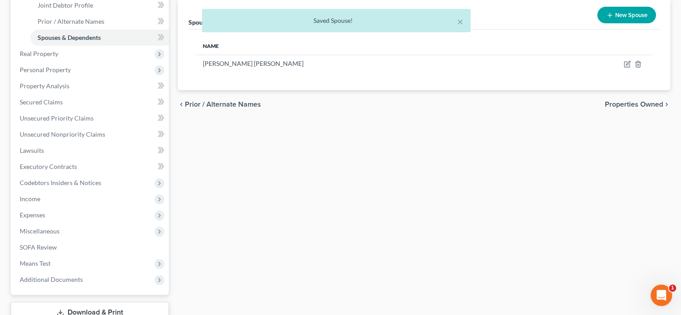
click at [605, 108] on span "Properties Owned" at bounding box center [634, 104] width 58 height 7
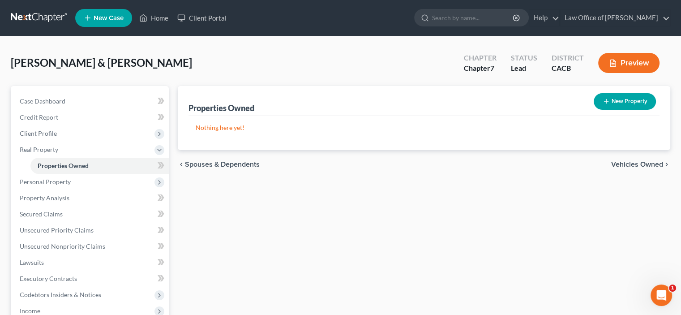
click at [598, 110] on button "New Property" at bounding box center [624, 101] width 62 height 17
select select "2"
select select "0"
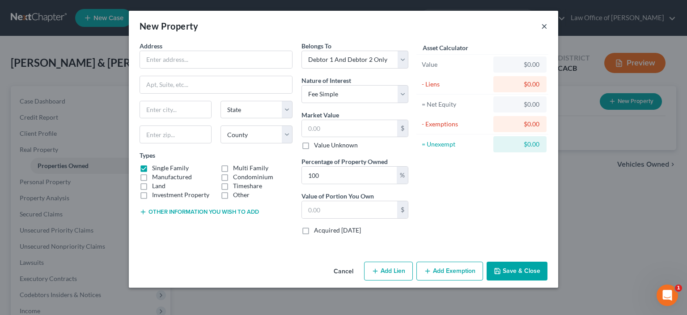
click at [548, 31] on button "×" at bounding box center [544, 26] width 6 height 11
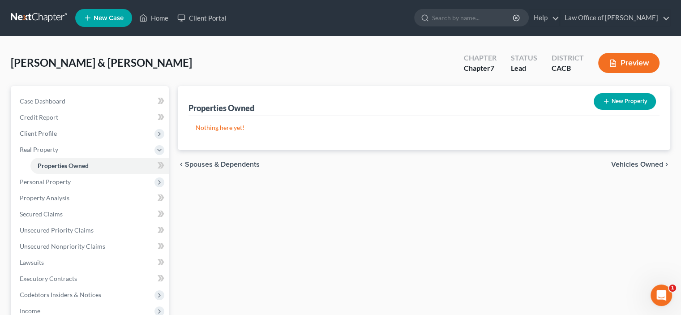
click at [611, 168] on span "Vehicles Owned" at bounding box center [637, 164] width 52 height 7
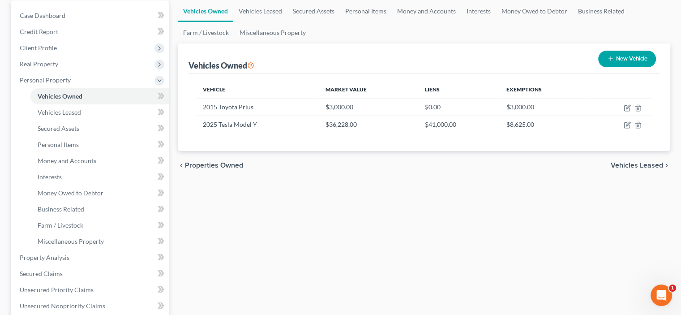
scroll to position [104, 0]
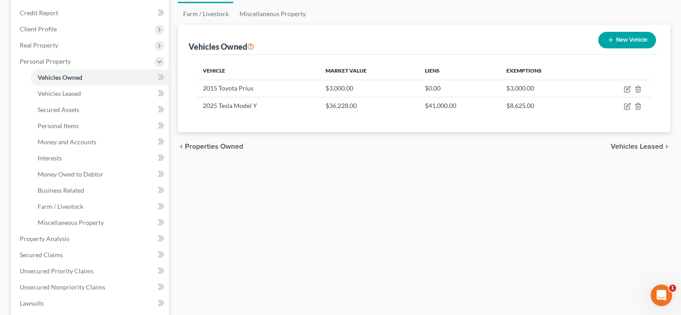
click at [610, 150] on span "Vehicles Leased" at bounding box center [636, 146] width 52 height 7
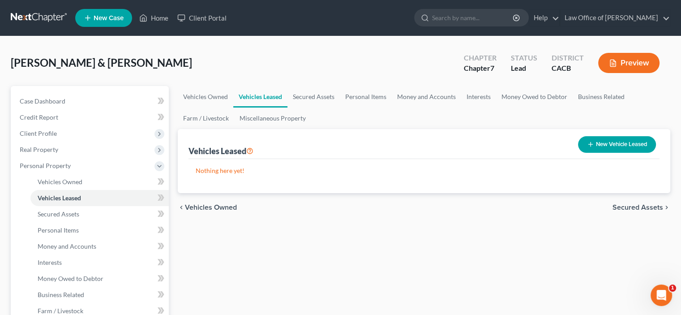
click at [612, 211] on span "Secured Assets" at bounding box center [637, 207] width 51 height 7
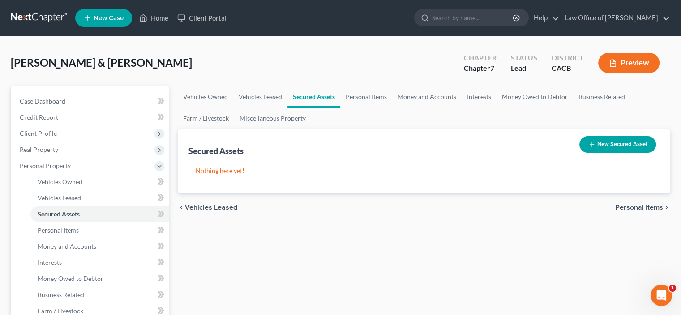
click at [615, 211] on span "Personal Items" at bounding box center [639, 207] width 48 height 7
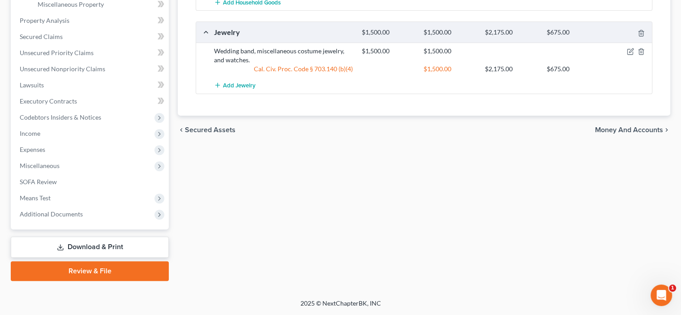
scroll to position [418, 0]
click at [606, 133] on span "Money and Accounts" at bounding box center [629, 129] width 68 height 7
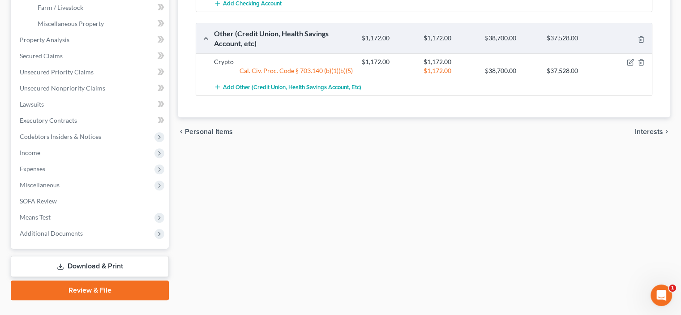
scroll to position [418, 0]
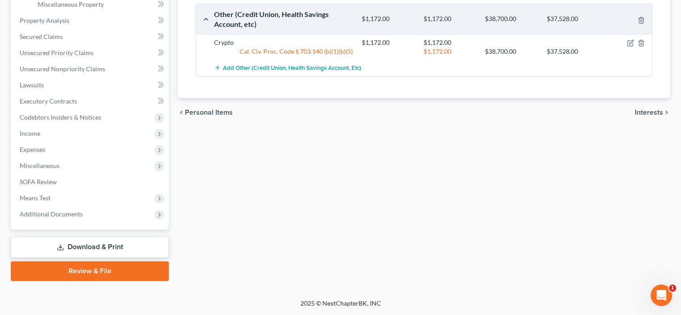
click at [639, 116] on span "Interests" at bounding box center [649, 112] width 28 height 7
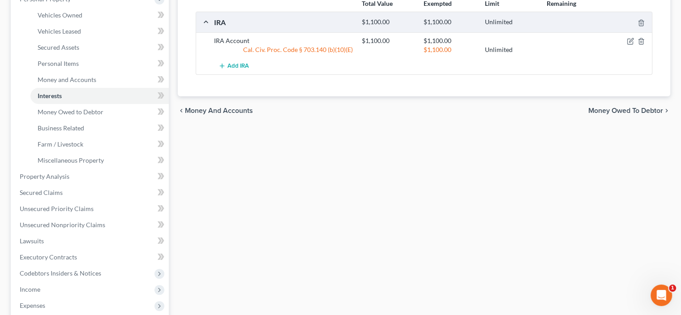
scroll to position [209, 0]
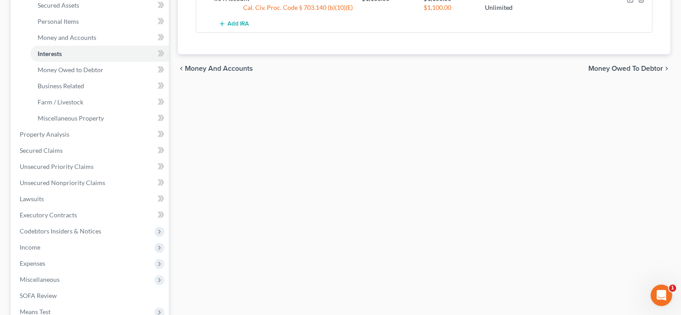
click at [610, 72] on span "Money Owed to Debtor" at bounding box center [625, 68] width 75 height 7
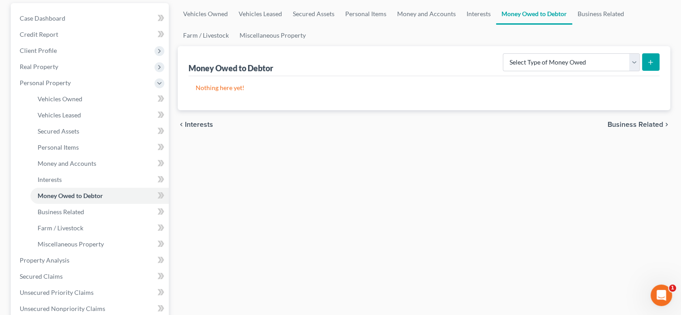
scroll to position [104, 0]
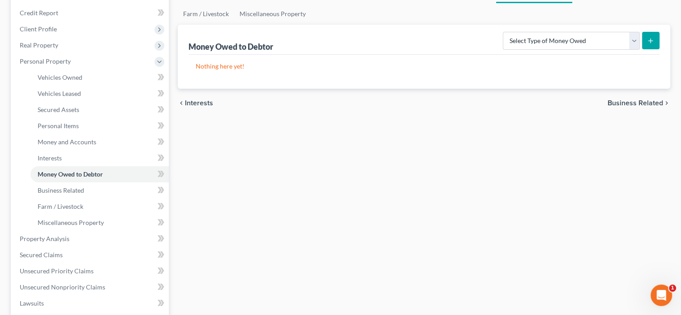
click at [634, 107] on span "Business Related" at bounding box center [634, 102] width 55 height 7
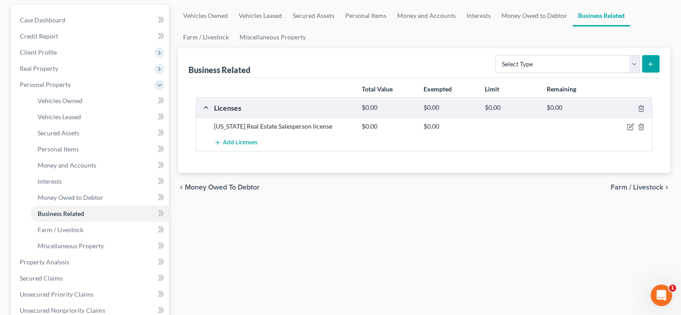
scroll to position [104, 0]
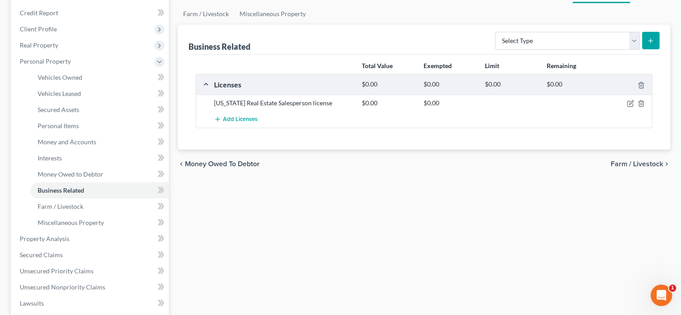
click at [639, 167] on span "Farm / Livestock" at bounding box center [636, 163] width 52 height 7
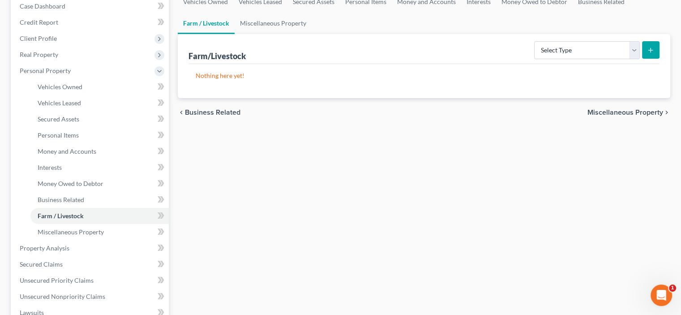
scroll to position [104, 0]
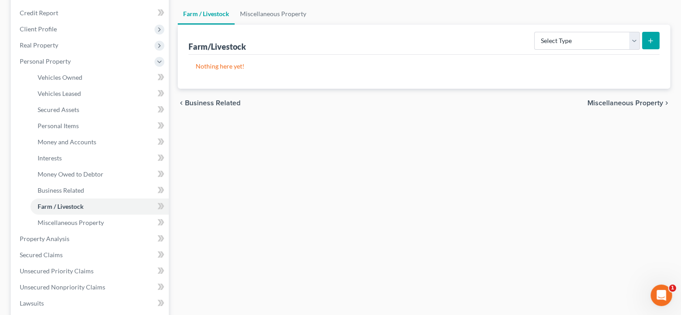
click at [608, 107] on span "Miscellaneous Property" at bounding box center [625, 102] width 76 height 7
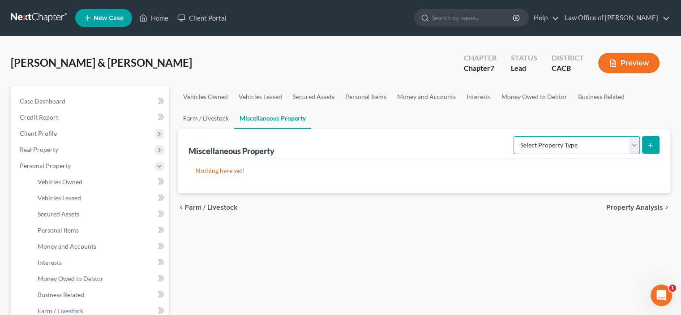
click at [621, 154] on select "Select Property Type Assigned for Creditor Benefit Within 1 Year Holding for An…" at bounding box center [576, 145] width 126 height 18
click at [622, 154] on select "Select Property Type Assigned for Creditor Benefit Within 1 Year Holding for An…" at bounding box center [576, 145] width 126 height 18
click at [608, 211] on span "Property Analysis" at bounding box center [634, 207] width 57 height 7
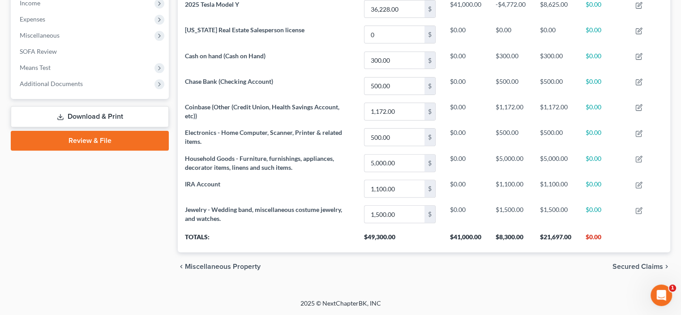
click at [619, 263] on span "Secured Claims" at bounding box center [637, 266] width 51 height 7
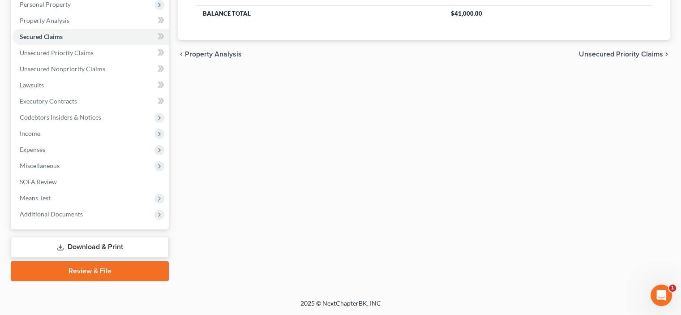
click at [589, 58] on span "Unsecured Priority Claims" at bounding box center [621, 54] width 84 height 7
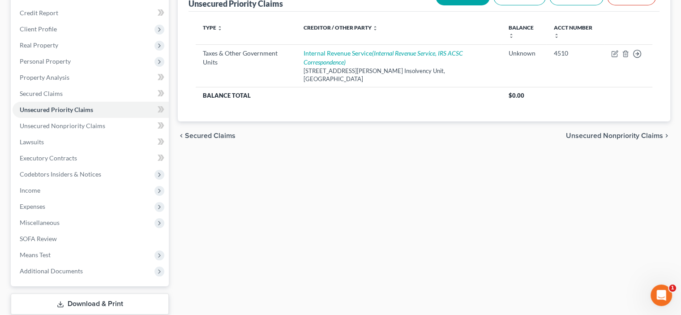
click at [578, 139] on span "Unsecured Nonpriority Claims" at bounding box center [614, 135] width 97 height 7
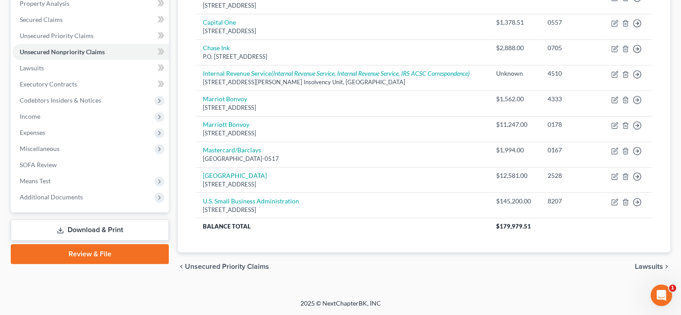
click at [639, 252] on div "chevron_left Unsecured Priority Claims Lawsuits chevron_right" at bounding box center [424, 266] width 492 height 29
click at [637, 263] on span "Lawsuits" at bounding box center [649, 266] width 28 height 7
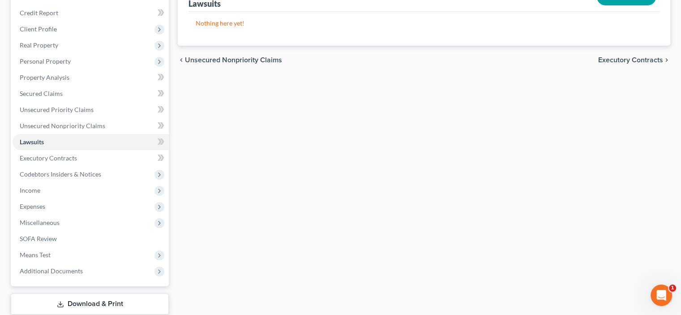
drag, startPoint x: 614, startPoint y: 97, endPoint x: 623, endPoint y: 154, distance: 57.6
click at [614, 64] on span "Executory Contracts" at bounding box center [630, 59] width 65 height 7
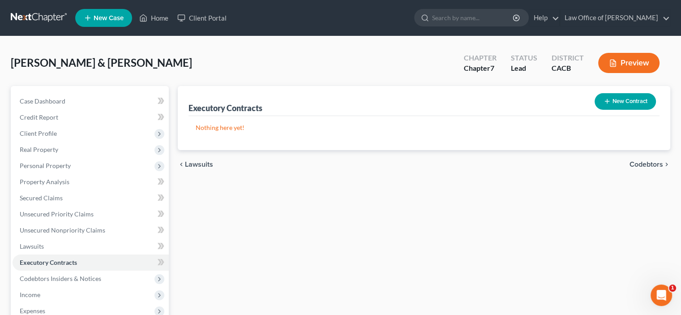
click at [641, 168] on span "Codebtors" at bounding box center [646, 164] width 34 height 7
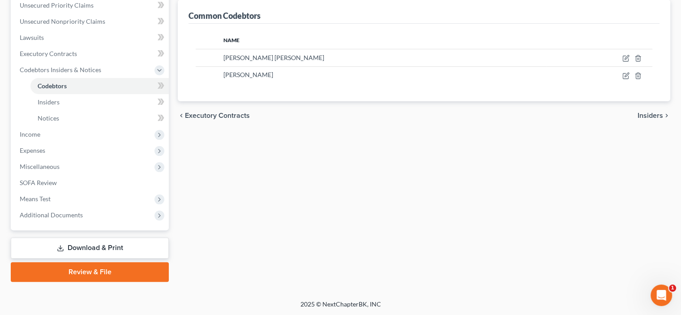
click at [640, 119] on span "Insiders" at bounding box center [650, 115] width 26 height 7
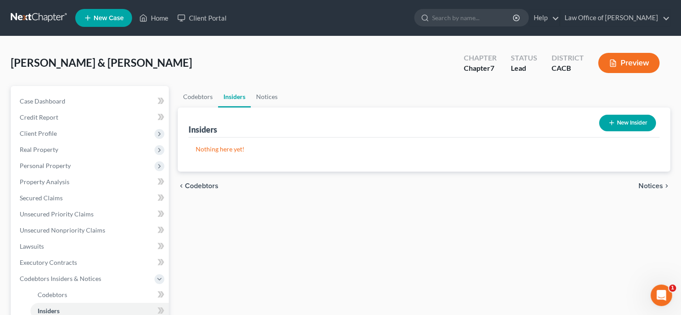
click at [646, 189] on span "Notices" at bounding box center [650, 185] width 25 height 7
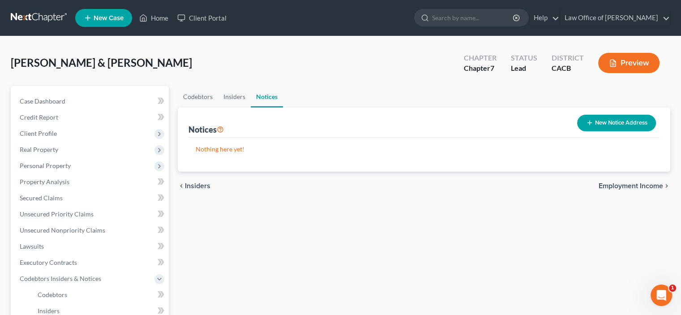
click at [626, 189] on span "Employment Income" at bounding box center [630, 185] width 64 height 7
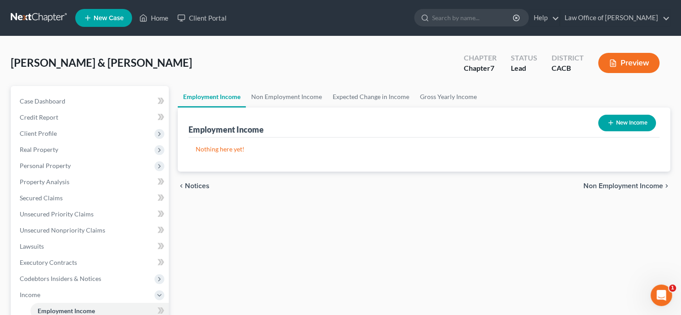
click at [595, 189] on span "Non Employment Income" at bounding box center [623, 185] width 80 height 7
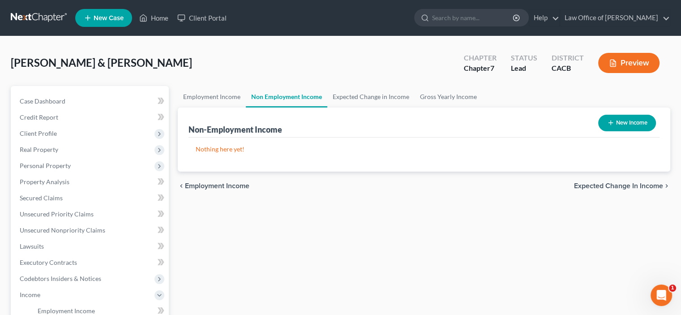
click at [595, 189] on span "Expected Change in Income" at bounding box center [618, 185] width 89 height 7
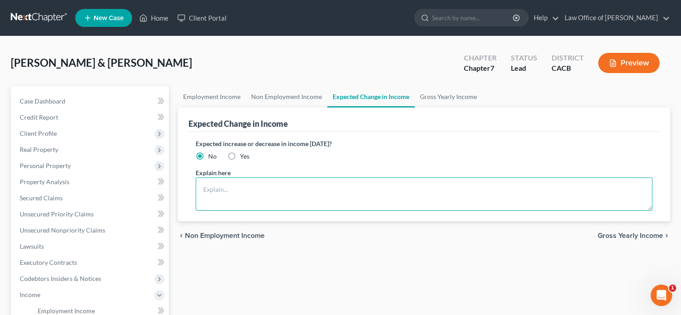
click at [595, 210] on textarea at bounding box center [424, 193] width 456 height 33
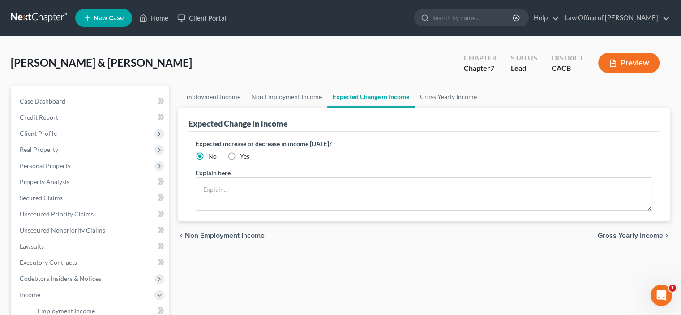
click at [598, 239] on span "Gross Yearly Income" at bounding box center [629, 235] width 65 height 7
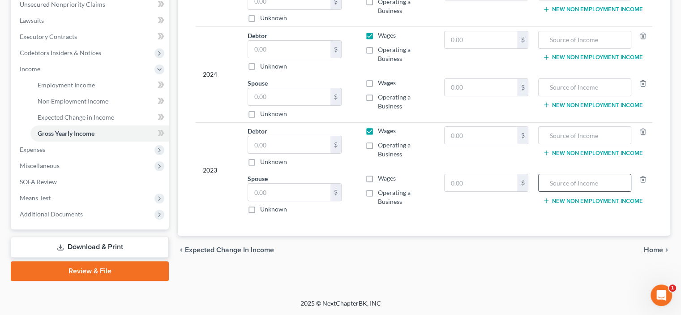
scroll to position [358, 0]
click at [644, 246] on span "Home" at bounding box center [653, 249] width 19 height 7
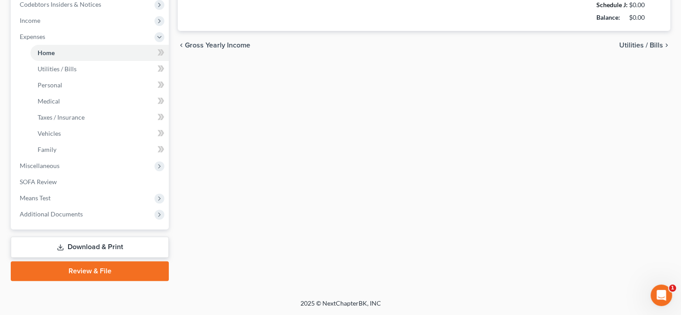
type input "1,000.00"
type input "0.00"
radio input "true"
type input "50.00"
type input "0.00"
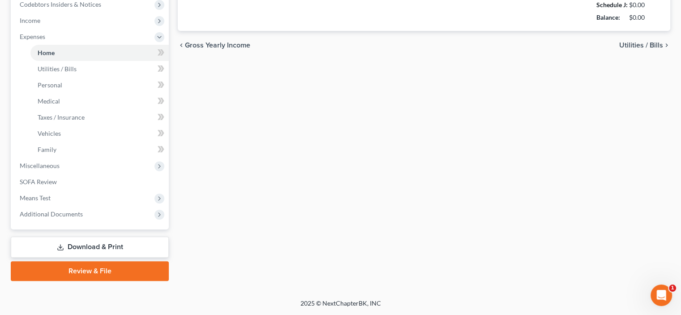
type input "0.00"
type input "200.00"
click at [47, 194] on span "Means Test" at bounding box center [35, 198] width 31 height 8
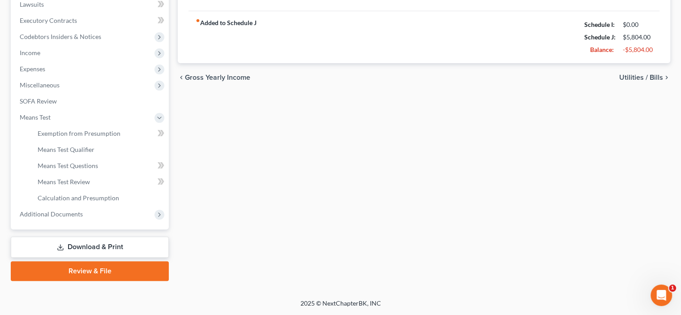
scroll to position [378, 0]
click at [82, 236] on link "Download & Print" at bounding box center [90, 246] width 158 height 21
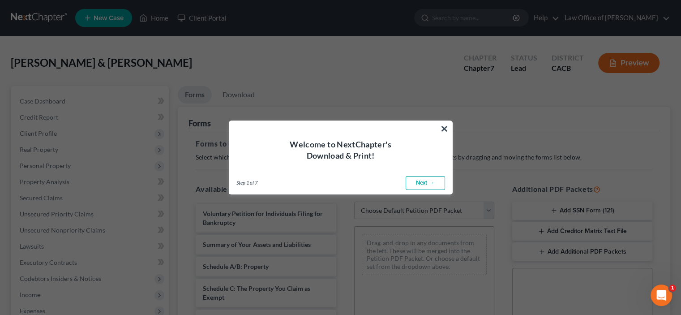
click at [406, 186] on link "Next →" at bounding box center [424, 183] width 39 height 14
select select "0"
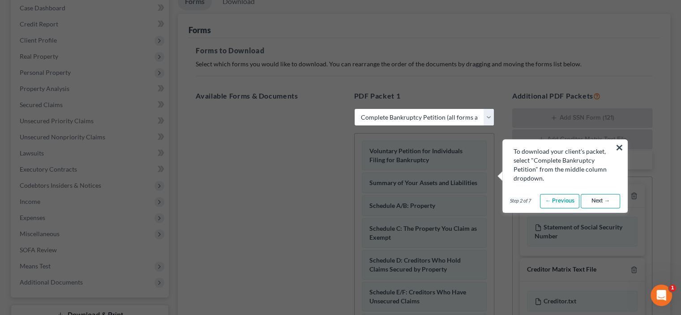
scroll to position [104, 0]
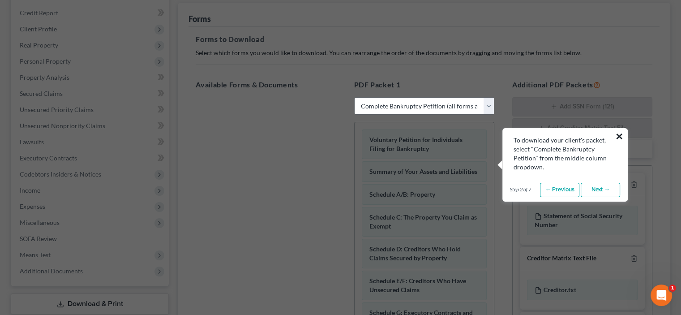
click at [617, 137] on button "×" at bounding box center [619, 136] width 9 height 14
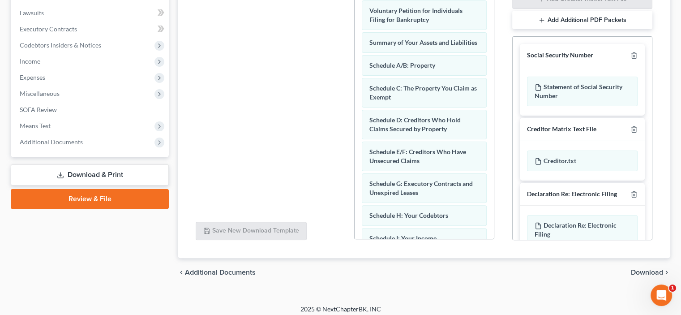
scroll to position [209, 0]
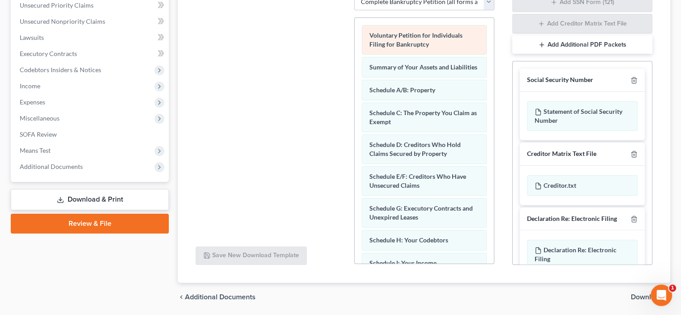
click at [388, 48] on span "Voluntary Petition for Individuals Filing for Bankruptcy" at bounding box center [415, 39] width 93 height 17
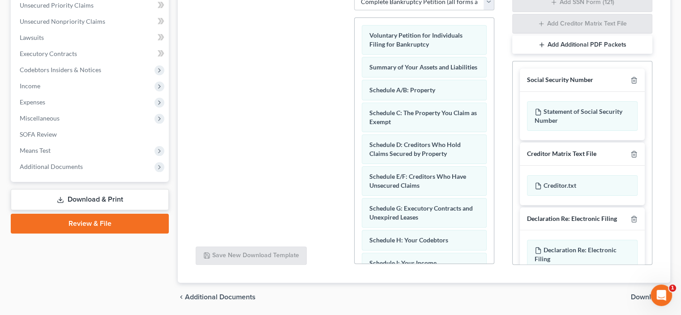
drag, startPoint x: 378, startPoint y: 111, endPoint x: 284, endPoint y: 117, distance: 94.2
click at [281, 119] on div at bounding box center [265, 116] width 154 height 246
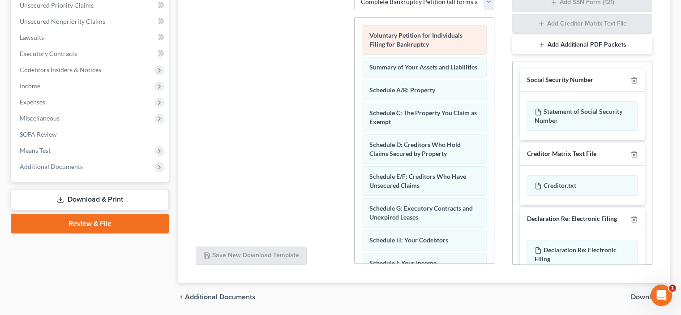
click at [413, 48] on span "Voluntary Petition for Individuals Filing for Bankruptcy" at bounding box center [415, 39] width 93 height 17
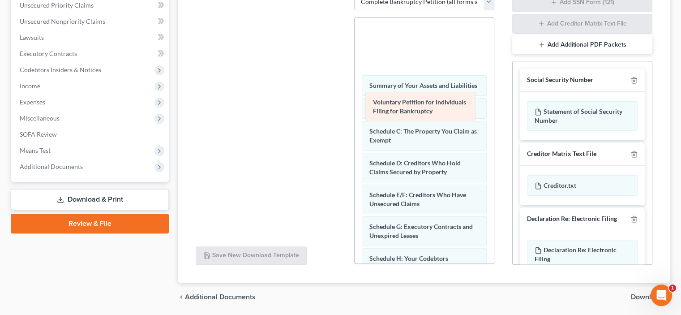
click at [415, 115] on div "Voluntary Petition for Individuals Filing for Bankruptcy Voluntary Petition for…" at bounding box center [423, 309] width 139 height 583
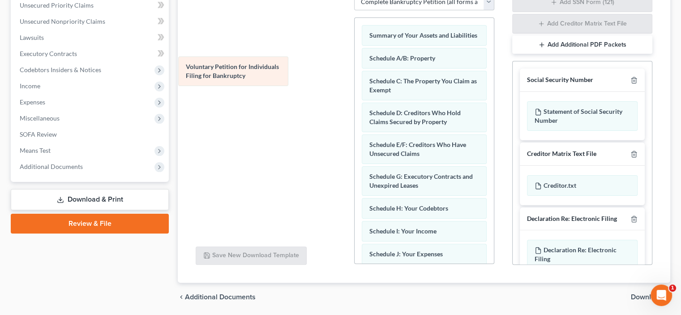
drag, startPoint x: 398, startPoint y: 110, endPoint x: 211, endPoint y: 67, distance: 191.5
click at [354, 71] on div "Voluntary Petition for Individuals Filing for Bankruptcy Voluntary Petition for…" at bounding box center [423, 284] width 139 height 533
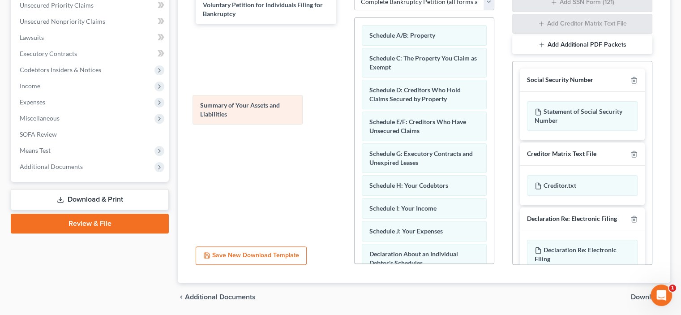
drag, startPoint x: 379, startPoint y: 107, endPoint x: 217, endPoint y: 91, distance: 162.8
click at [354, 100] on div "Summary of Your Assets and Liabilities Summary of Your Assets and Liabilities S…" at bounding box center [423, 273] width 139 height 510
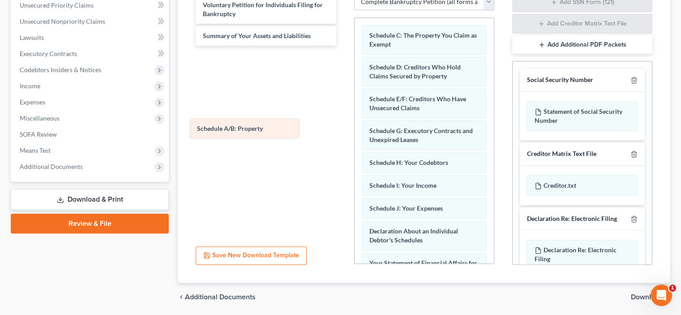
drag, startPoint x: 381, startPoint y: 102, endPoint x: 205, endPoint y: 128, distance: 177.4
click at [354, 128] on div "Schedule A/B: Property Schedule A/B: Property Schedule C: The Property You Clai…" at bounding box center [423, 261] width 139 height 487
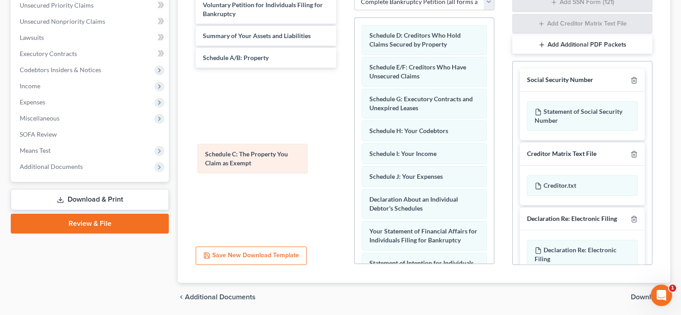
drag, startPoint x: 380, startPoint y: 107, endPoint x: 251, endPoint y: 165, distance: 141.4
click at [354, 159] on div "Schedule C: The Property You Claim as Exempt Schedule C: The Property You Claim…" at bounding box center [423, 246] width 139 height 456
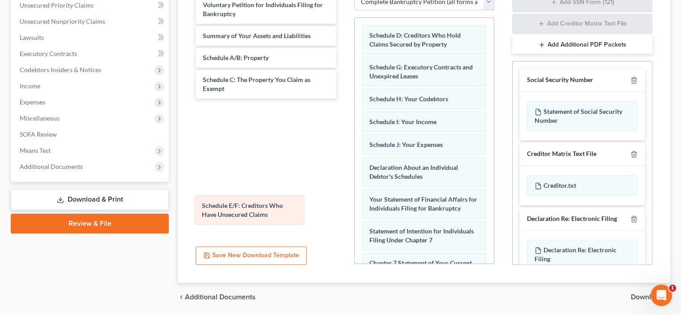
drag, startPoint x: 380, startPoint y: 161, endPoint x: 234, endPoint y: 205, distance: 152.8
click at [354, 201] on div "Schedule E/F: Creditors Who Have Unsecured Claims Schedule D: Creditors Who Hol…" at bounding box center [423, 230] width 139 height 424
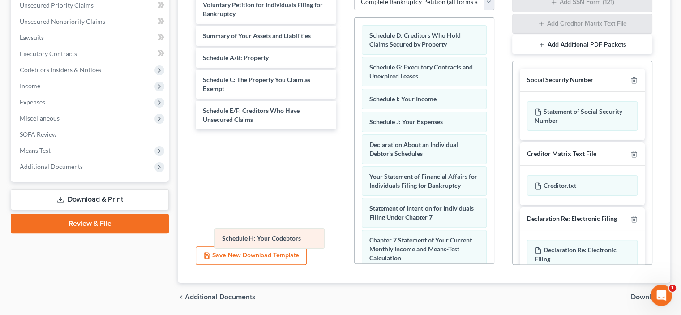
drag, startPoint x: 389, startPoint y: 203, endPoint x: 246, endPoint y: 229, distance: 145.5
click at [354, 234] on div "Schedule H: Your Codebtors Schedule D: Creditors Who Hold Claims Secured by Pro…" at bounding box center [423, 218] width 139 height 401
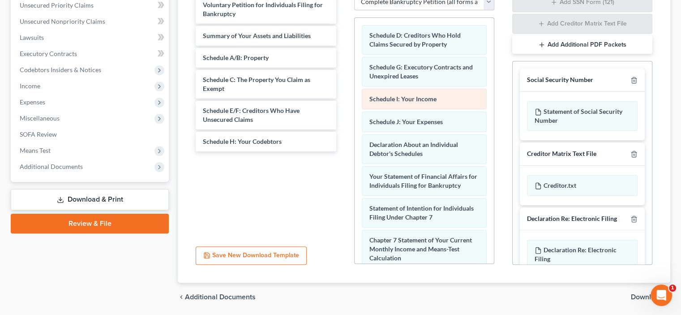
scroll to position [104, 0]
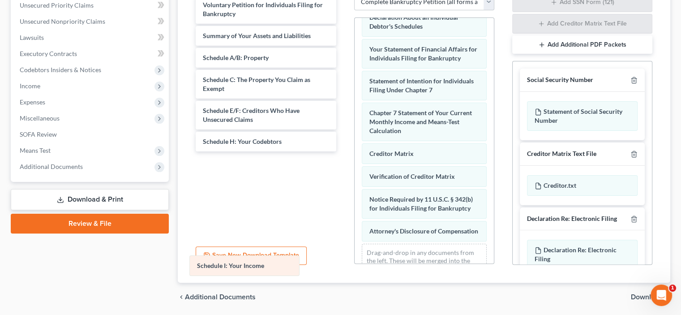
drag, startPoint x: 408, startPoint y: 103, endPoint x: 235, endPoint y: 267, distance: 238.3
click at [354, 268] on div "Schedule I: Your Income Schedule D: Creditors Who Hold Claims Secured by Proper…" at bounding box center [423, 103] width 139 height 378
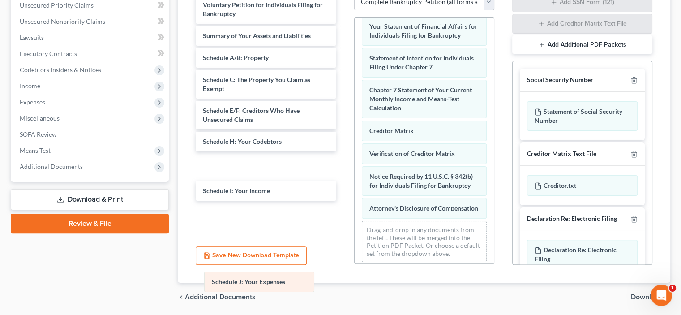
drag, startPoint x: 423, startPoint y: 98, endPoint x: 262, endPoint y: 282, distance: 244.8
click at [354, 269] on div "Schedule J: Your Expenses Schedule D: Creditors Who Hold Claims Secured by Prop…" at bounding box center [423, 91] width 139 height 355
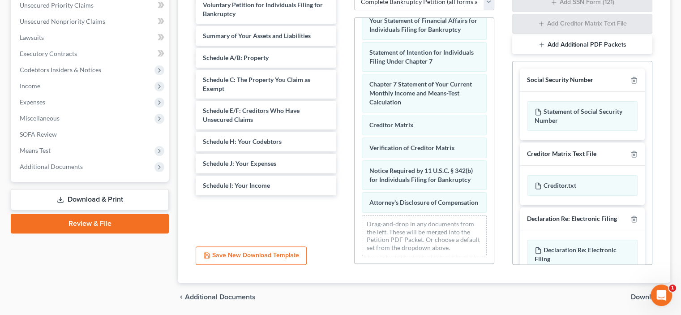
scroll to position [27, 0]
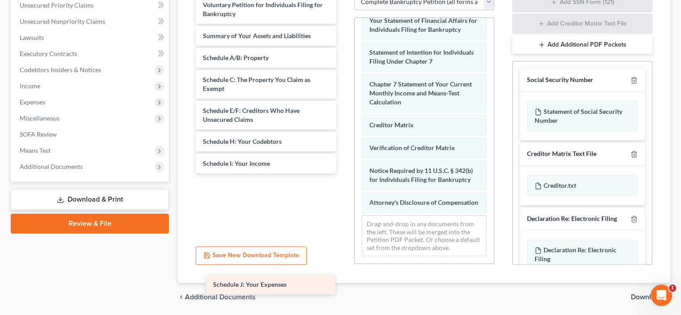
drag, startPoint x: 243, startPoint y: 256, endPoint x: 244, endPoint y: 282, distance: 26.9
click at [245, 200] on div "Schedule J: Your Expenses Voluntary Petition for Individuals Filing for Bankrup…" at bounding box center [265, 97] width 154 height 205
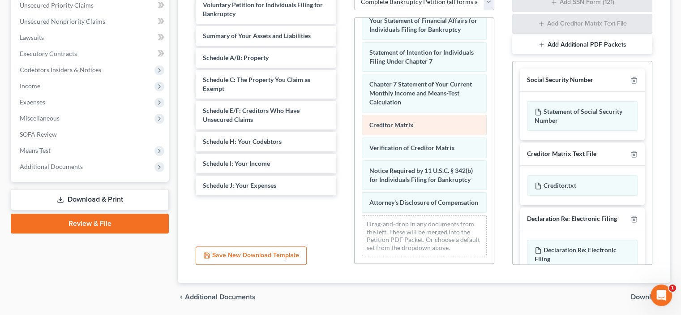
scroll to position [120, 0]
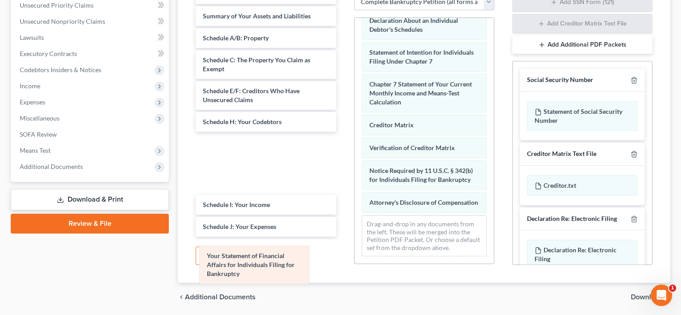
drag, startPoint x: 401, startPoint y: 160, endPoint x: 236, endPoint y: 263, distance: 194.6
click at [354, 263] on div "Your Statement of Financial Affairs for Individuals Filing for Bankruptcy Sched…" at bounding box center [423, 102] width 139 height 324
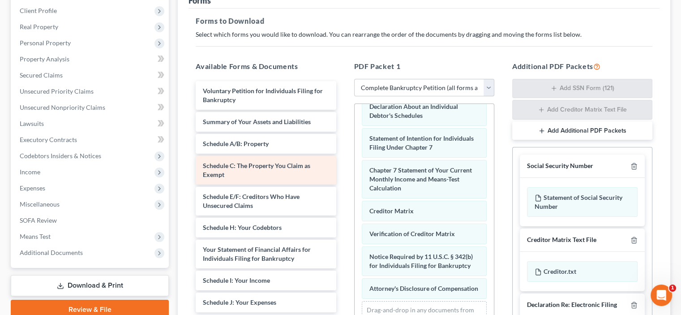
scroll to position [0, 0]
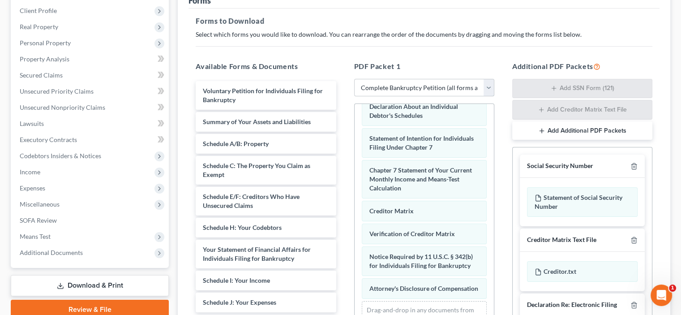
click at [485, 97] on select "Choose Default Petition PDF Packet Complete Bankruptcy Petition (all forms and …" at bounding box center [424, 88] width 140 height 18
click at [455, 114] on div "PDF Packet 1 Choose Default Petition PDF Packet Complete Bankruptcy Petition (a…" at bounding box center [424, 206] width 158 height 304
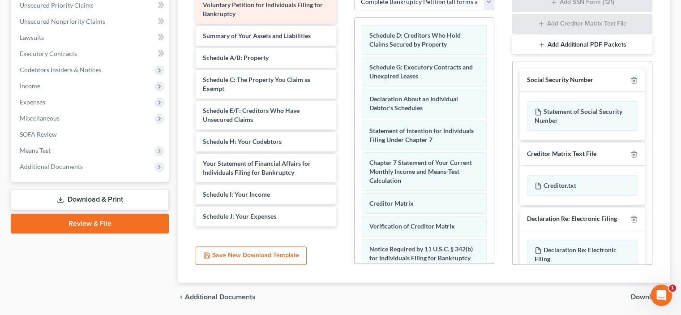
click at [251, 17] on span "Voluntary Petition for Individuals Filing for Bankruptcy" at bounding box center [263, 9] width 120 height 17
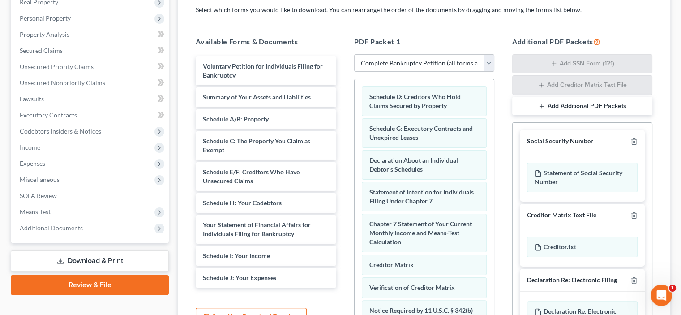
scroll to position [209, 0]
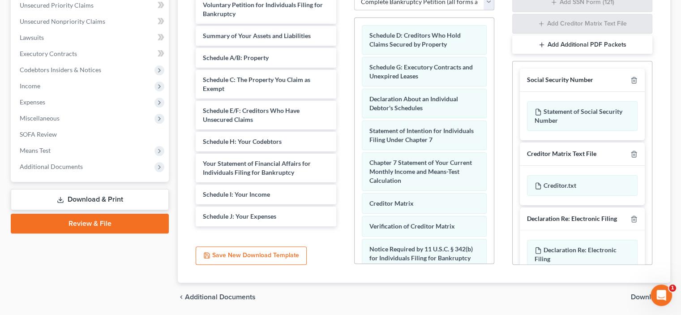
click at [484, 11] on select "Choose Default Petition PDF Packet Complete Bankruptcy Petition (all forms and …" at bounding box center [424, 2] width 140 height 18
select select
click at [355, 11] on select "Choose Default Petition PDF Packet Complete Bankruptcy Petition (all forms and …" at bounding box center [424, 2] width 140 height 18
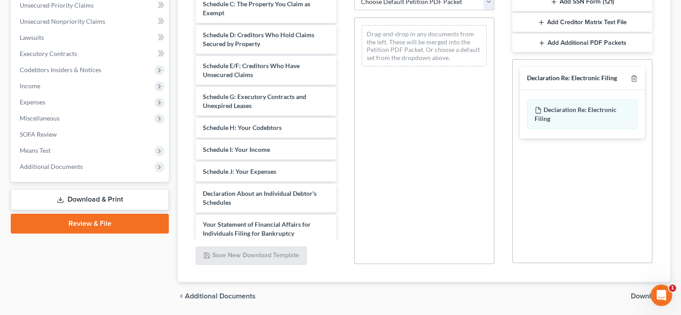
scroll to position [104, 0]
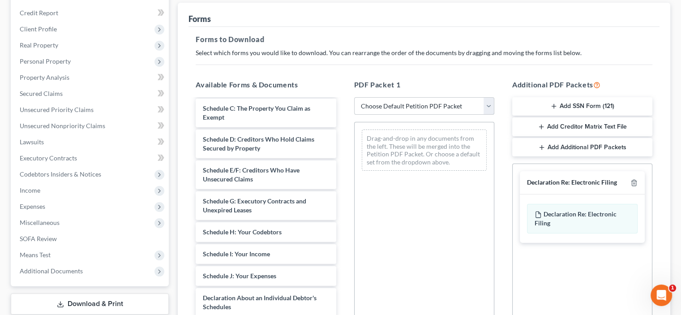
click at [485, 115] on select "Choose Default Petition PDF Packet Complete Bankruptcy Petition (all forms and …" at bounding box center [424, 106] width 140 height 18
click at [482, 115] on select "Choose Default Petition PDF Packet Complete Bankruptcy Petition (all forms and …" at bounding box center [424, 106] width 140 height 18
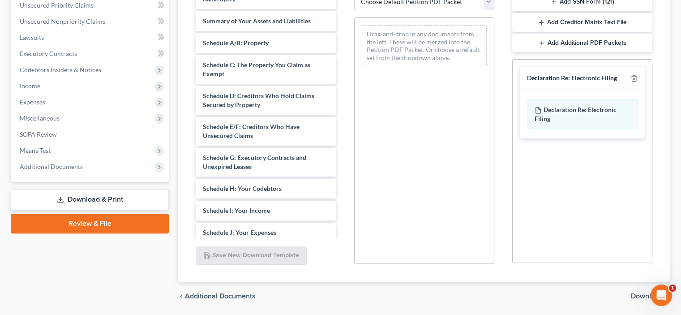
scroll to position [0, 0]
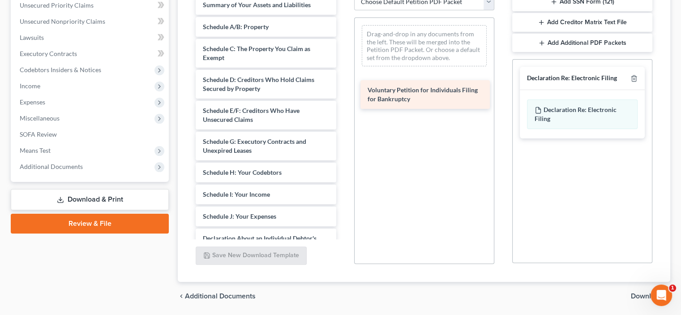
drag, startPoint x: 243, startPoint y: 77, endPoint x: 397, endPoint y: 107, distance: 156.8
click at [343, 101] on div "Voluntary Petition for Individuals Filing for Bankruptcy Voluntary Petition for…" at bounding box center [265, 220] width 154 height 451
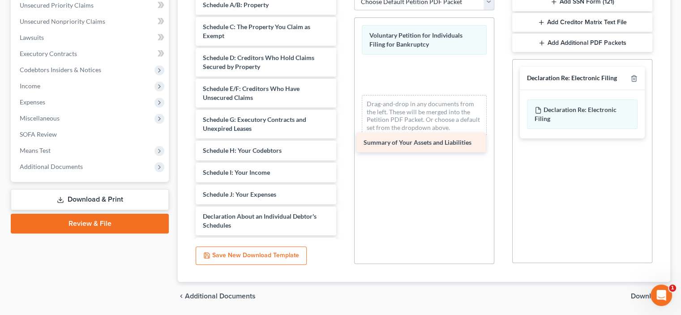
drag, startPoint x: 238, startPoint y: 69, endPoint x: 392, endPoint y: 148, distance: 173.7
click at [343, 148] on div "Summary of Your Assets and Liabilities Summary of Your Assets and Liabilities S…" at bounding box center [265, 209] width 154 height 429
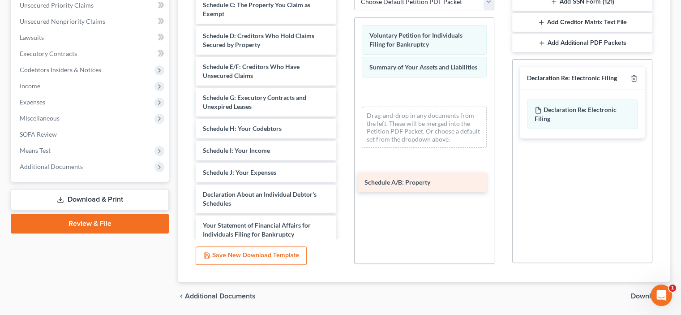
drag, startPoint x: 264, startPoint y: 121, endPoint x: 383, endPoint y: 184, distance: 134.5
click at [343, 184] on div "Schedule A/B: Property Schedule A/B: Property Schedule C: The Property You Clai…" at bounding box center [265, 198] width 154 height 407
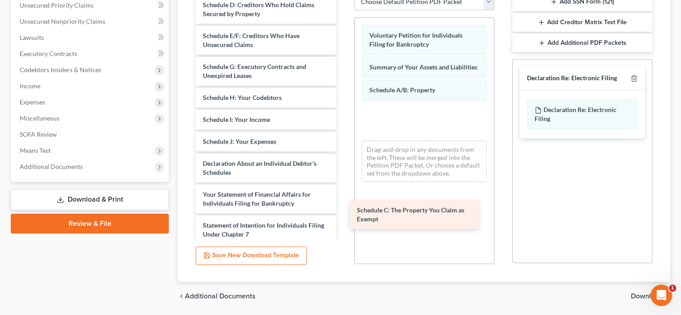
drag, startPoint x: 239, startPoint y: 66, endPoint x: 398, endPoint y: 212, distance: 215.4
click at [343, 211] on div "Schedule C: The Property You Claim as Exempt Schedule C: The Property You Claim…" at bounding box center [265, 183] width 154 height 376
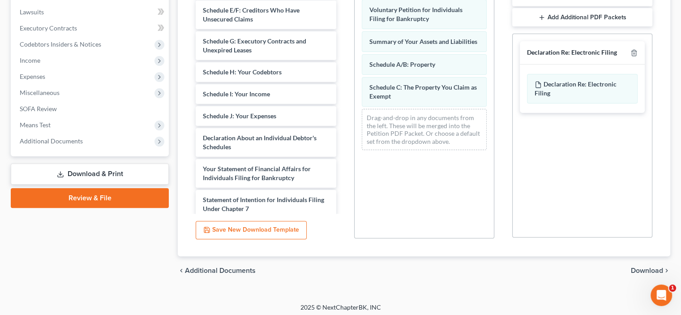
scroll to position [209, 0]
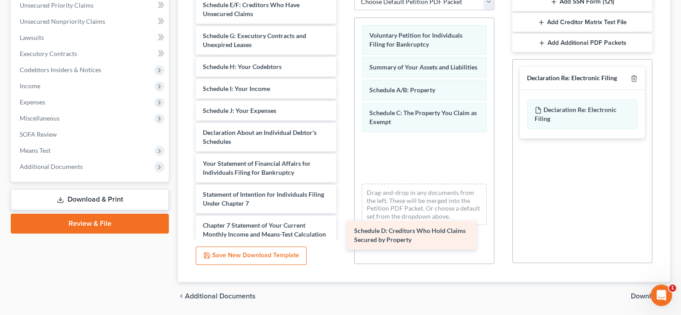
drag, startPoint x: 246, startPoint y: 81, endPoint x: 394, endPoint y: 249, distance: 223.2
click at [343, 249] on div "Schedule D: Creditors Who Hold Claims Secured by Property Schedule D: Creditors…" at bounding box center [265, 167] width 154 height 345
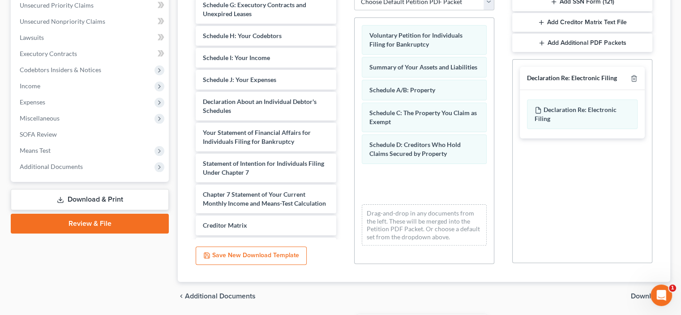
drag, startPoint x: 252, startPoint y: 68, endPoint x: 408, endPoint y: 322, distance: 297.3
click at [408, 314] on html "Home New Case Client Portal Law Office of William E. Krall, Jr. wmesq77@gmail.c…" at bounding box center [340, 67] width 681 height 553
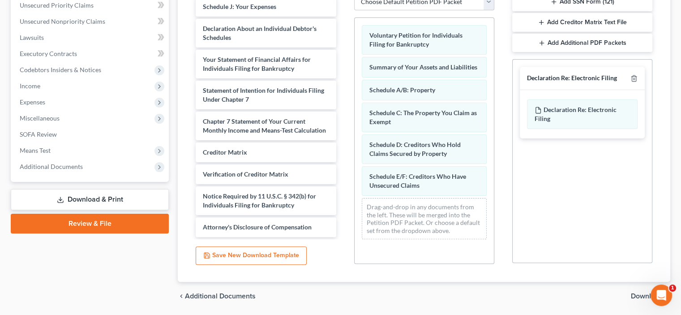
scroll to position [0, 0]
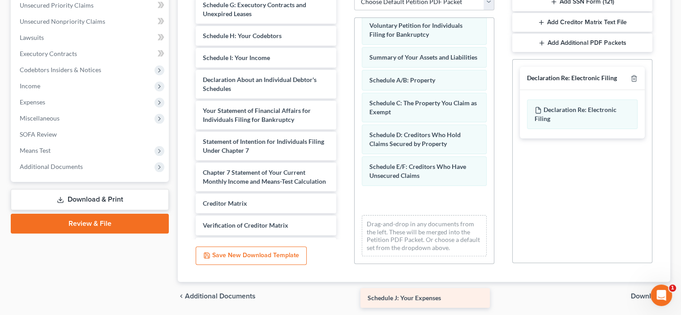
drag, startPoint x: 251, startPoint y: 164, endPoint x: 396, endPoint y: 274, distance: 182.7
click at [343, 280] on div "Schedule J: Your Expenses Schedule G: Executory Contracts and Unexpired Leases …" at bounding box center [265, 141] width 154 height 293
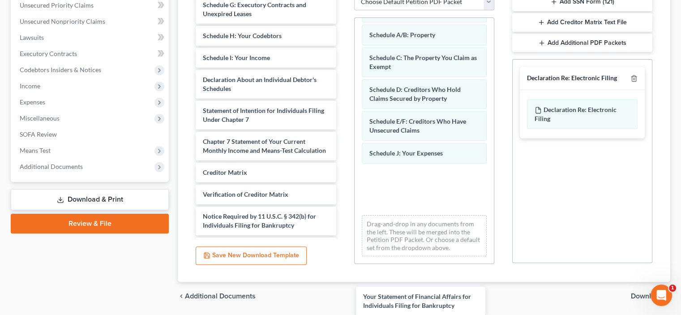
drag, startPoint x: 238, startPoint y: 214, endPoint x: 352, endPoint y: 261, distance: 123.0
click at [343, 257] on div "Your Statement of Financial Affairs for Individuals Filing for Bankruptcy Sched…" at bounding box center [265, 126] width 154 height 262
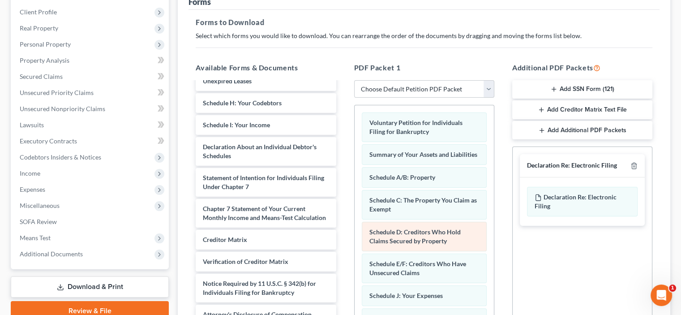
scroll to position [330, 0]
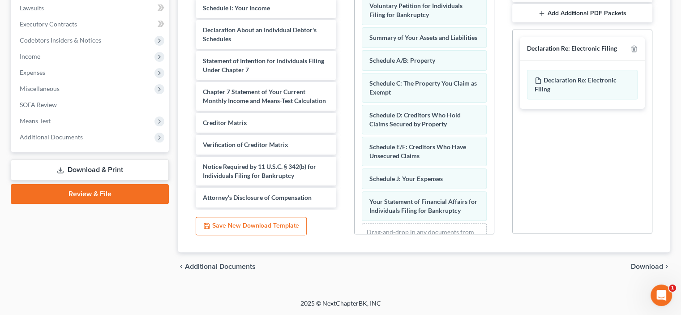
click at [631, 263] on span "Download" at bounding box center [647, 266] width 32 height 7
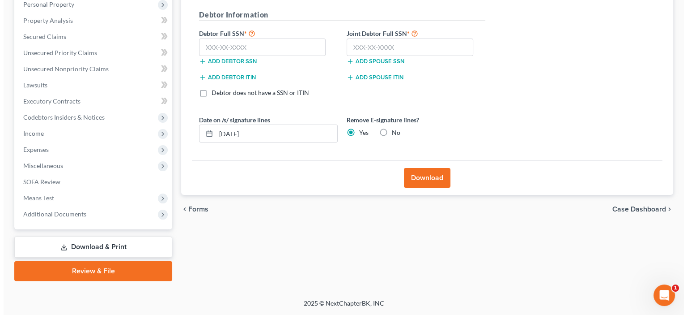
scroll to position [173, 0]
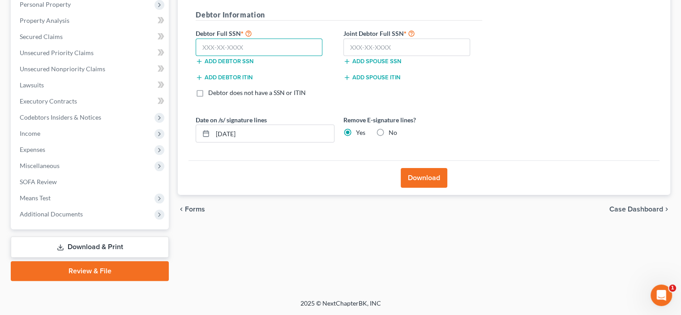
click at [207, 56] on input "text" at bounding box center [259, 47] width 127 height 18
type input "566-75-9716"
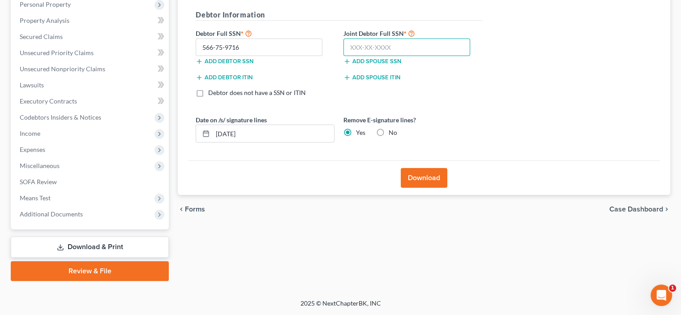
click at [387, 56] on input "text" at bounding box center [406, 47] width 127 height 18
type input "625-60-4510"
click at [278, 142] on input "09/09/2025" at bounding box center [273, 133] width 121 height 17
click at [274, 142] on input "09/09/2025" at bounding box center [273, 133] width 121 height 17
type input "0"
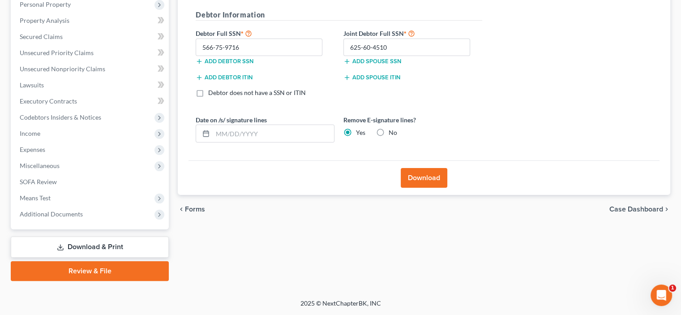
click at [421, 188] on button "Download" at bounding box center [424, 178] width 47 height 20
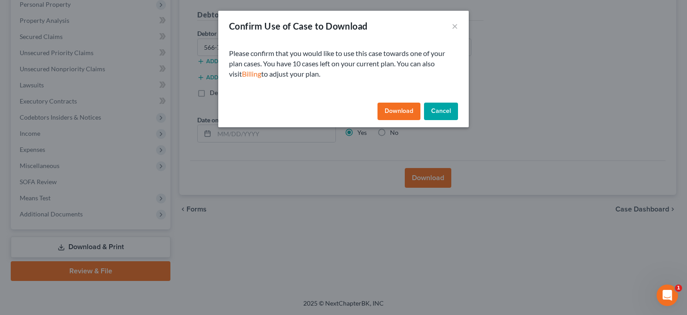
click at [406, 120] on button "Download" at bounding box center [399, 111] width 43 height 18
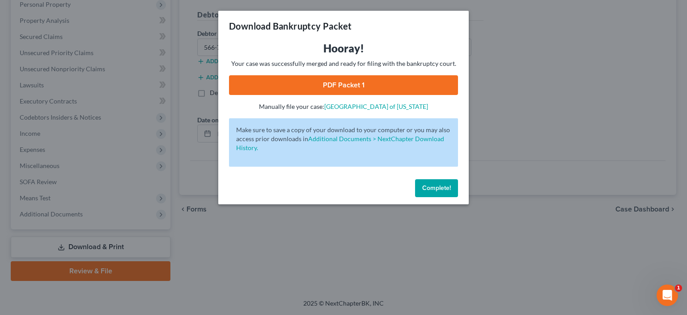
click at [348, 95] on link "PDF Packet 1" at bounding box center [343, 85] width 229 height 20
click at [342, 151] on link "Additional Documents > NextChapter Download History." at bounding box center [340, 143] width 208 height 17
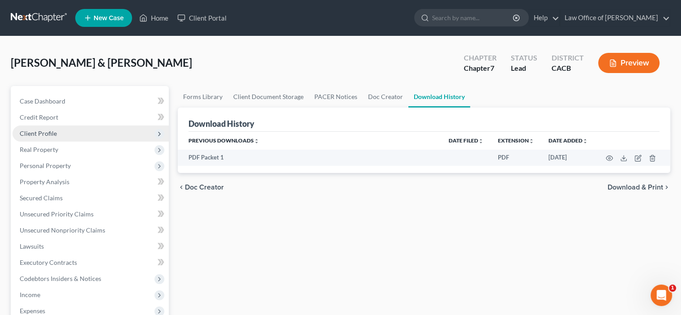
click at [57, 137] on span "Client Profile" at bounding box center [38, 133] width 37 height 8
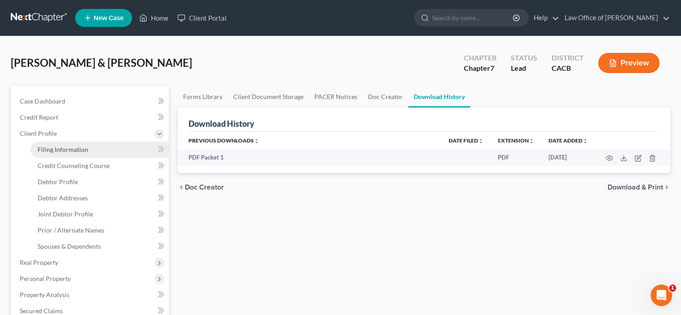
click at [57, 153] on span "Filing Information" at bounding box center [63, 149] width 51 height 8
select select "1"
select select "0"
select select "4"
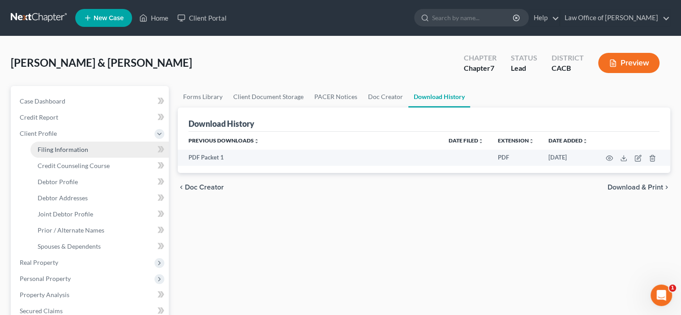
select select "0"
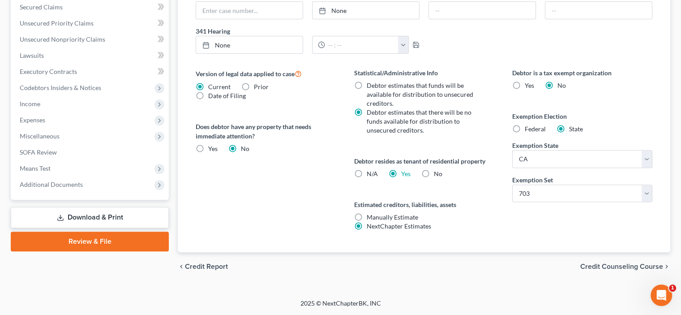
scroll to position [514, 0]
click at [581, 263] on span "Credit Counseling Course" at bounding box center [621, 266] width 83 height 7
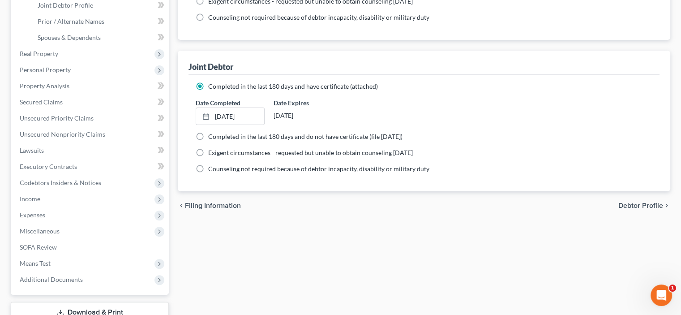
scroll to position [313, 0]
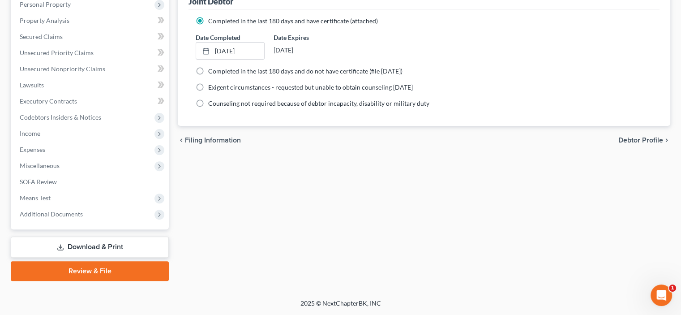
click at [620, 144] on span "Debtor Profile" at bounding box center [640, 139] width 45 height 7
select select "1"
select select "2"
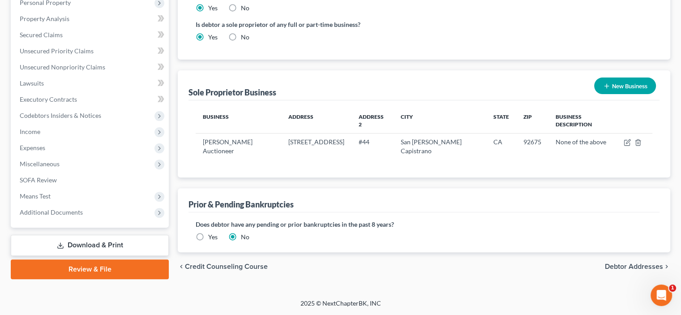
scroll to position [418, 0]
click at [604, 77] on button "New Business" at bounding box center [625, 85] width 62 height 17
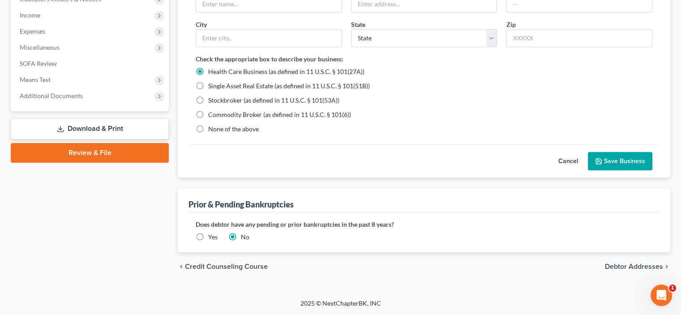
click at [548, 170] on button "Cancel" at bounding box center [567, 161] width 39 height 18
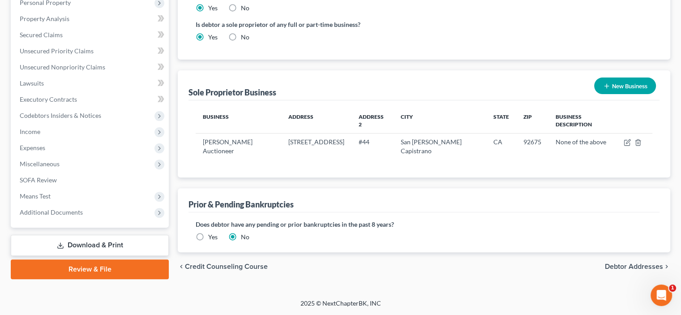
scroll to position [443, 0]
click at [605, 263] on span "Debtor Addresses" at bounding box center [634, 266] width 58 height 7
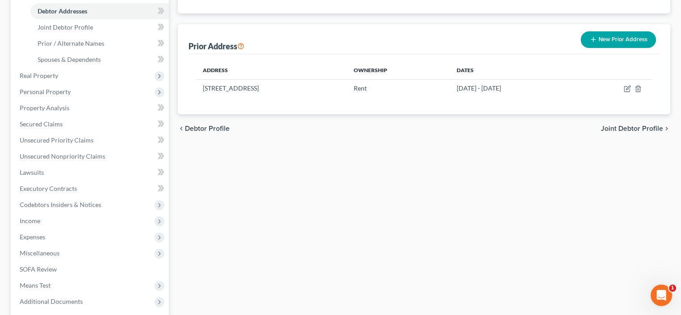
scroll to position [209, 0]
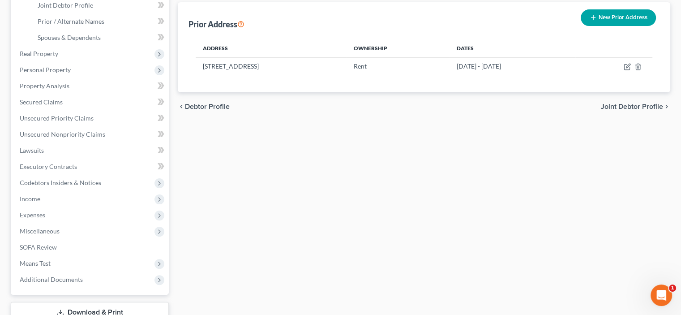
click at [601, 110] on span "Joint Debtor Profile" at bounding box center [632, 106] width 62 height 7
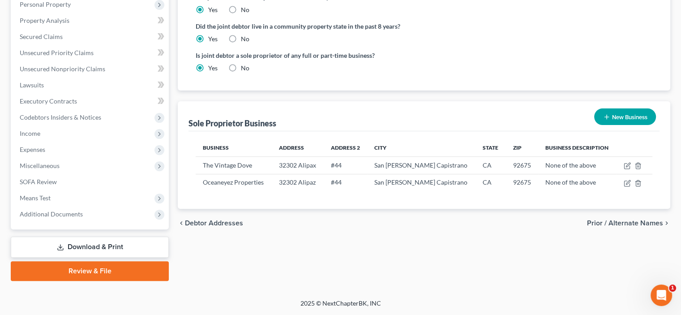
scroll to position [418, 0]
click at [592, 226] on span "Prior / Alternate Names" at bounding box center [625, 222] width 76 height 7
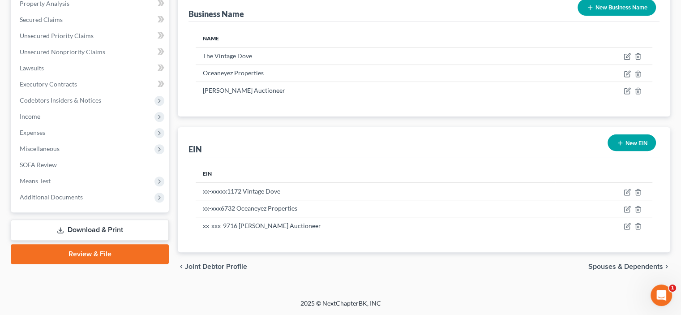
scroll to position [418, 0]
click at [588, 270] on span "Spouses & Dependents" at bounding box center [625, 266] width 75 height 7
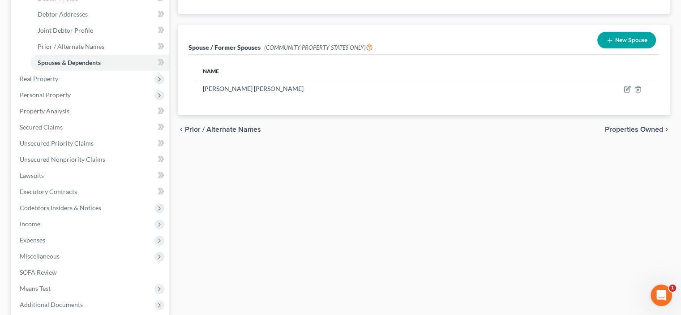
scroll to position [209, 0]
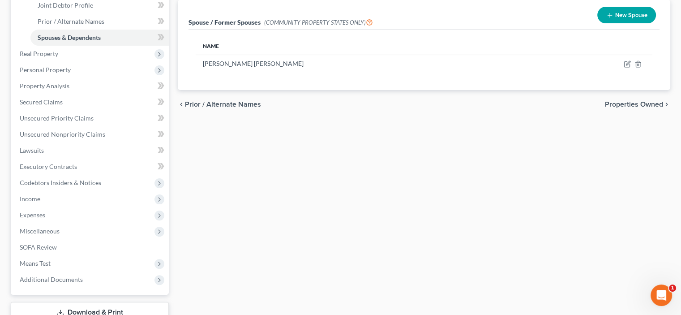
click at [605, 108] on span "Properties Owned" at bounding box center [634, 104] width 58 height 7
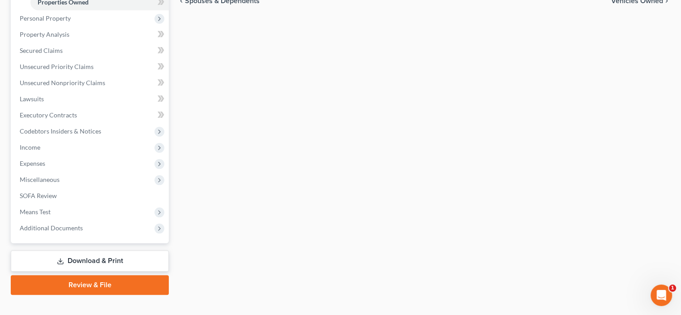
scroll to position [104, 0]
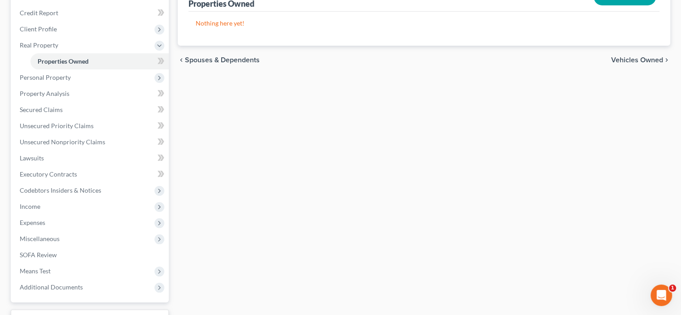
click at [611, 64] on span "Vehicles Owned" at bounding box center [637, 59] width 52 height 7
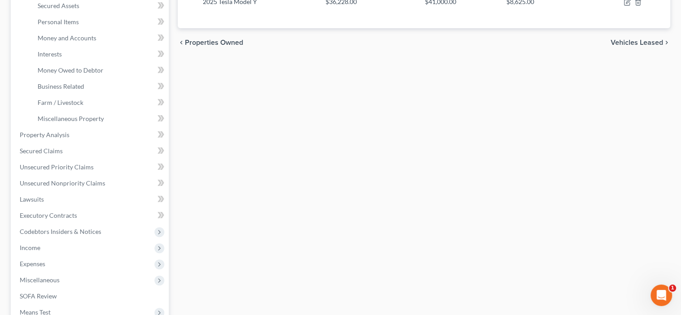
scroll to position [209, 0]
click at [656, 296] on icon "Open Intercom Messenger" at bounding box center [659, 293] width 15 height 15
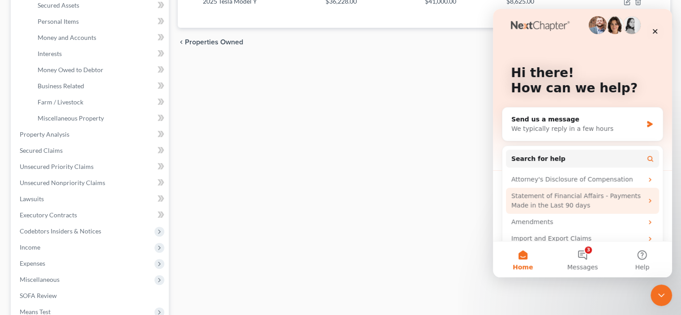
scroll to position [0, 0]
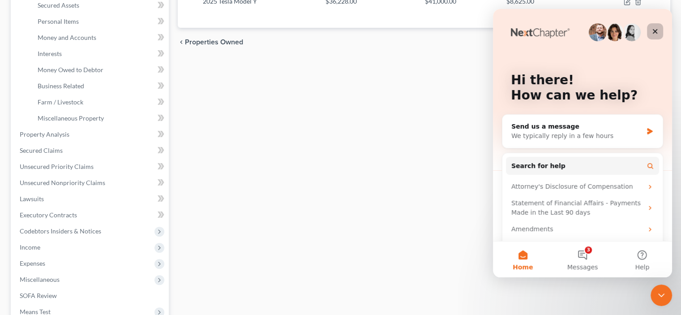
click at [650, 34] on div "Close" at bounding box center [655, 31] width 16 height 16
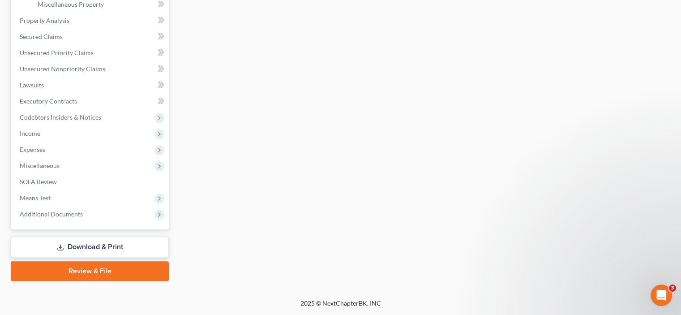
scroll to position [479, 0]
click at [94, 236] on link "Download & Print" at bounding box center [90, 246] width 158 height 21
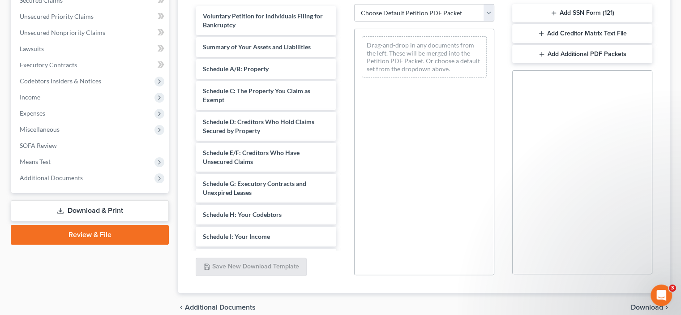
scroll to position [209, 0]
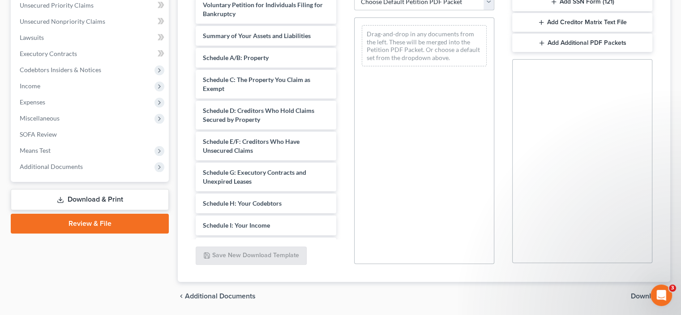
click at [456, 11] on select "Choose Default Petition PDF Packet Complete Bankruptcy Petition (all forms and …" at bounding box center [424, 2] width 140 height 18
click at [450, 11] on select "Choose Default Petition PDF Packet Complete Bankruptcy Petition (all forms and …" at bounding box center [424, 2] width 140 height 18
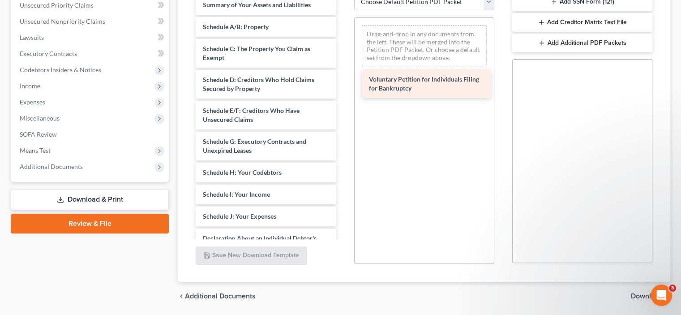
drag, startPoint x: 265, startPoint y: 80, endPoint x: 425, endPoint y: 96, distance: 161.0
click at [343, 96] on div "Voluntary Petition for Individuals Filing for Bankruptcy Voluntary Petition for…" at bounding box center [265, 220] width 154 height 451
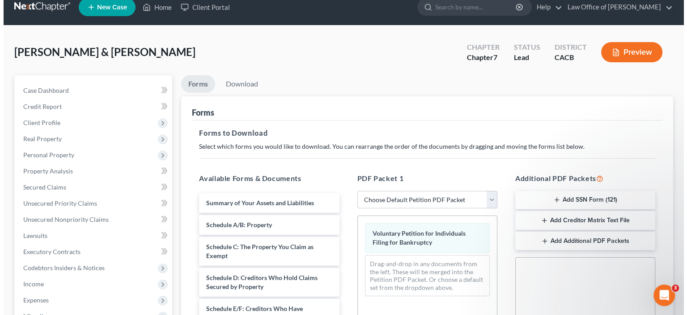
scroll to position [0, 0]
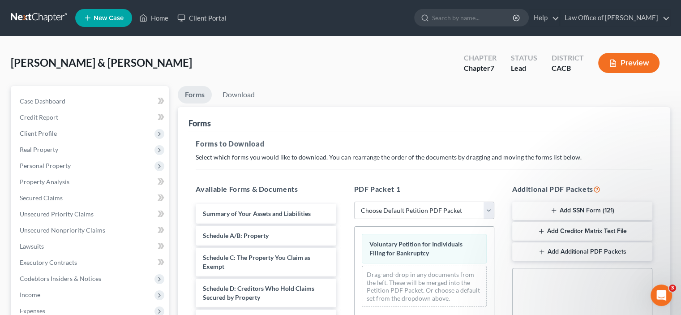
click at [610, 73] on button "Preview" at bounding box center [628, 63] width 61 height 20
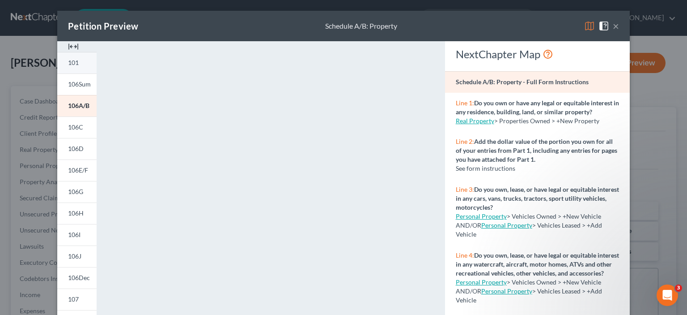
click at [68, 66] on span "101" at bounding box center [73, 63] width 11 height 8
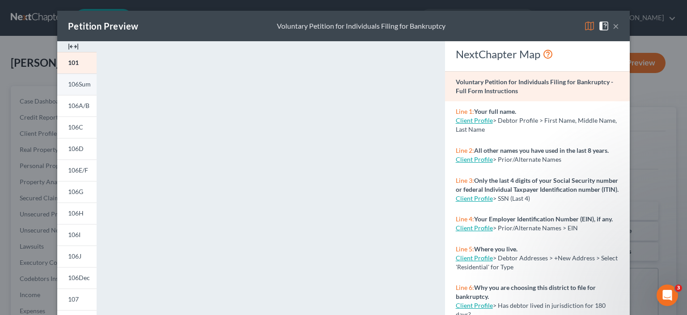
click at [68, 88] on span "106Sum" at bounding box center [79, 84] width 23 height 8
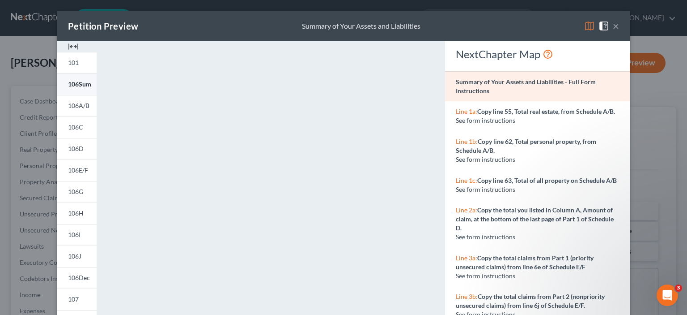
click at [68, 88] on span "106Sum" at bounding box center [79, 84] width 23 height 8
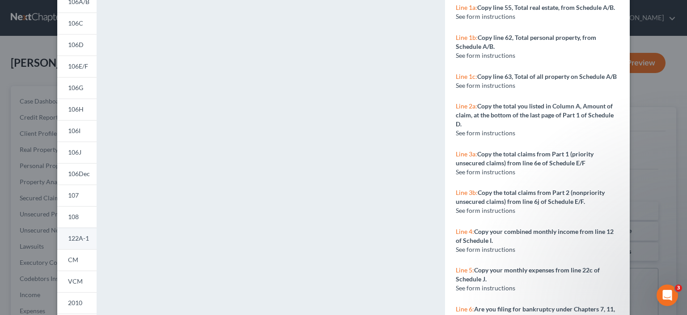
scroll to position [72, 0]
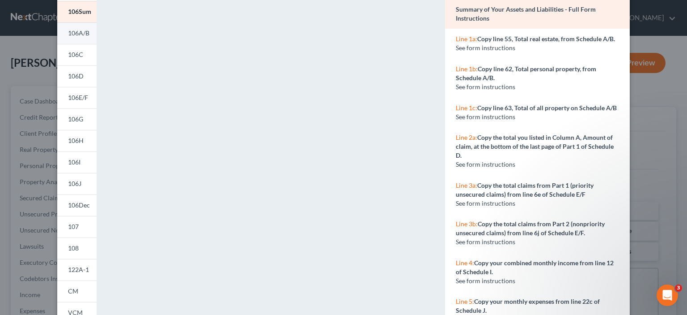
click at [68, 37] on span "106A/B" at bounding box center [78, 33] width 21 height 8
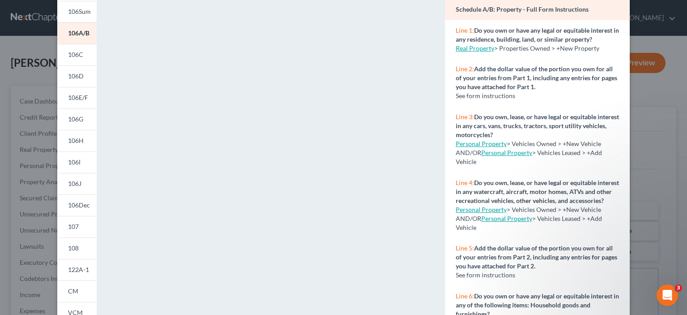
scroll to position [0, 0]
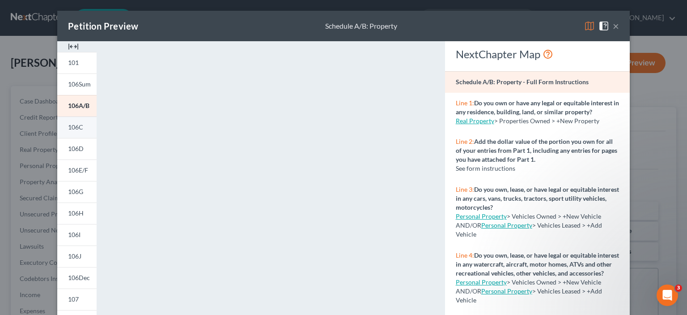
click at [68, 131] on span "106C" at bounding box center [75, 127] width 15 height 8
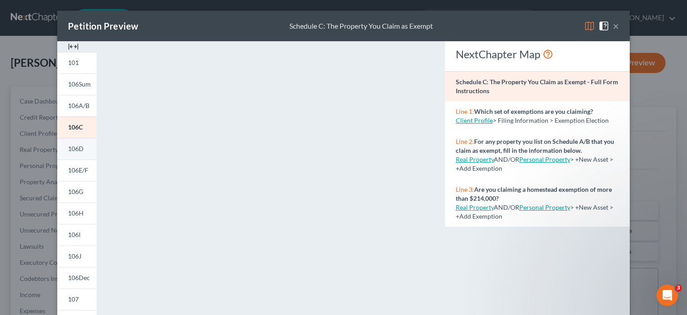
click at [68, 152] on span "106D" at bounding box center [76, 149] width 16 height 8
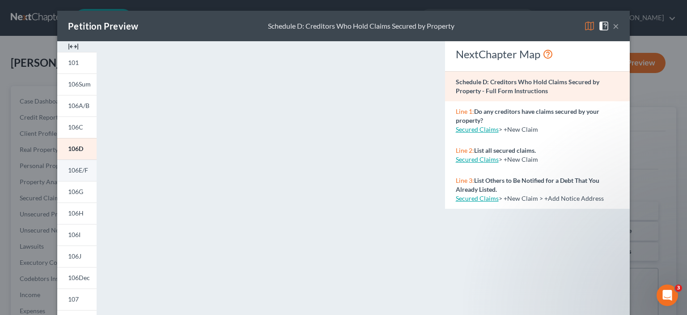
click at [68, 174] on span "106E/F" at bounding box center [78, 170] width 20 height 8
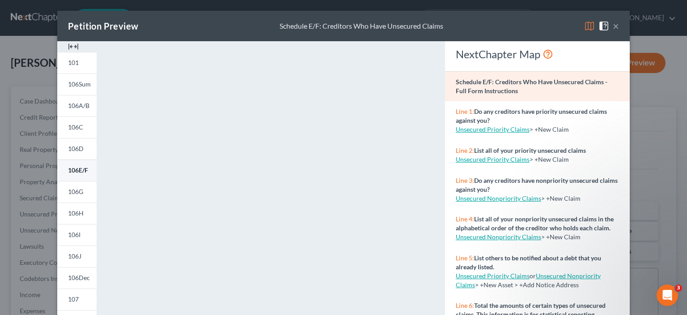
scroll to position [104, 0]
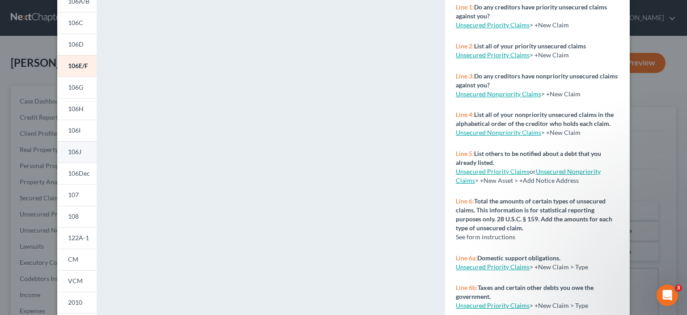
click at [68, 155] on span "106J" at bounding box center [74, 152] width 13 height 8
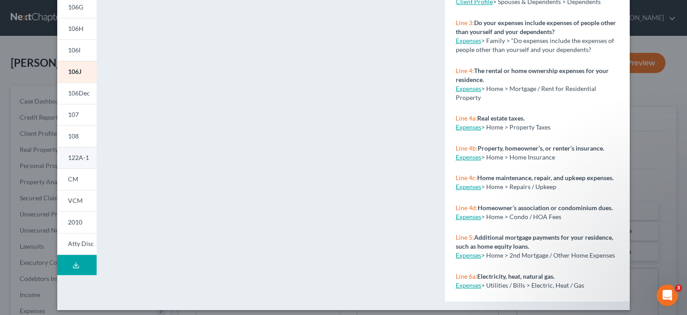
scroll to position [209, 0]
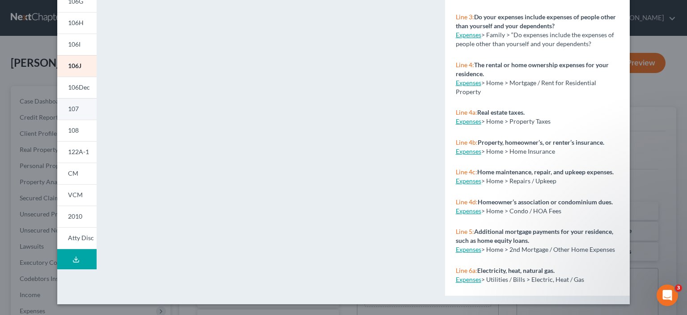
click at [57, 119] on link "107" at bounding box center [76, 108] width 39 height 21
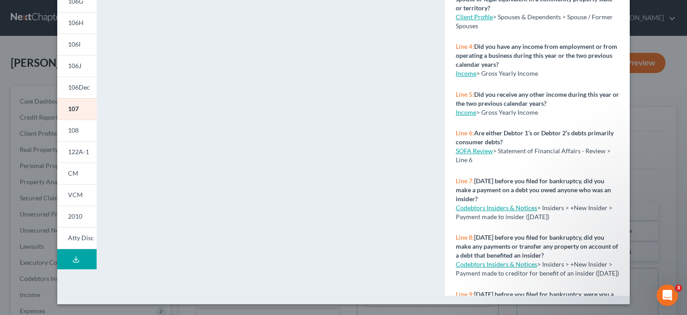
scroll to position [281, 0]
click at [68, 198] on span "VCM" at bounding box center [75, 195] width 15 height 8
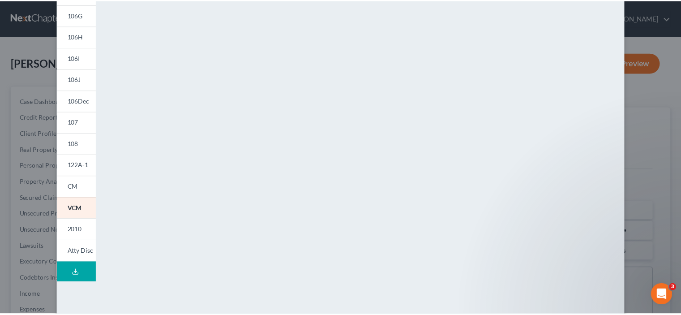
scroll to position [0, 0]
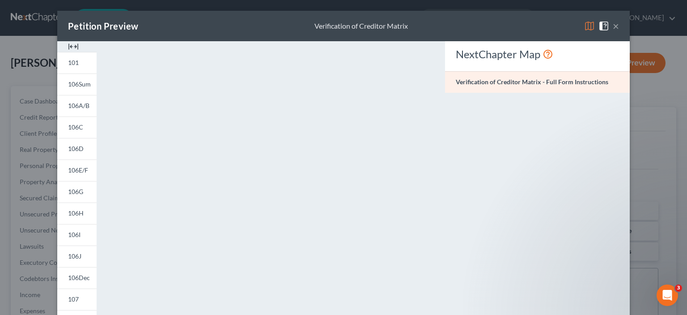
click at [619, 31] on button "×" at bounding box center [616, 26] width 6 height 11
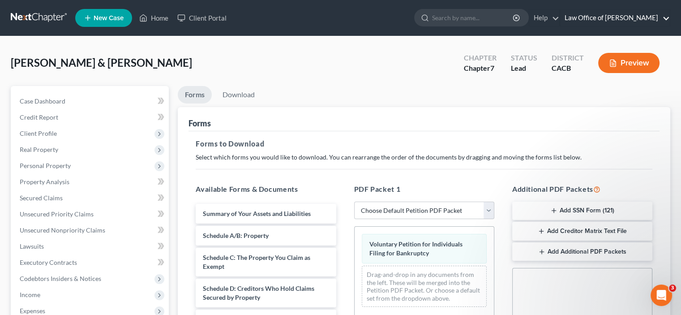
click at [606, 21] on link "Law Office of William E. Krall, Jr." at bounding box center [615, 18] width 110 height 16
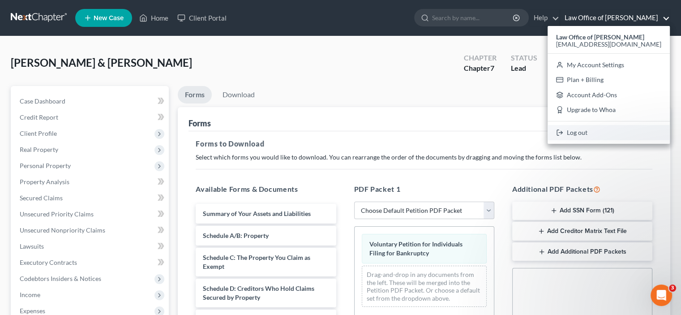
click at [553, 140] on link "Log out" at bounding box center [608, 132] width 122 height 15
